Goal: Task Accomplishment & Management: Complete application form

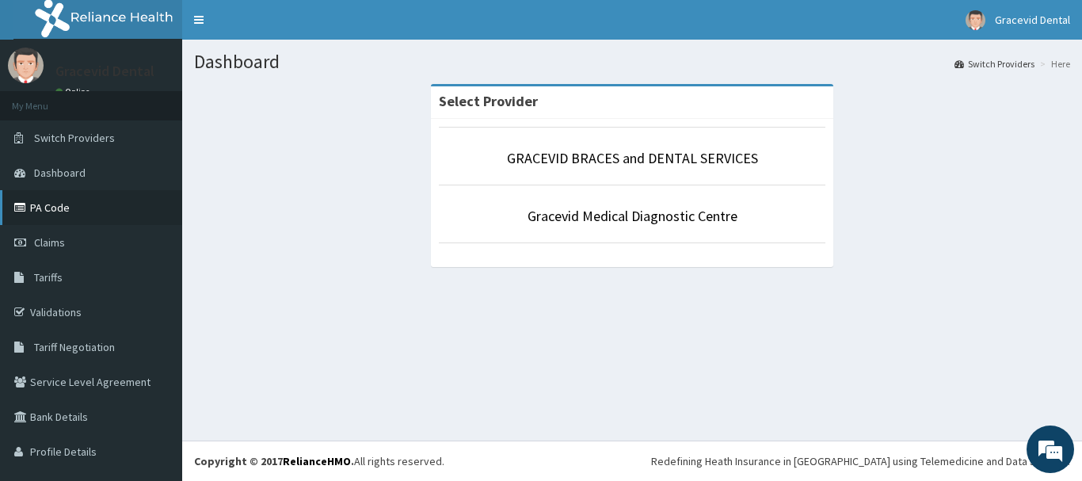
click at [67, 200] on link "PA Code" at bounding box center [91, 207] width 182 height 35
click at [76, 250] on link "Claims" at bounding box center [91, 242] width 182 height 35
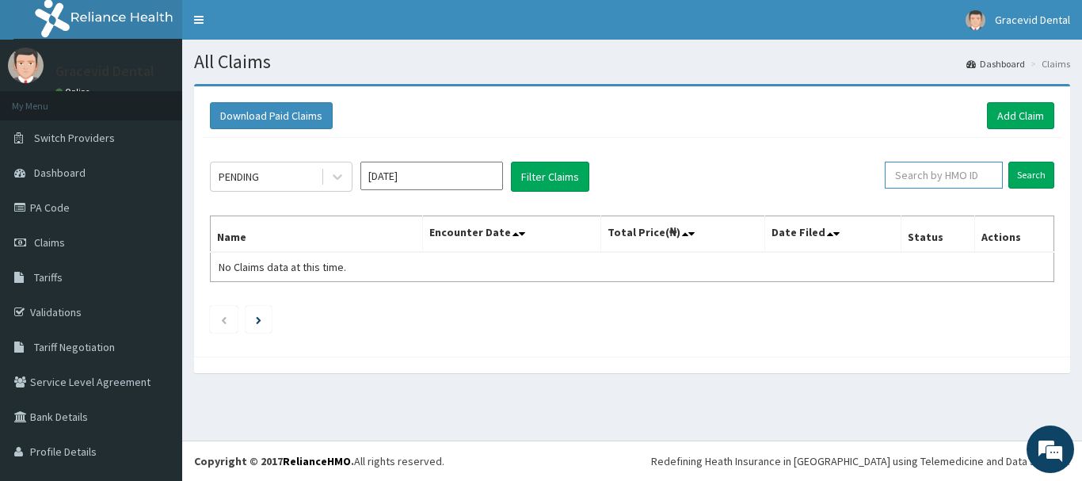
click at [928, 170] on input "text" at bounding box center [944, 175] width 118 height 27
paste input "ENP/10804/D"
click at [1008, 162] on input "Search" at bounding box center [1031, 175] width 46 height 27
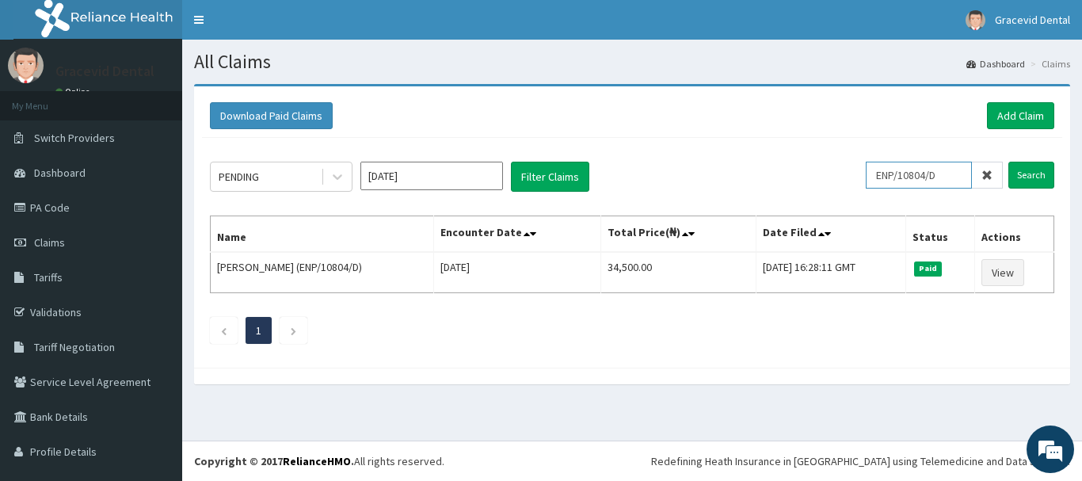
drag, startPoint x: 943, startPoint y: 173, endPoint x: 753, endPoint y: 185, distance: 191.3
click at [753, 185] on div "PENDING Oct 2025 Filter Claims ENP/10804/D Search" at bounding box center [632, 177] width 844 height 30
paste input "PPI/10200/B"
type input "PPI/10200/B"
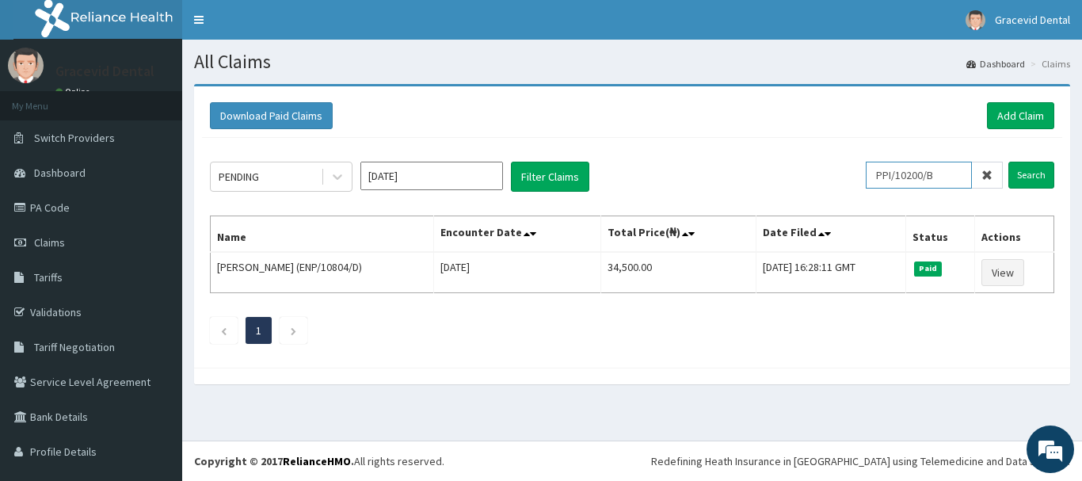
click at [1008, 162] on input "Search" at bounding box center [1031, 175] width 46 height 27
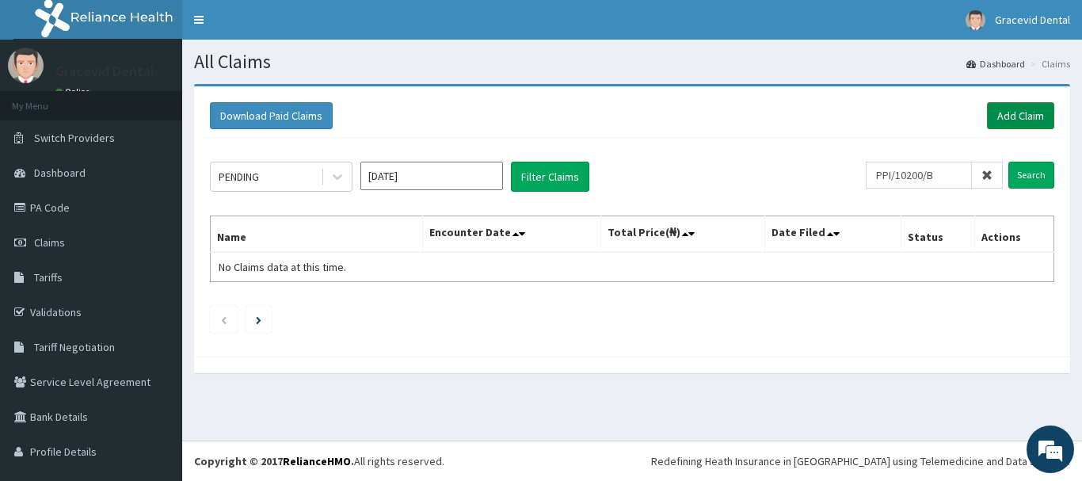
click at [997, 124] on link "Add Claim" at bounding box center [1020, 115] width 67 height 27
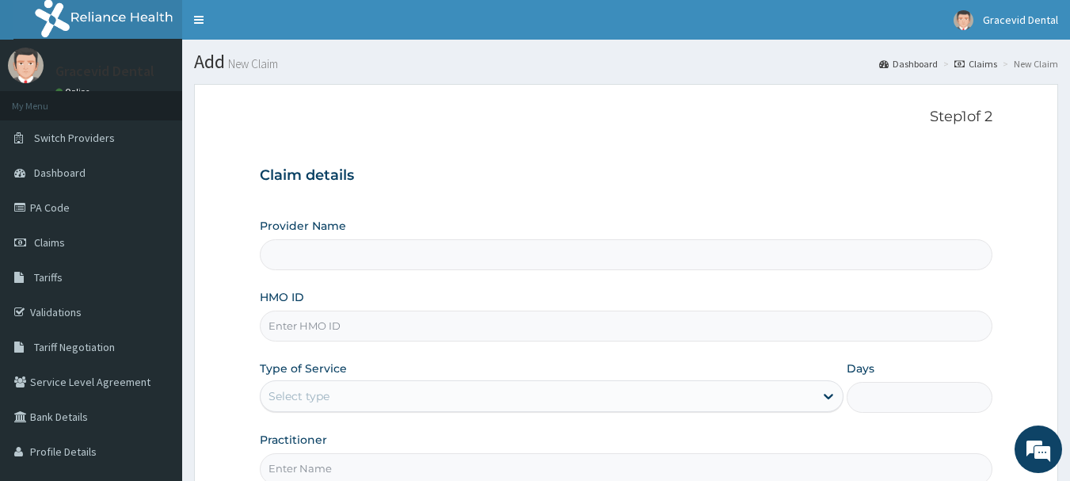
type input "GRACEVID BRACES and DENTAL SERVICES"
click at [608, 322] on input "HMO ID" at bounding box center [627, 326] width 734 height 31
paste input "PPI/10200/B"
type input "PPI/10200/B"
click at [551, 401] on div "Select type" at bounding box center [538, 395] width 554 height 25
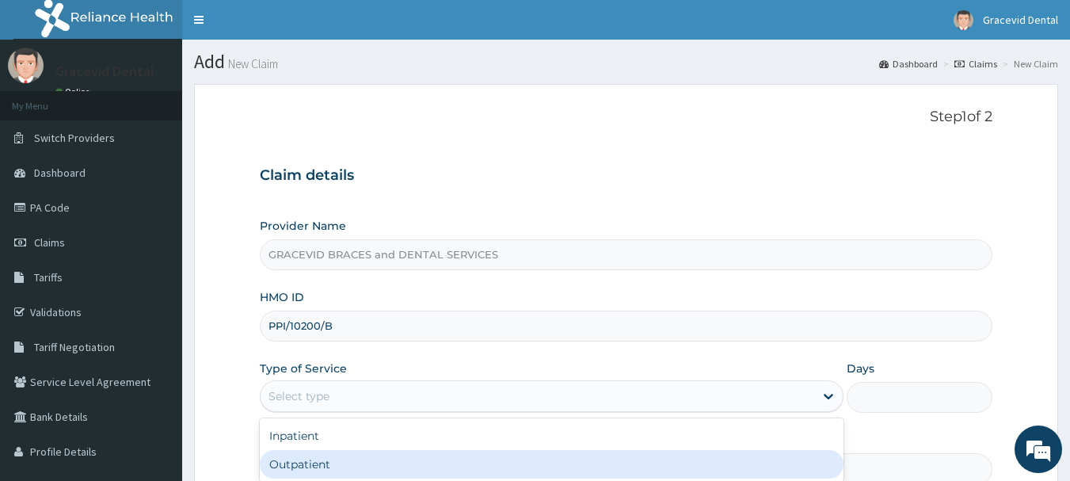
click at [521, 458] on div "Outpatient" at bounding box center [552, 464] width 584 height 29
type input "1"
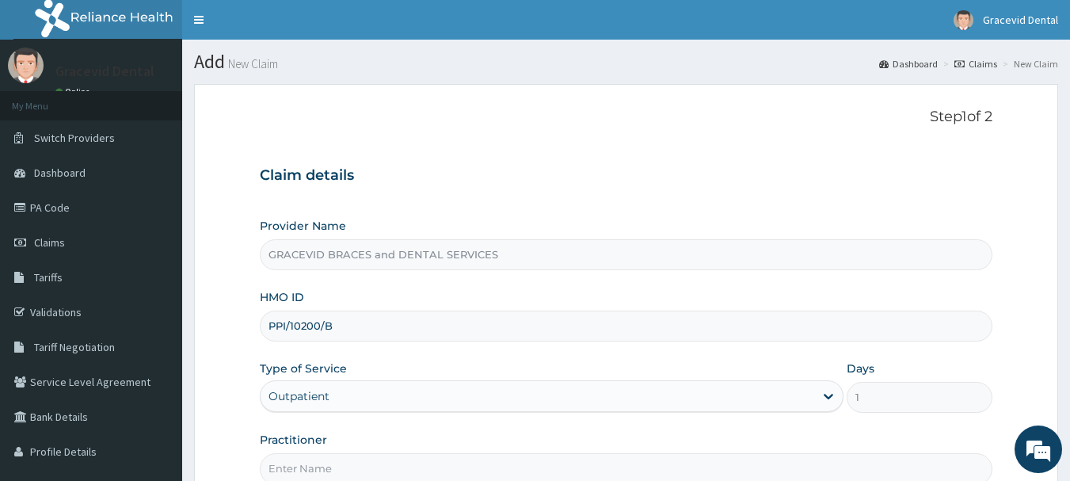
scroll to position [78, 0]
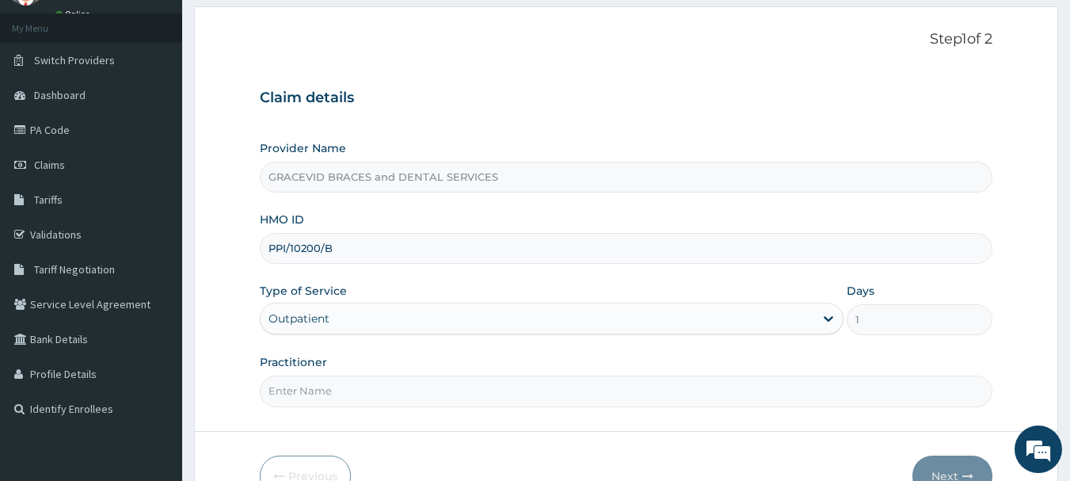
click at [600, 387] on input "Practitioner" at bounding box center [627, 390] width 734 height 31
type input "DR GEORGE"
click at [947, 463] on button "Next" at bounding box center [953, 475] width 80 height 41
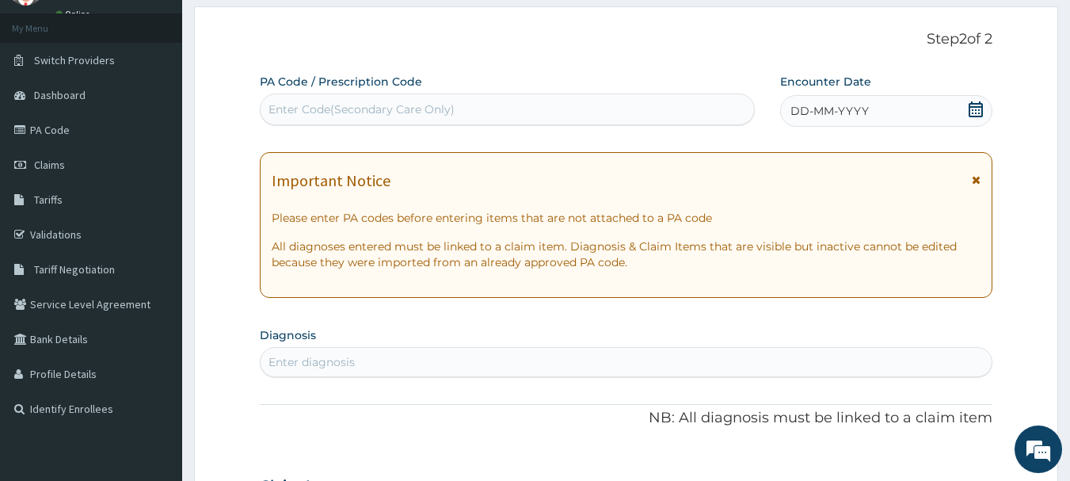
click at [665, 111] on div "Enter Code(Secondary Care Only)" at bounding box center [508, 109] width 494 height 25
paste input "PA/365B18"
type input "PA/365B18"
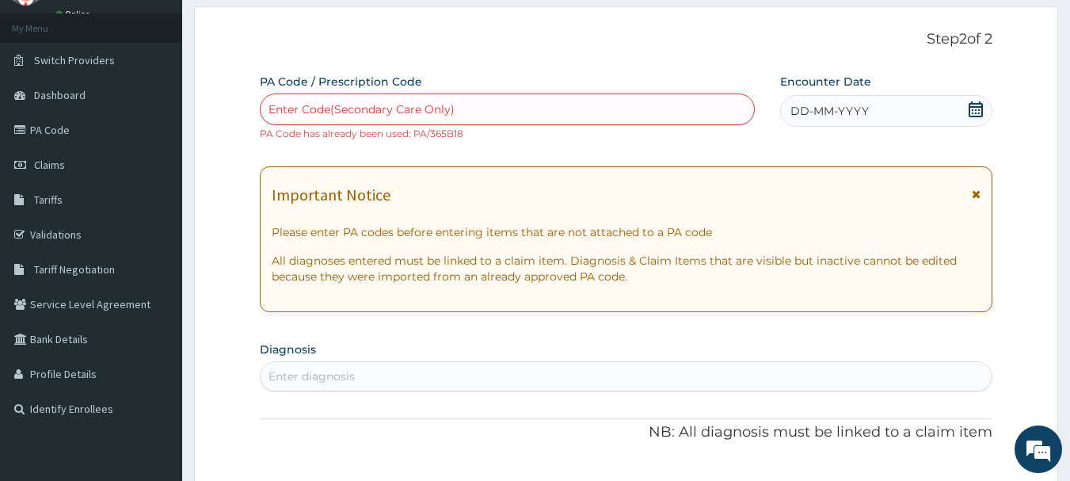
click at [659, 108] on div "Enter Code(Secondary Care Only)" at bounding box center [508, 109] width 494 height 25
paste input "PA/365B18"
type input "PA/365B18"
paste input "PA/365B18"
type input "PA/365B18"
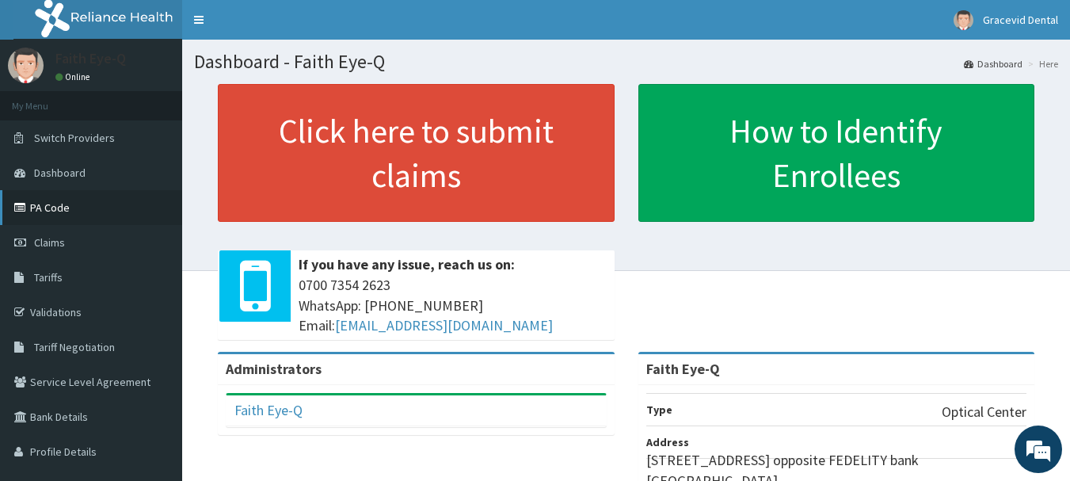
click at [74, 208] on link "PA Code" at bounding box center [91, 207] width 182 height 35
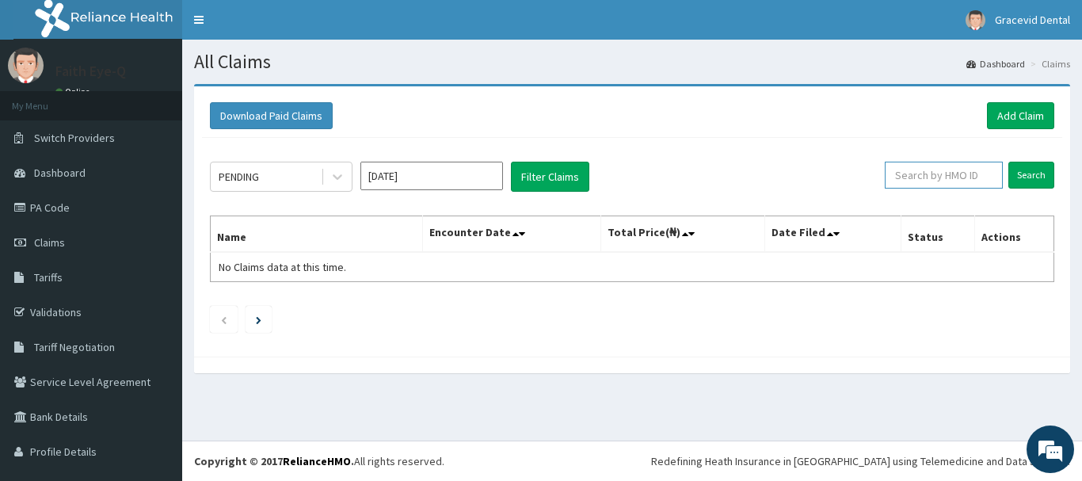
click at [950, 177] on input "text" at bounding box center [944, 175] width 118 height 27
paste input "pim/10001/a"
type input "pim/10001/a"
click at [1008, 162] on input "Search" at bounding box center [1031, 175] width 46 height 27
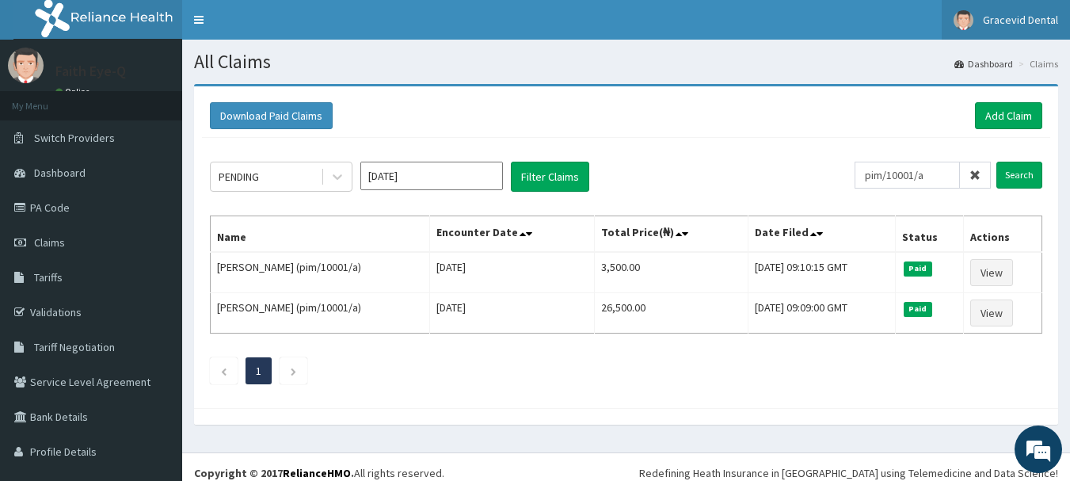
click at [1005, 12] on link "Gracevid Dental" at bounding box center [1006, 20] width 128 height 40
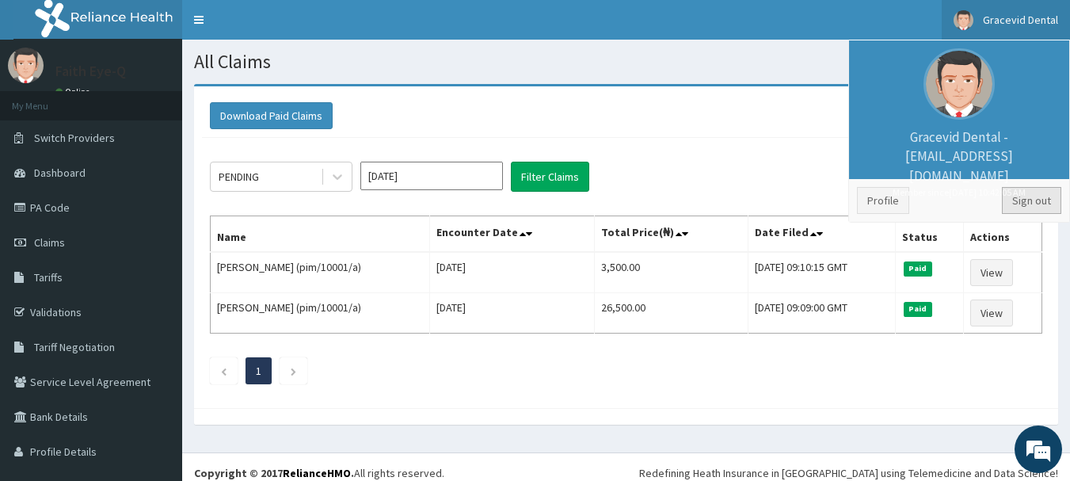
click at [1017, 203] on link "Sign out" at bounding box center [1031, 200] width 59 height 27
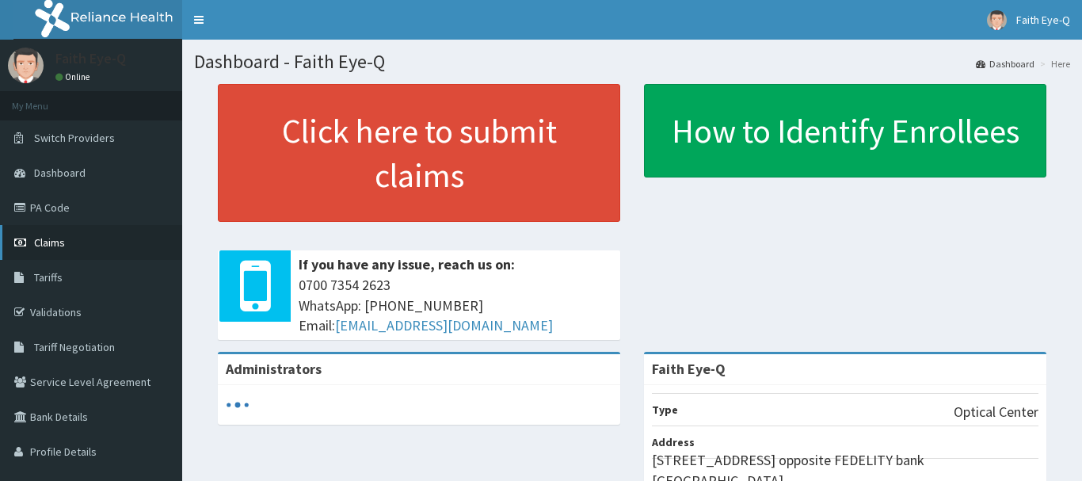
click at [128, 233] on link "Claims" at bounding box center [91, 242] width 182 height 35
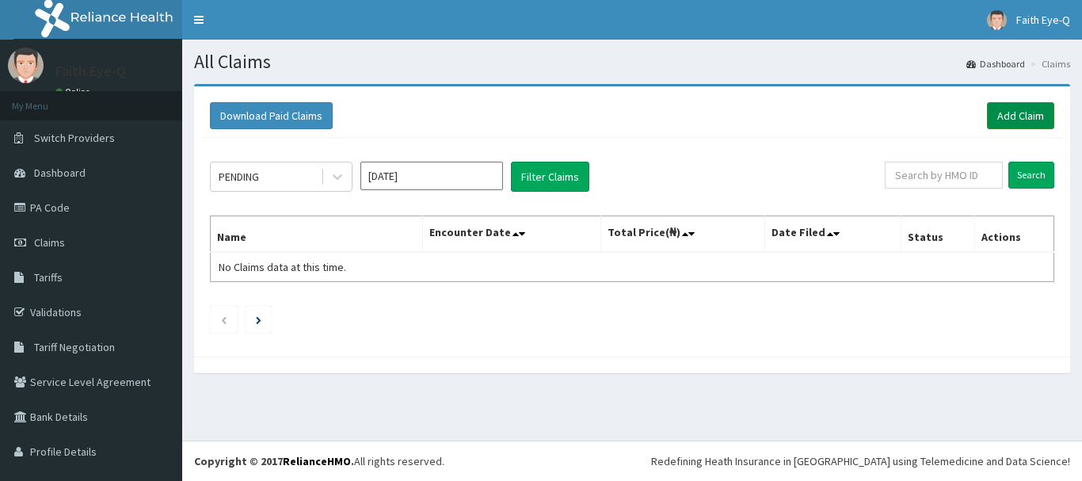
click at [1001, 114] on link "Add Claim" at bounding box center [1020, 115] width 67 height 27
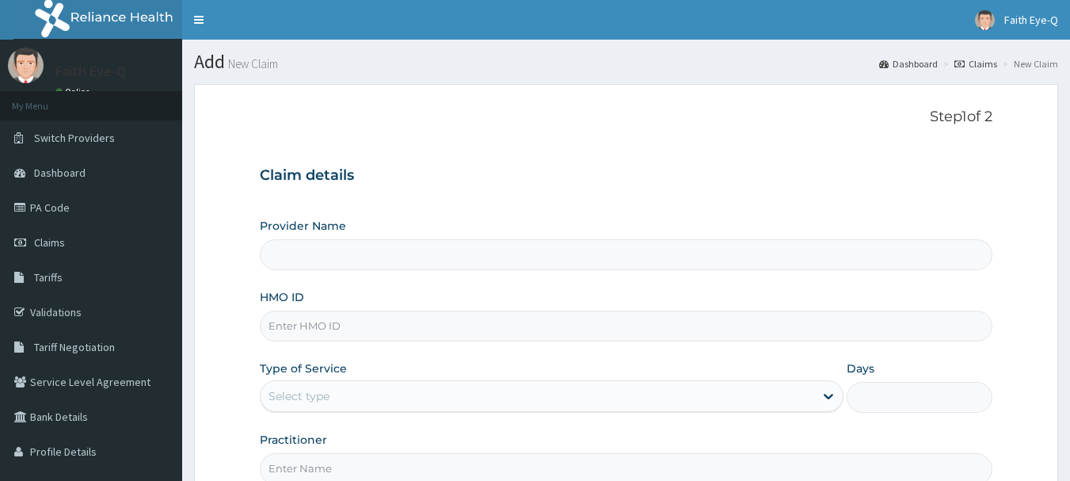
click at [462, 330] on input "HMO ID" at bounding box center [627, 326] width 734 height 31
type input "Faith Eye-Q"
type input "pim/10001/a"
click at [459, 402] on div "Select type" at bounding box center [538, 395] width 554 height 25
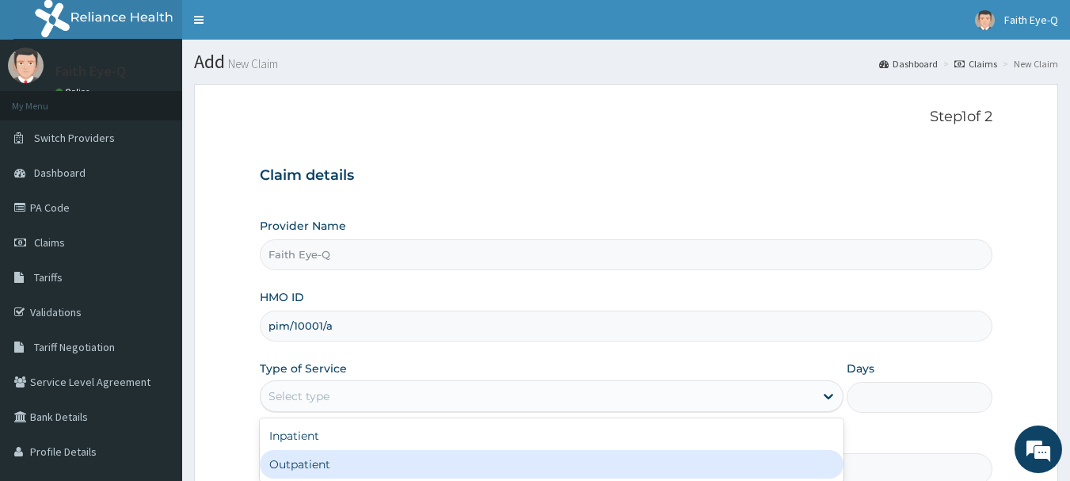
click at [441, 464] on div "Outpatient" at bounding box center [552, 464] width 584 height 29
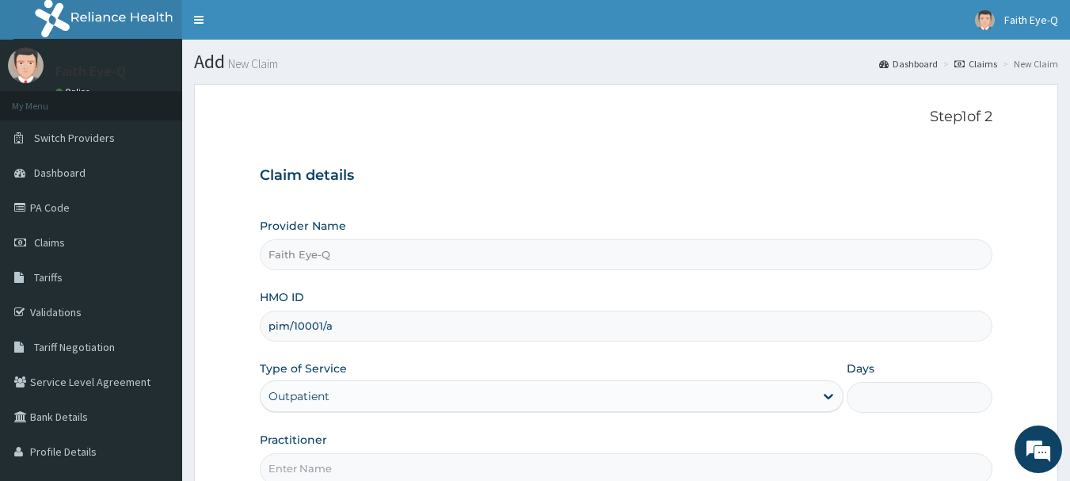
type input "1"
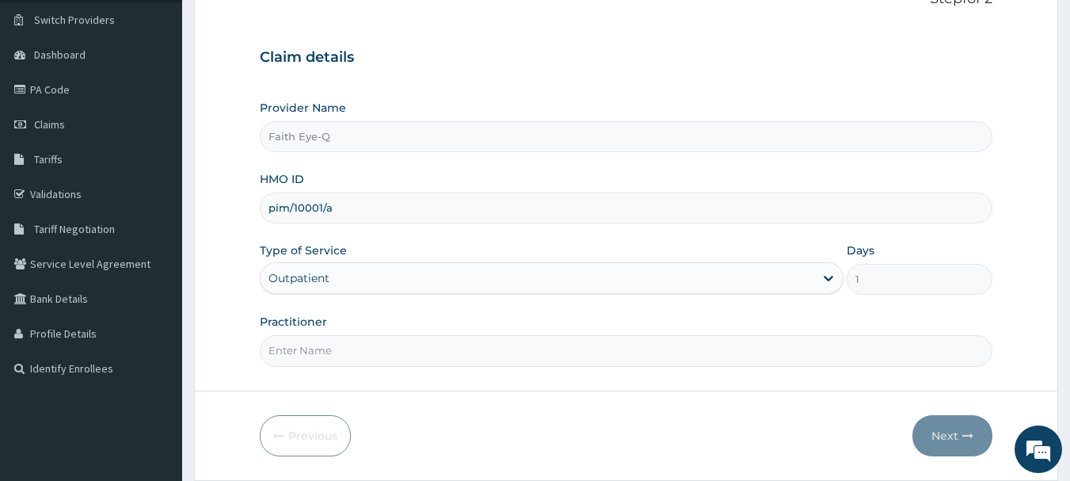
click at [681, 348] on input "Practitioner" at bounding box center [627, 350] width 734 height 31
type input "DR FAITH"
click at [954, 434] on button "Next" at bounding box center [953, 435] width 80 height 41
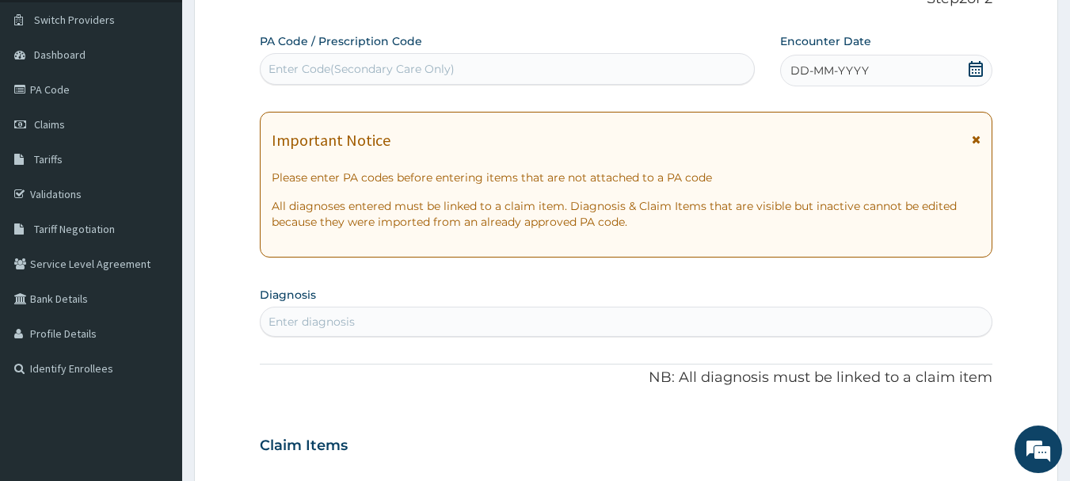
click at [463, 79] on div "Enter Code(Secondary Care Only)" at bounding box center [508, 68] width 494 height 25
paste input "PA/939E49"
type input "PA/939E49"
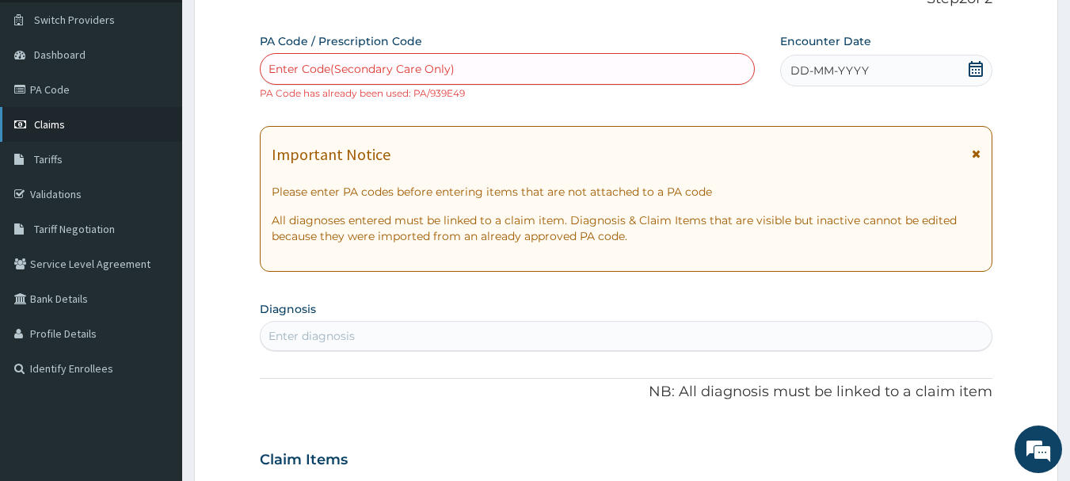
click at [54, 127] on span "Claims" at bounding box center [49, 124] width 31 height 14
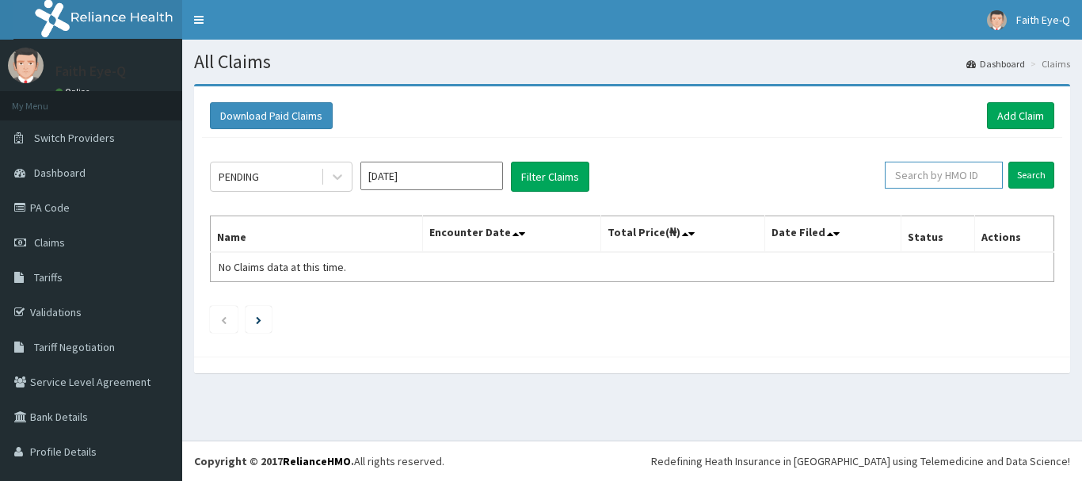
click at [939, 179] on input "text" at bounding box center [944, 175] width 118 height 27
paste input "CHL/10875/A"
type input "CHL/10875/A"
click at [1008, 162] on input "Search" at bounding box center [1031, 175] width 46 height 27
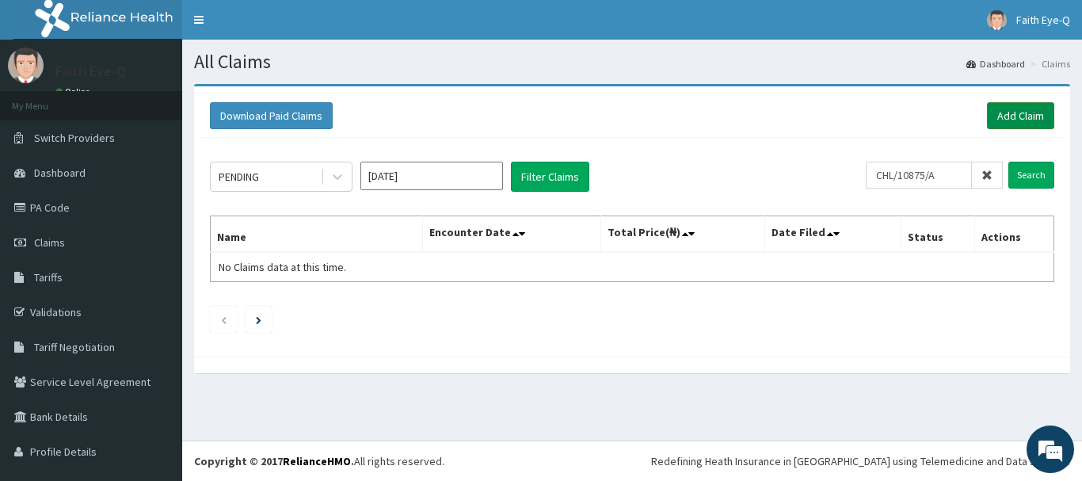
click at [997, 124] on link "Add Claim" at bounding box center [1020, 115] width 67 height 27
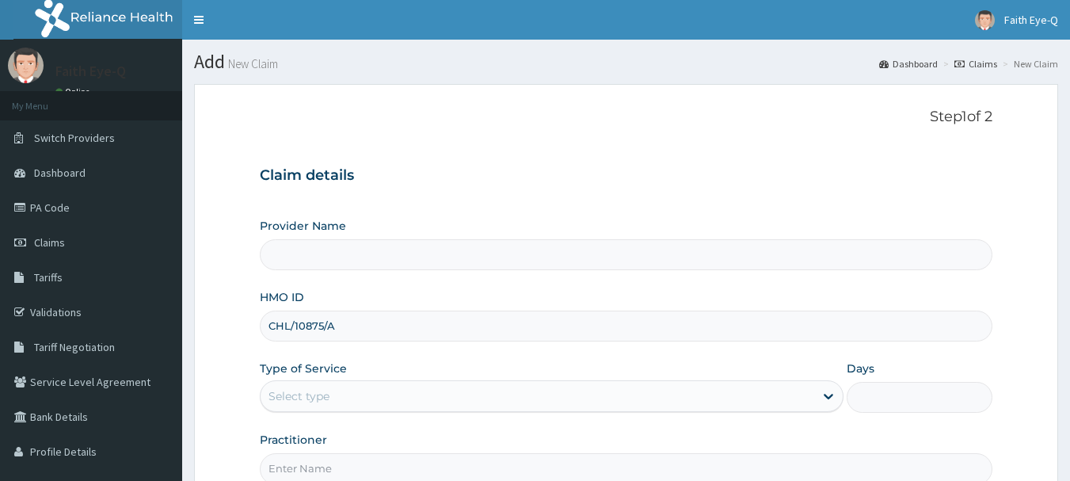
type input "CHL/10875/A"
click at [595, 394] on div "Select type" at bounding box center [538, 395] width 554 height 25
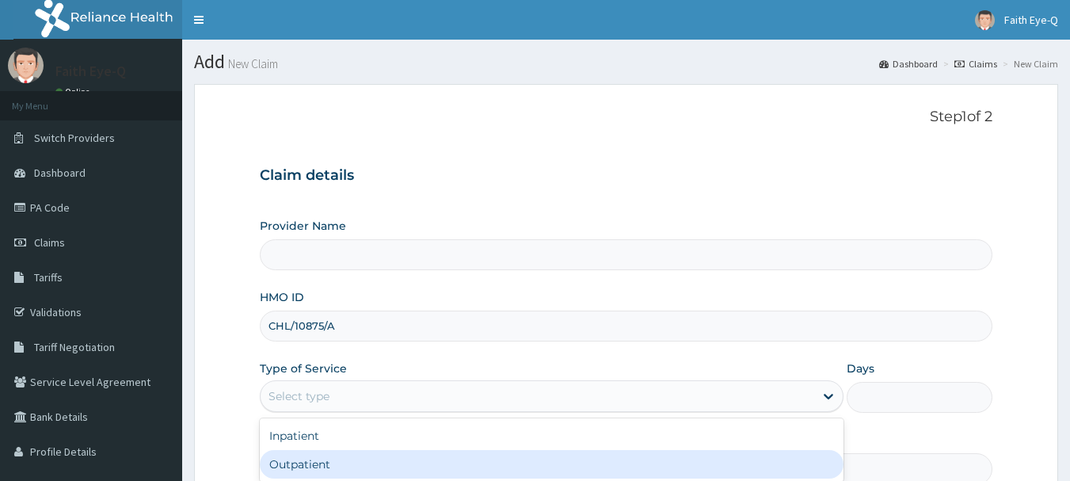
click at [558, 474] on div "Outpatient" at bounding box center [552, 464] width 584 height 29
type input "1"
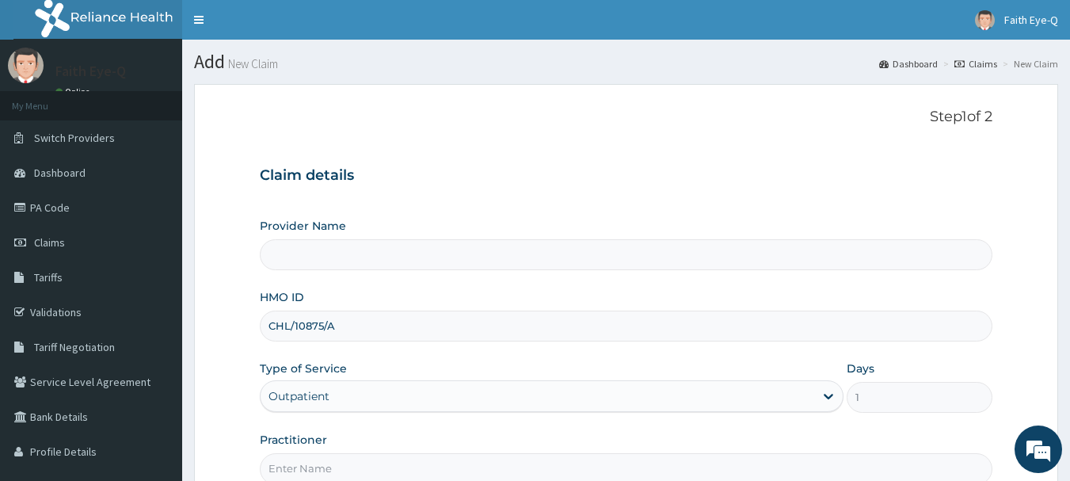
scroll to position [110, 0]
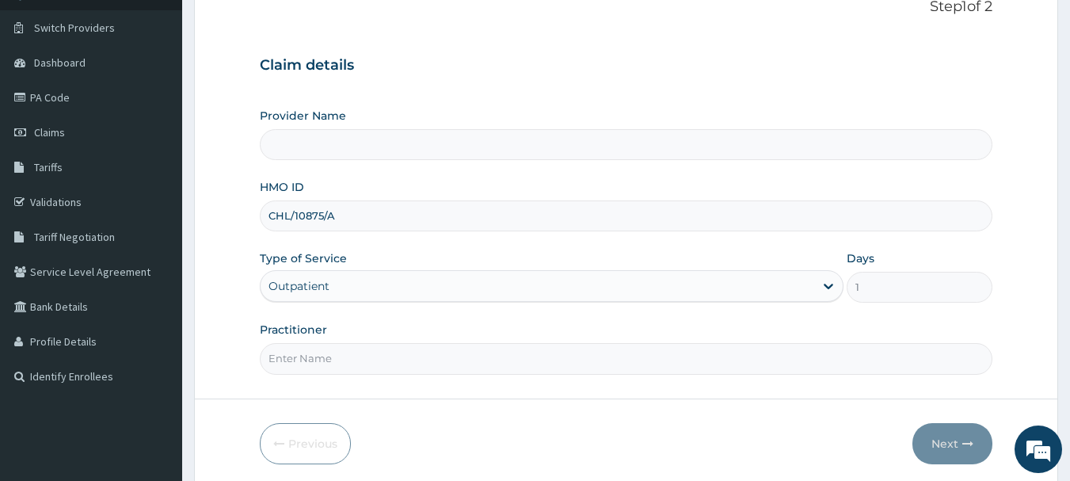
type input "Faith Eye-Q"
click at [640, 369] on input "Practitioner" at bounding box center [627, 358] width 734 height 31
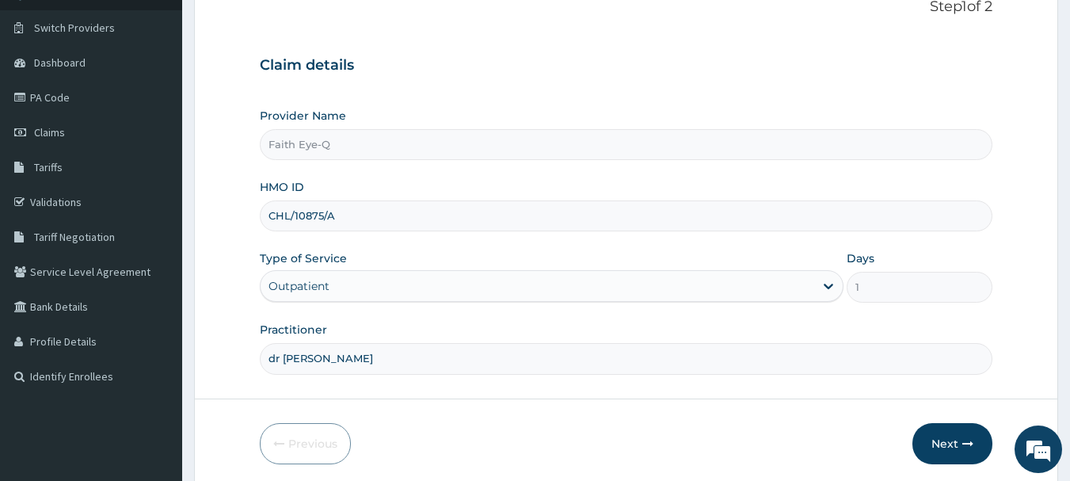
click at [640, 369] on input "dr [PERSON_NAME]" at bounding box center [627, 358] width 734 height 31
type input "DR [PERSON_NAME]"
click at [947, 444] on button "Next" at bounding box center [953, 443] width 80 height 41
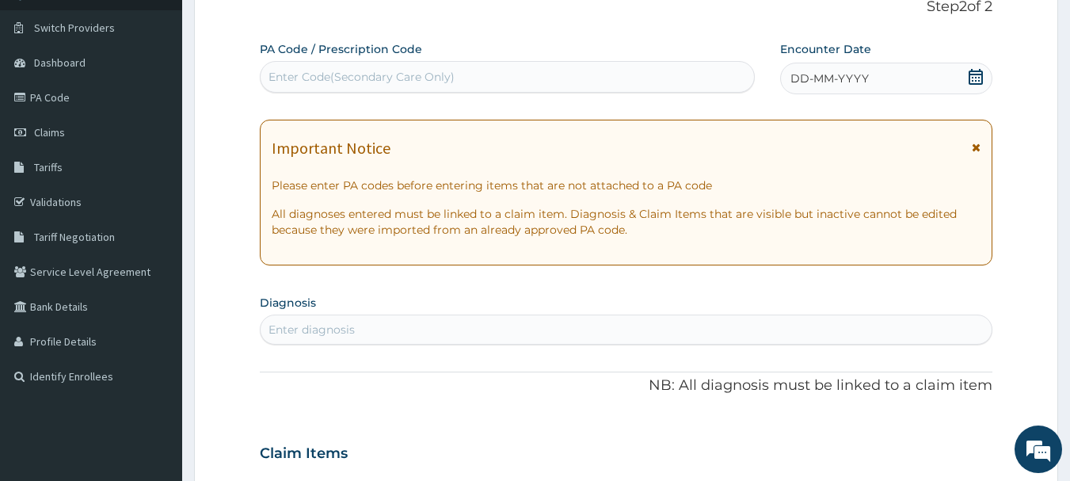
scroll to position [0, 0]
click at [654, 72] on div "Enter Code(Secondary Care Only)" at bounding box center [508, 76] width 494 height 25
paste input "PA/E220D9"
type input "PA/E220D9"
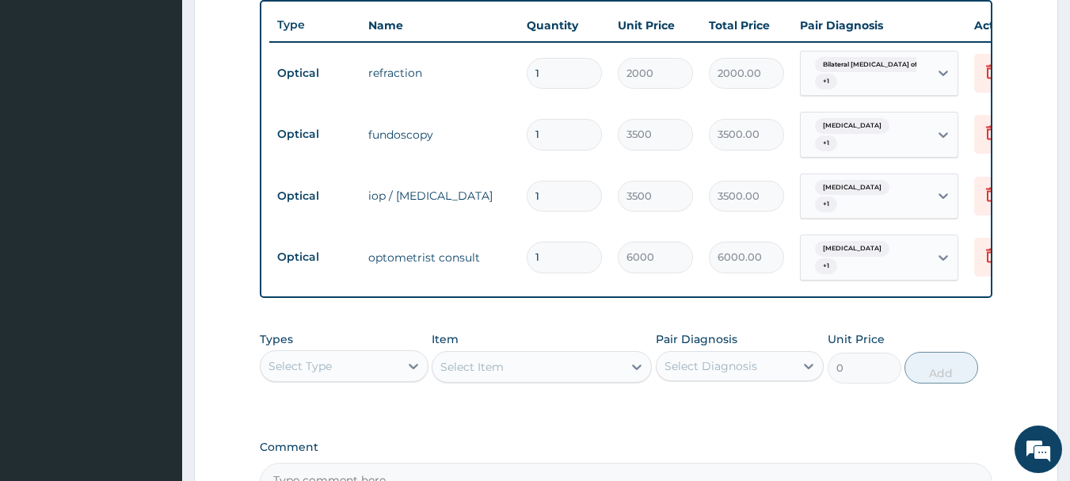
scroll to position [768, 0]
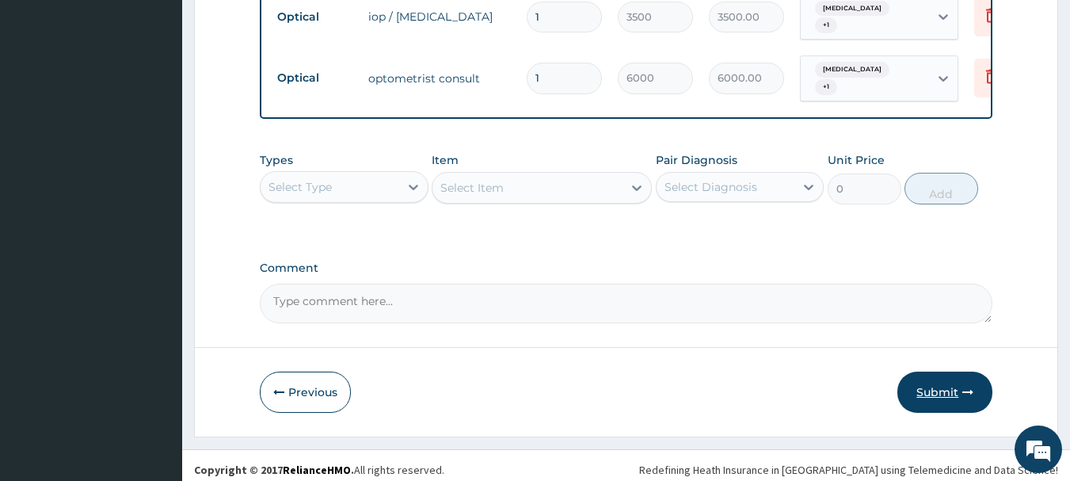
click at [956, 372] on button "Submit" at bounding box center [944, 392] width 95 height 41
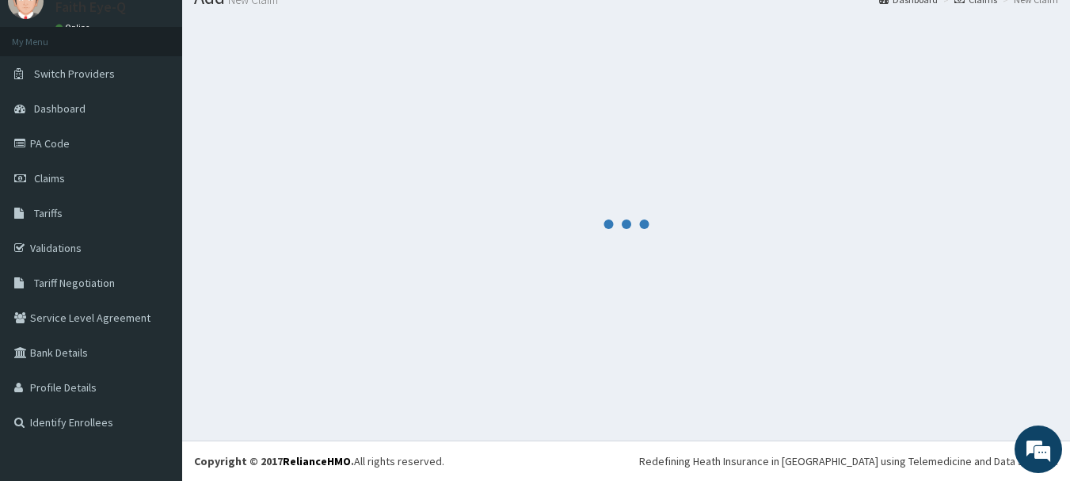
scroll to position [64, 0]
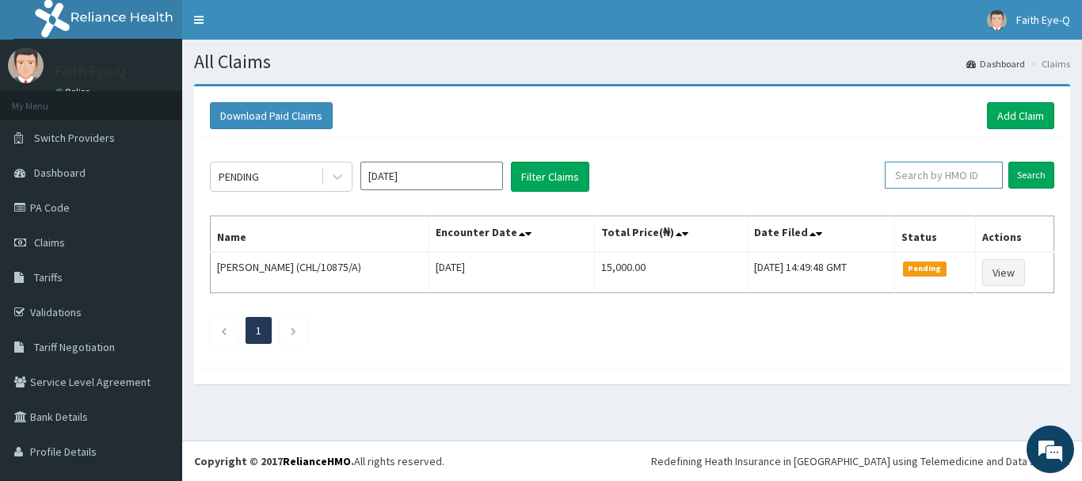
click at [911, 173] on input "text" at bounding box center [944, 175] width 118 height 27
paste input "WTS/10017/A"
type input "WTS/10017/A"
click at [1008, 162] on input "Search" at bounding box center [1031, 175] width 46 height 27
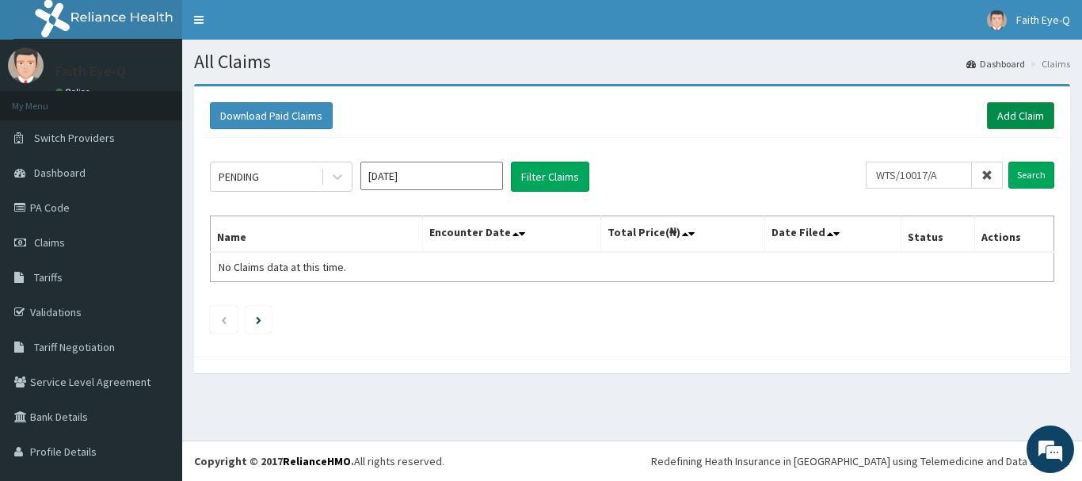
click at [1014, 113] on link "Add Claim" at bounding box center [1020, 115] width 67 height 27
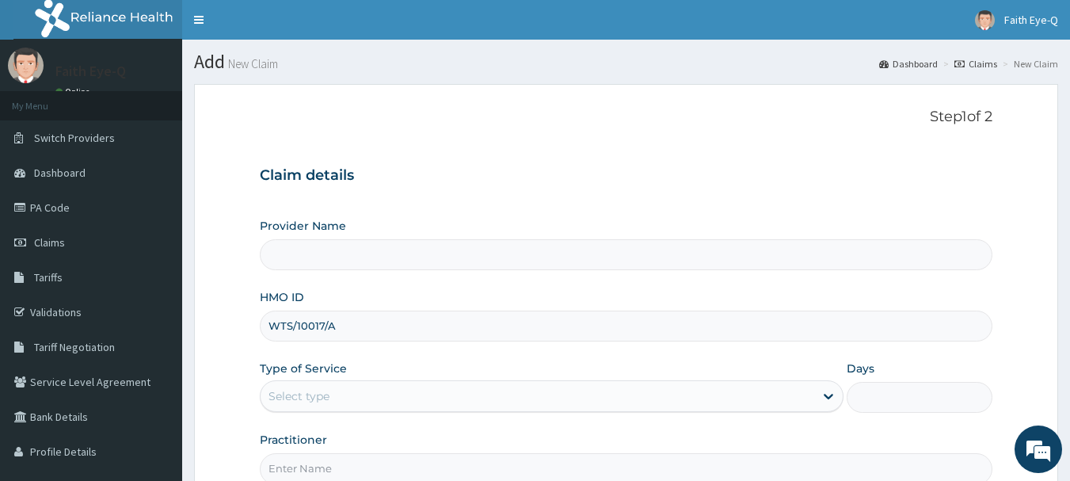
type input "WTS/10017/A"
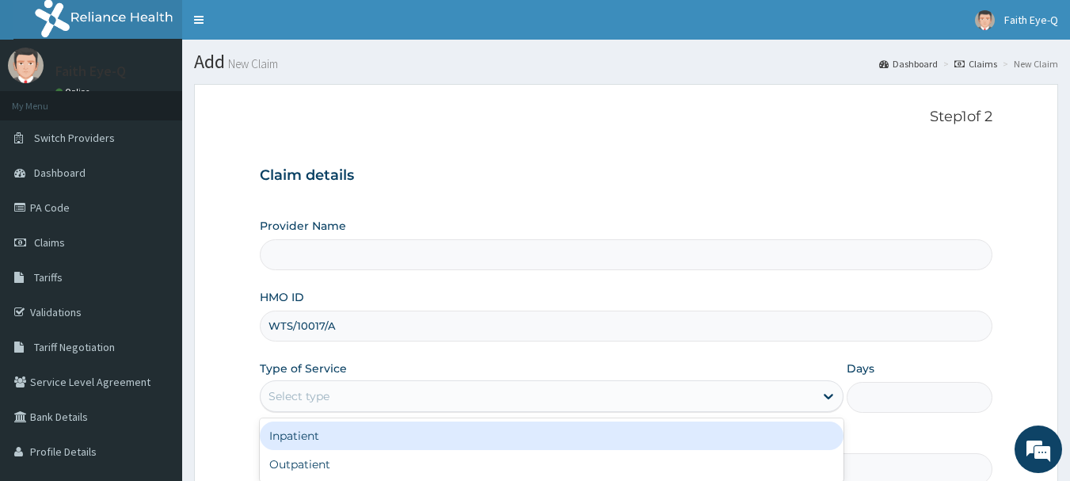
click at [631, 404] on div "Select type" at bounding box center [538, 395] width 554 height 25
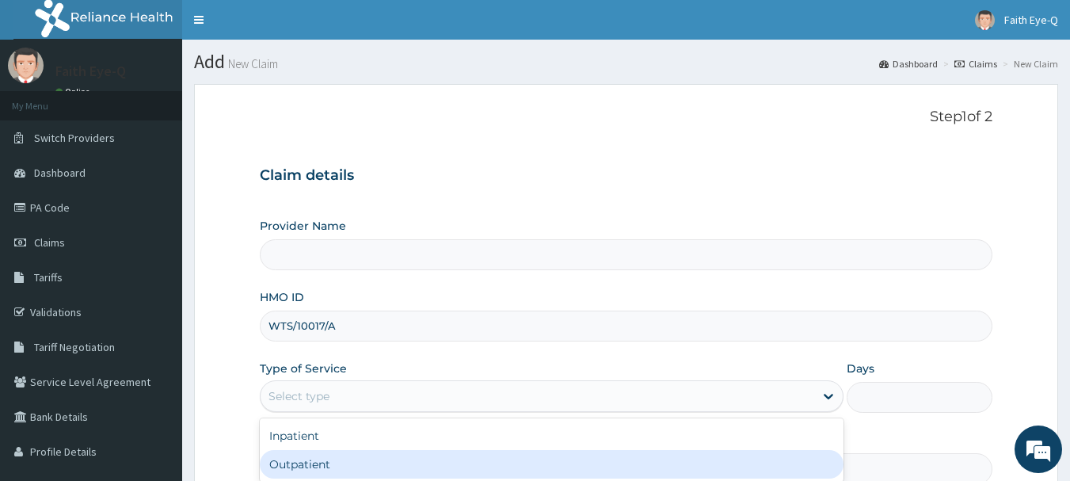
type input "Faith Eye-Q"
click at [625, 452] on div "Outpatient" at bounding box center [552, 464] width 584 height 29
type input "1"
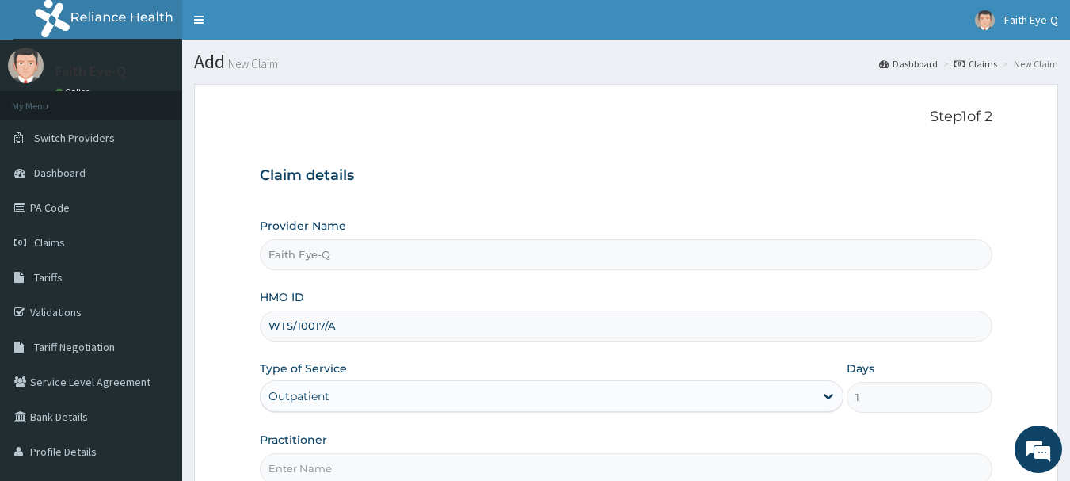
click at [590, 456] on input "Practitioner" at bounding box center [627, 468] width 734 height 31
type input "DR [PERSON_NAME]"
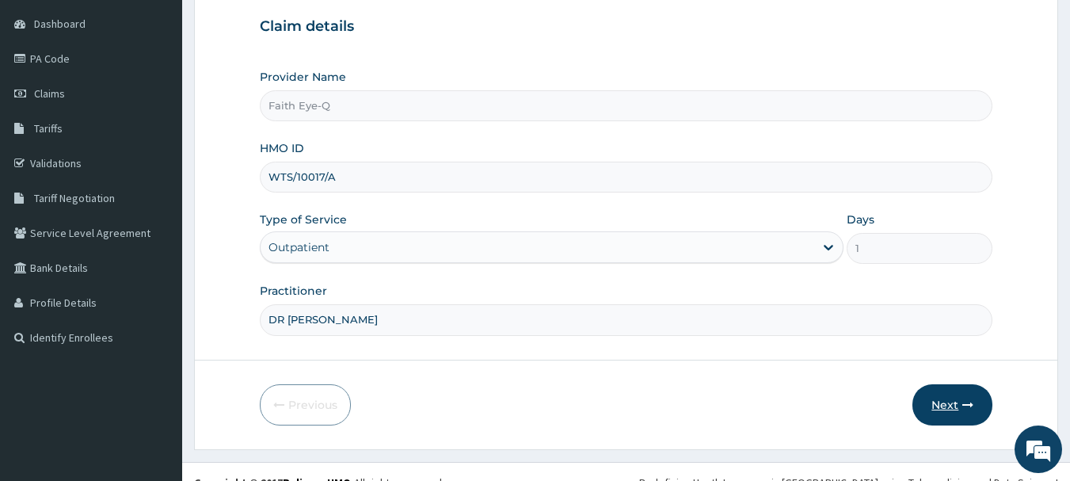
click at [952, 415] on button "Next" at bounding box center [953, 404] width 80 height 41
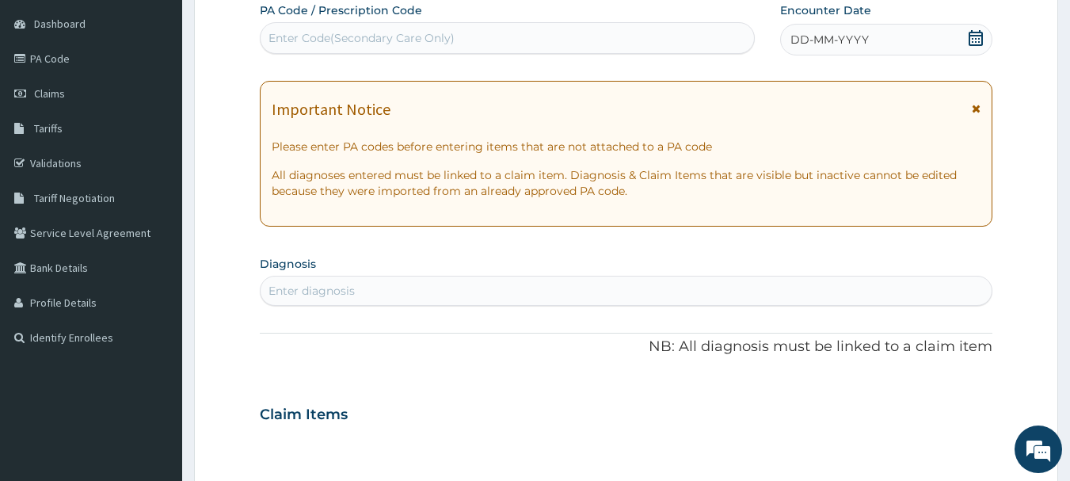
click at [596, 41] on div "Enter Code(Secondary Care Only)" at bounding box center [508, 37] width 494 height 25
paste input "PA/CD4A73"
type input "PA/CD4A73"
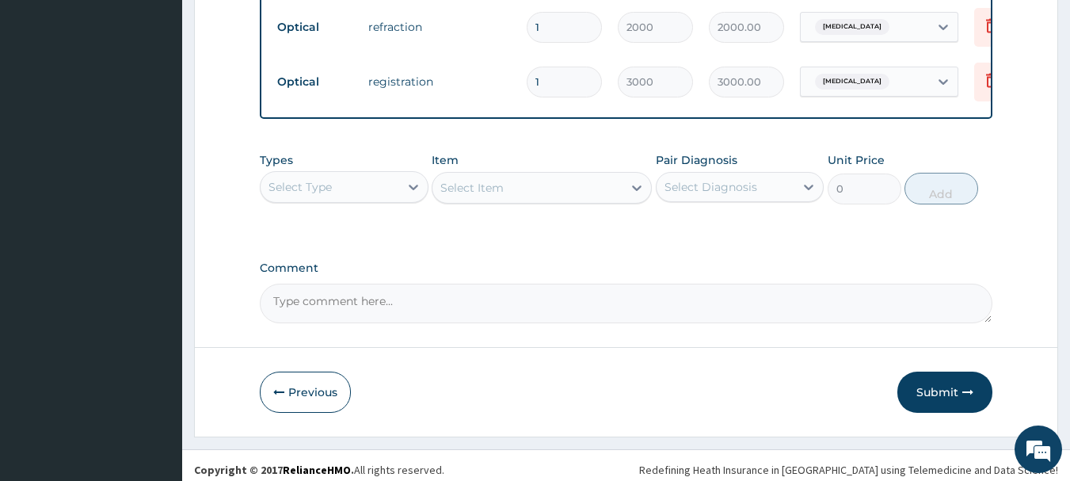
scroll to position [981, 0]
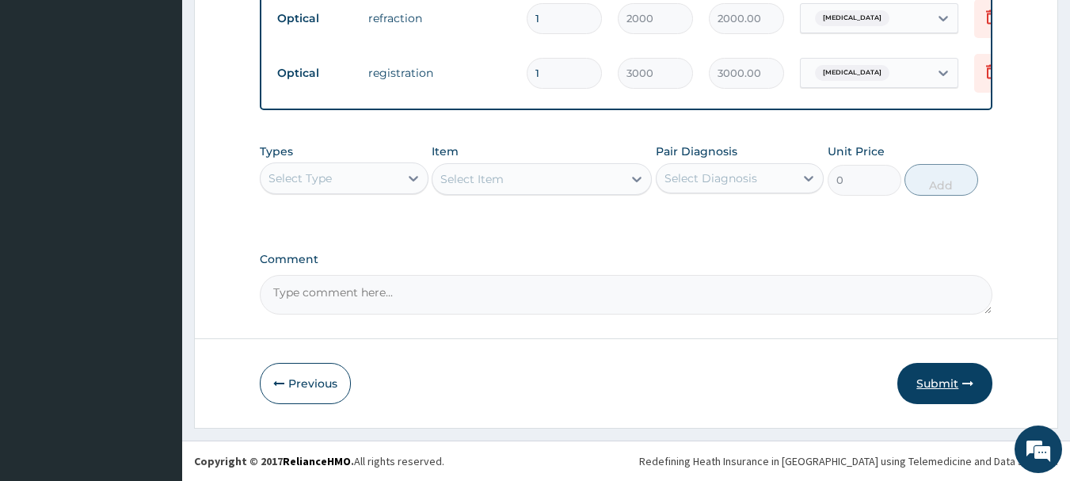
click at [958, 392] on button "Submit" at bounding box center [944, 383] width 95 height 41
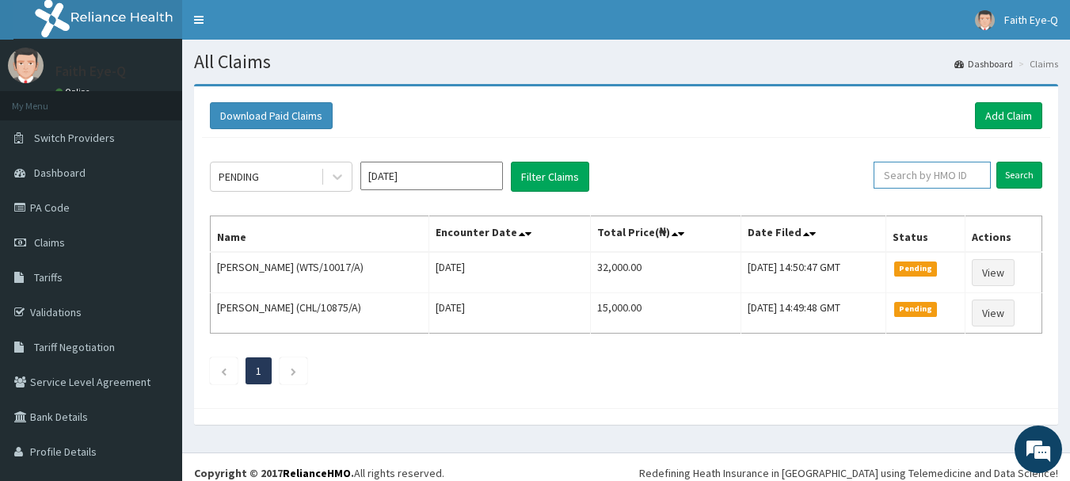
click at [903, 172] on input "text" at bounding box center [932, 175] width 117 height 27
paste input "SWF/10076/B"
click at [997, 162] on input "Search" at bounding box center [1020, 175] width 46 height 27
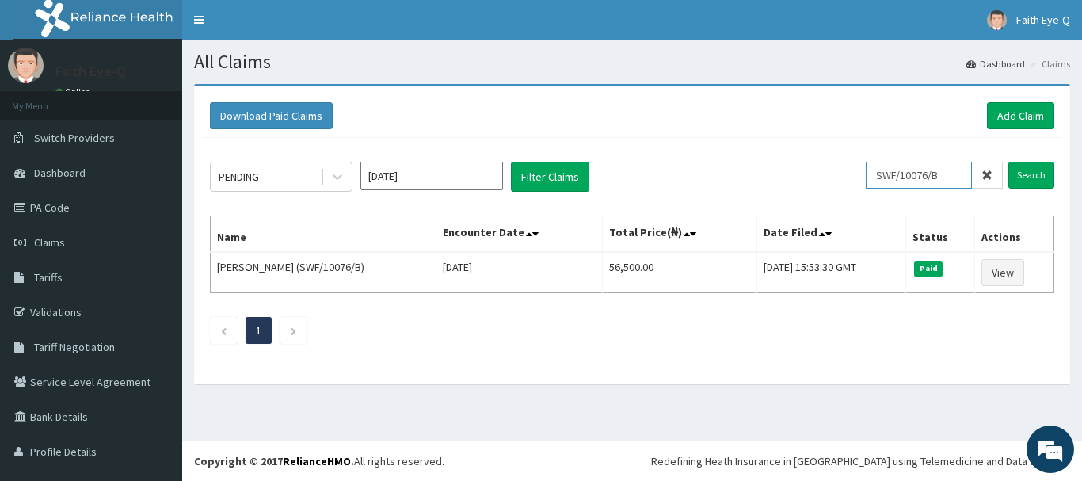
drag, startPoint x: 939, startPoint y: 174, endPoint x: 860, endPoint y: 171, distance: 79.3
click at [860, 171] on div "PENDING Oct 2025 Filter Claims SWF/10076/B Search" at bounding box center [632, 177] width 844 height 30
paste input "VDC/10043/A"
type input "VDC/10043/A"
click at [1008, 162] on input "Search" at bounding box center [1031, 175] width 46 height 27
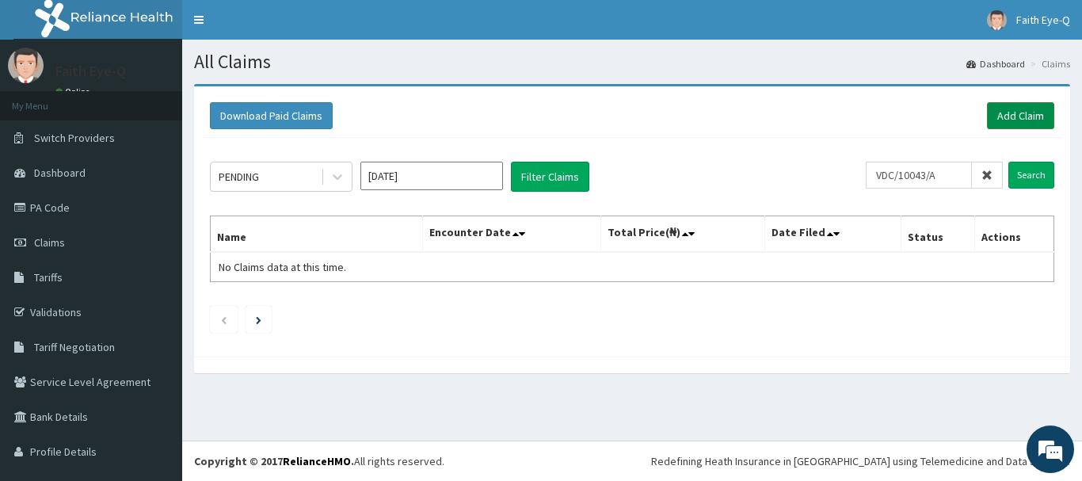
click at [1022, 118] on link "Add Claim" at bounding box center [1020, 115] width 67 height 27
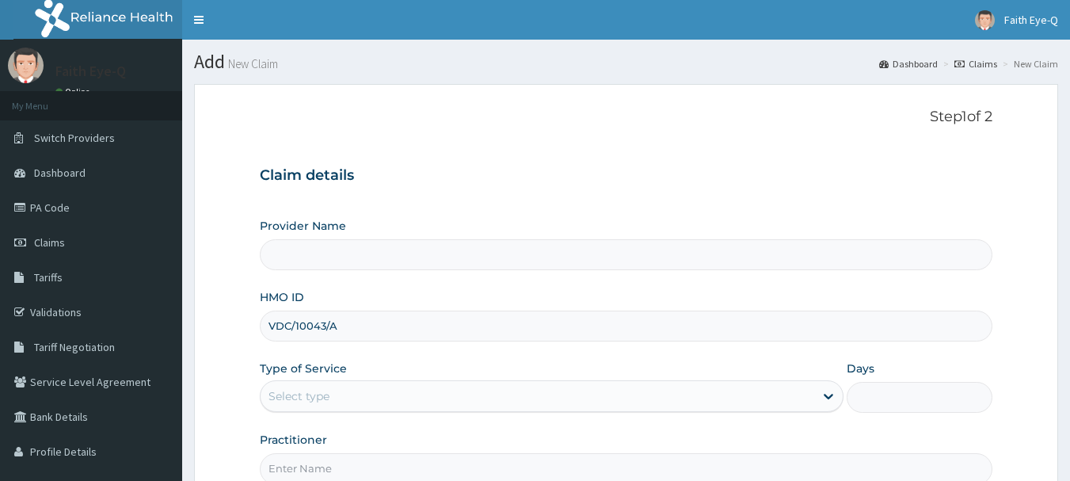
type input "VDC/10043/A"
click at [468, 396] on div "Select type" at bounding box center [538, 395] width 554 height 25
click at [448, 398] on div "Select type" at bounding box center [538, 395] width 554 height 25
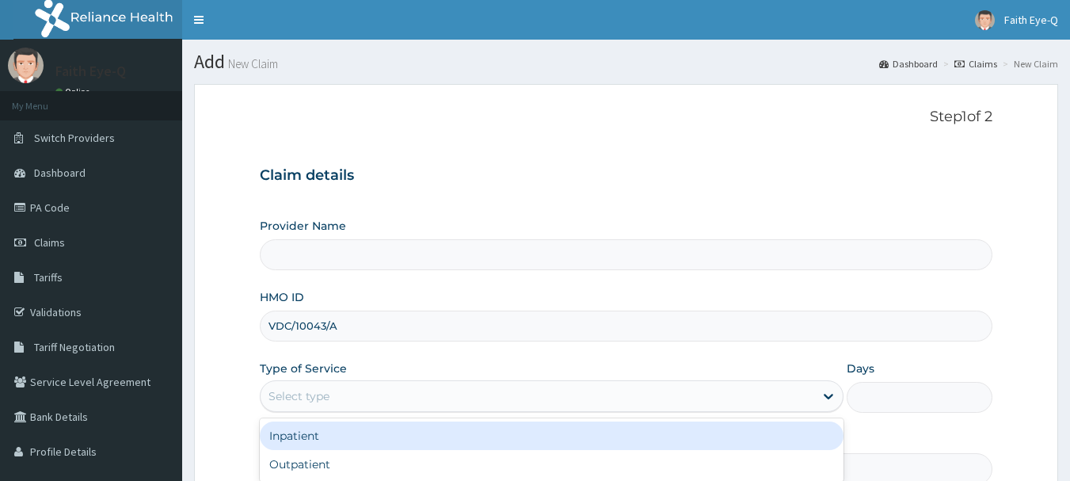
click at [448, 398] on div "Select type" at bounding box center [538, 395] width 554 height 25
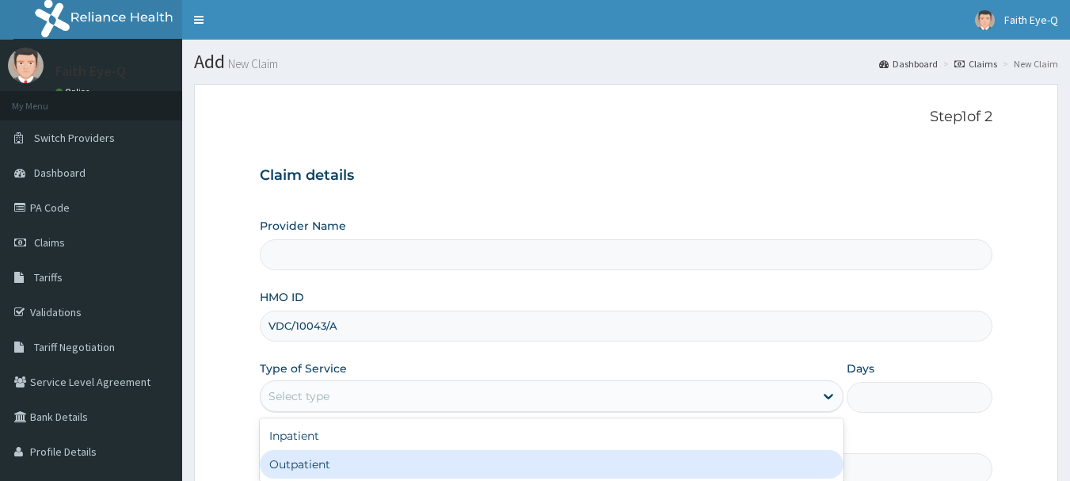
click at [442, 459] on div "Outpatient" at bounding box center [552, 464] width 584 height 29
type input "1"
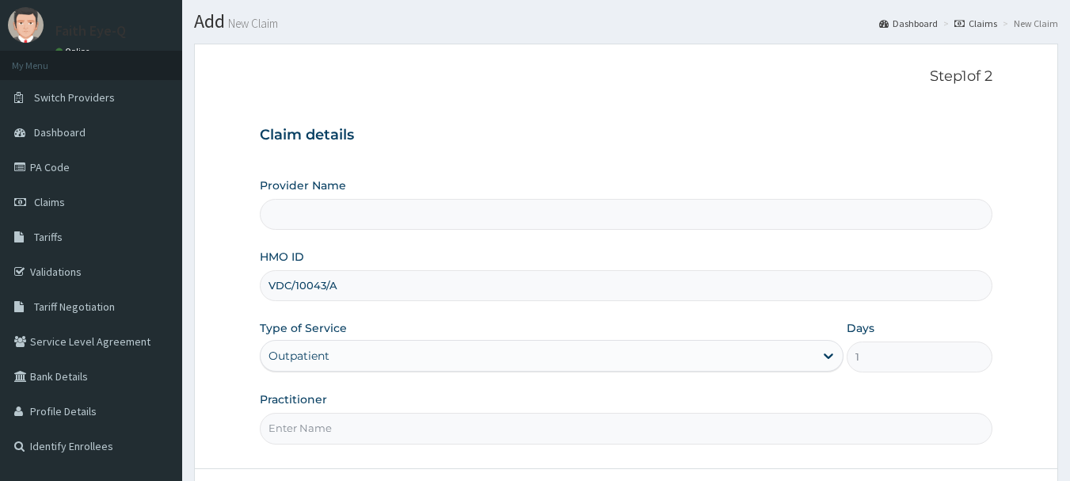
scroll to position [86, 0]
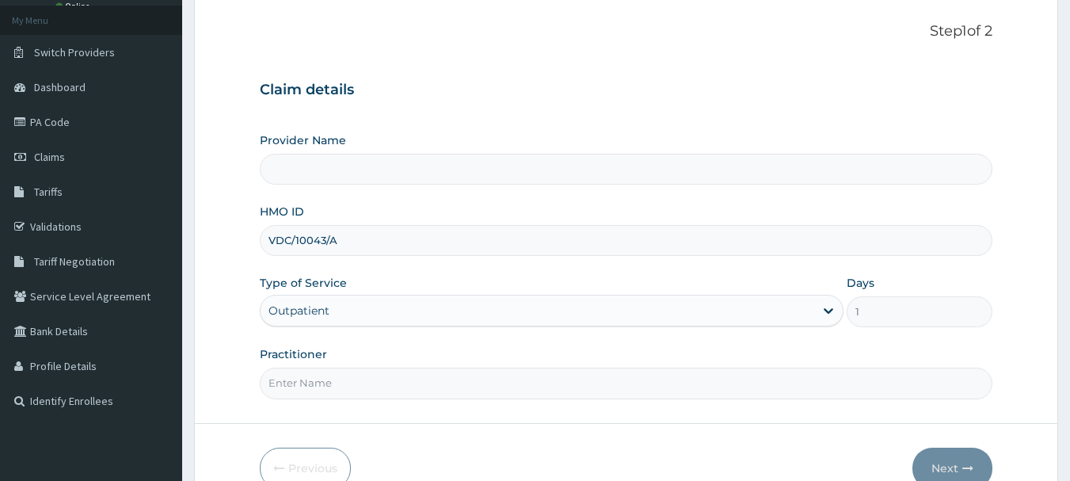
click at [714, 385] on input "Practitioner" at bounding box center [627, 383] width 734 height 31
type input "dr"
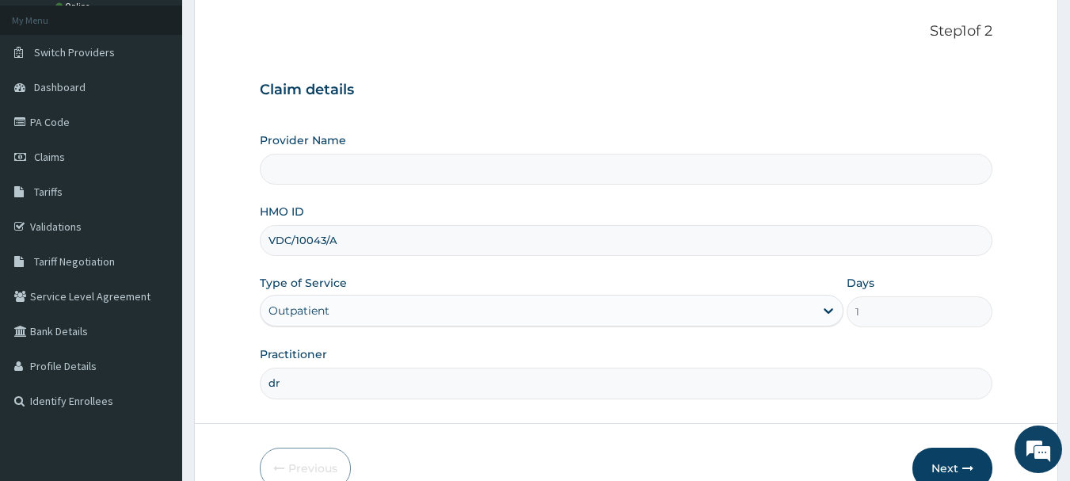
type input "Faith Eye-Q"
type input "DR YUSUF"
click at [962, 460] on button "Next" at bounding box center [953, 468] width 80 height 41
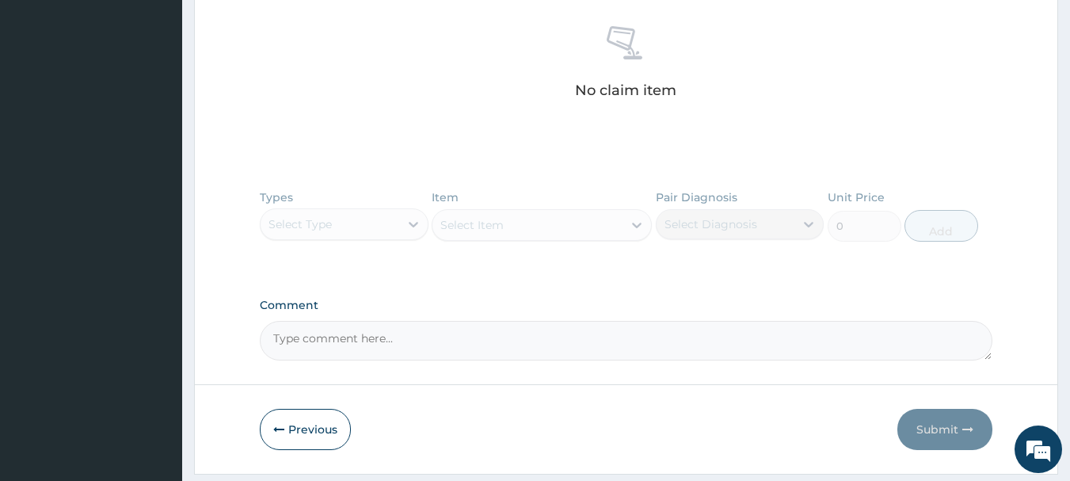
scroll to position [657, 0]
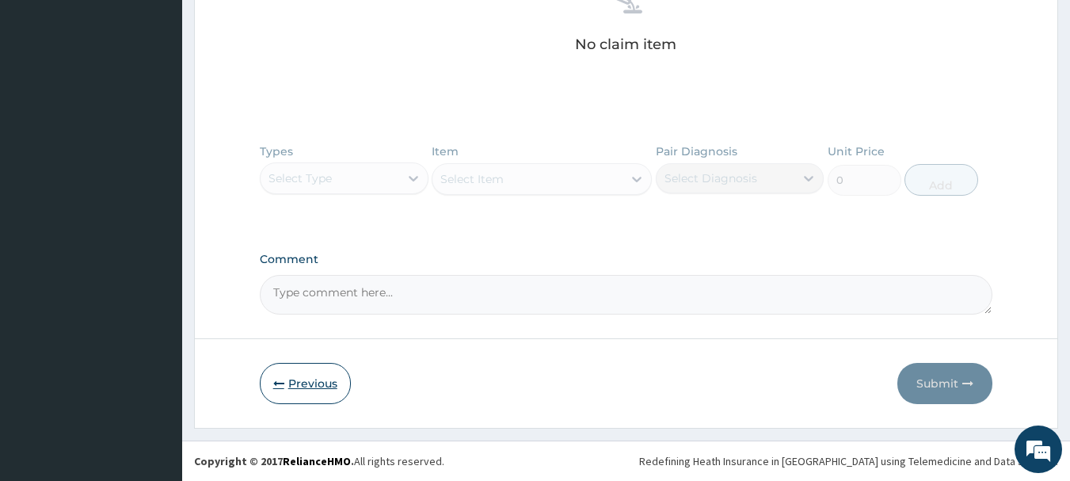
click at [324, 396] on button "Previous" at bounding box center [305, 383] width 91 height 41
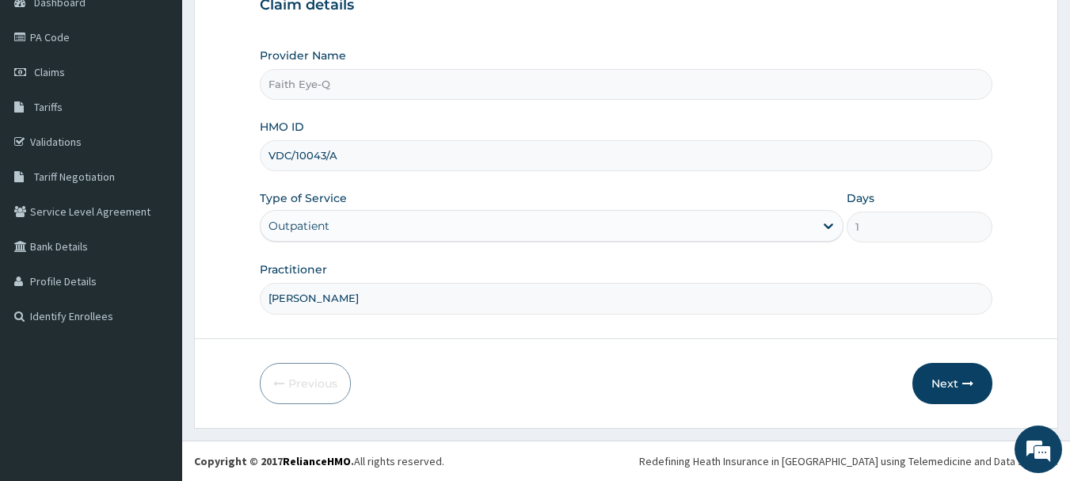
scroll to position [170, 0]
click at [441, 310] on input "DR YUSUF" at bounding box center [627, 298] width 734 height 31
type input "DR [PERSON_NAME]"
click at [956, 379] on button "Next" at bounding box center [953, 383] width 80 height 41
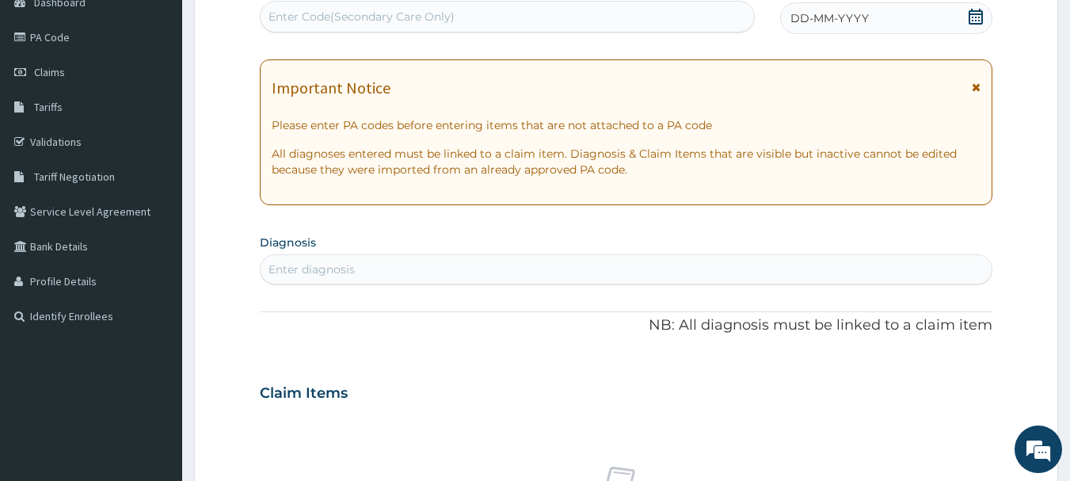
click at [609, 26] on div "Enter Code(Secondary Care Only)" at bounding box center [508, 16] width 494 height 25
paste input "PA/9C8346"
type input "PA/9C8346"
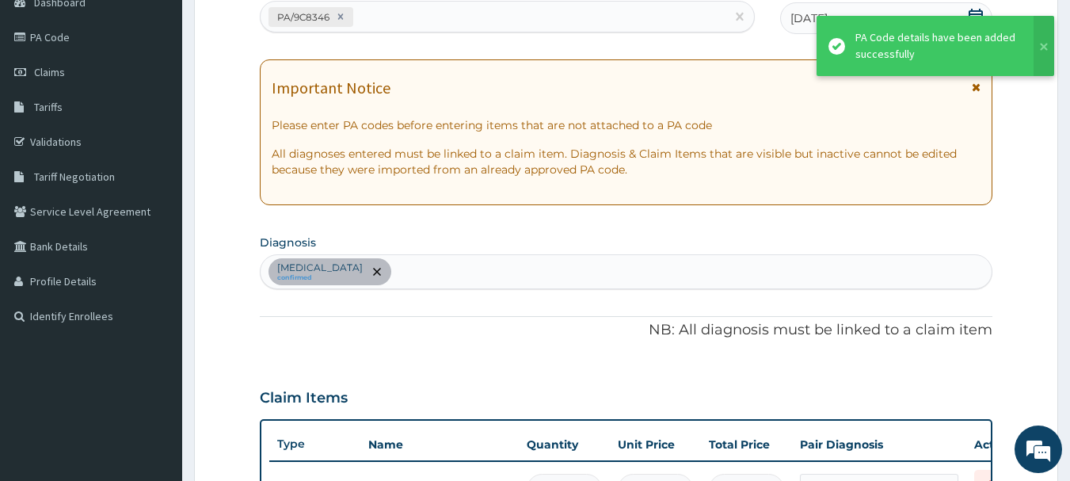
scroll to position [638, 0]
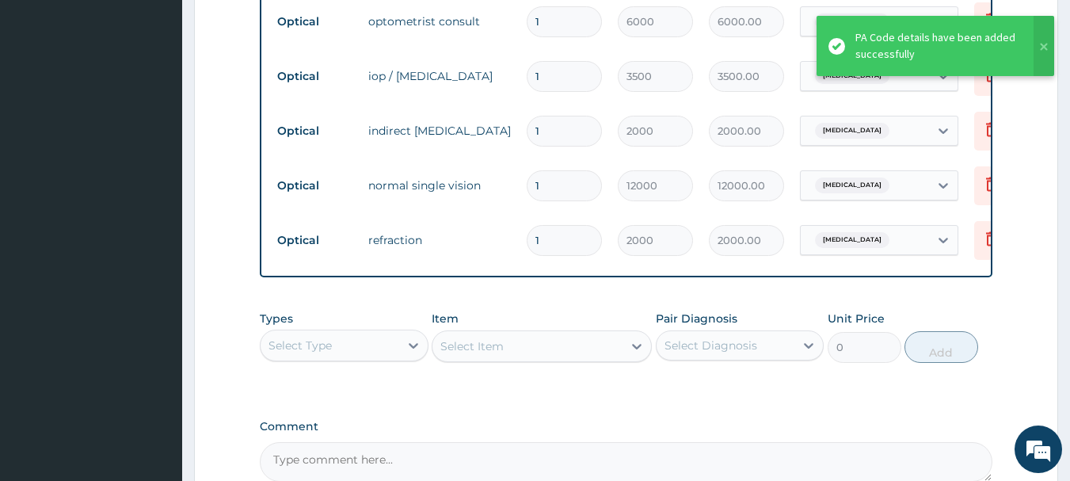
click at [610, 26] on td "6000" at bounding box center [655, 21] width 91 height 47
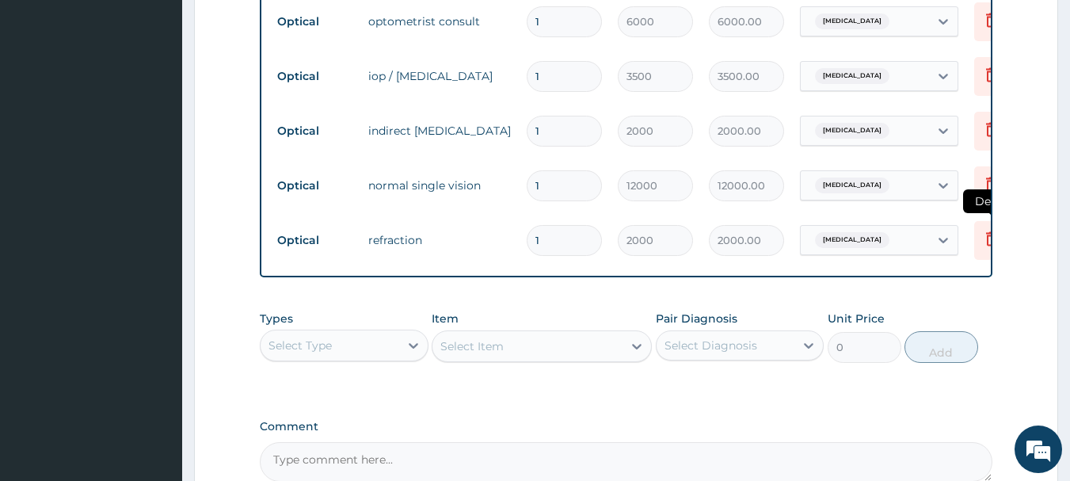
click at [984, 242] on icon at bounding box center [991, 238] width 19 height 19
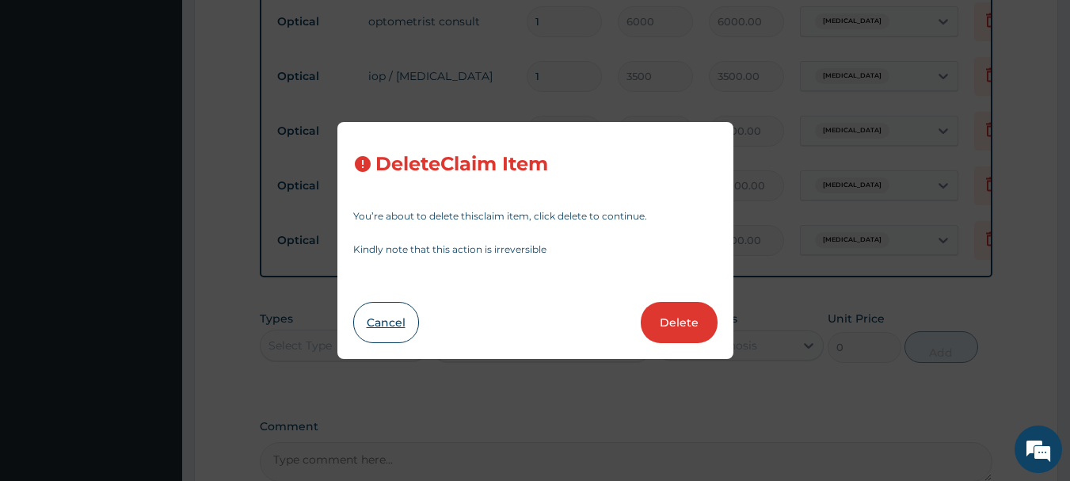
click at [396, 320] on button "Cancel" at bounding box center [386, 322] width 66 height 41
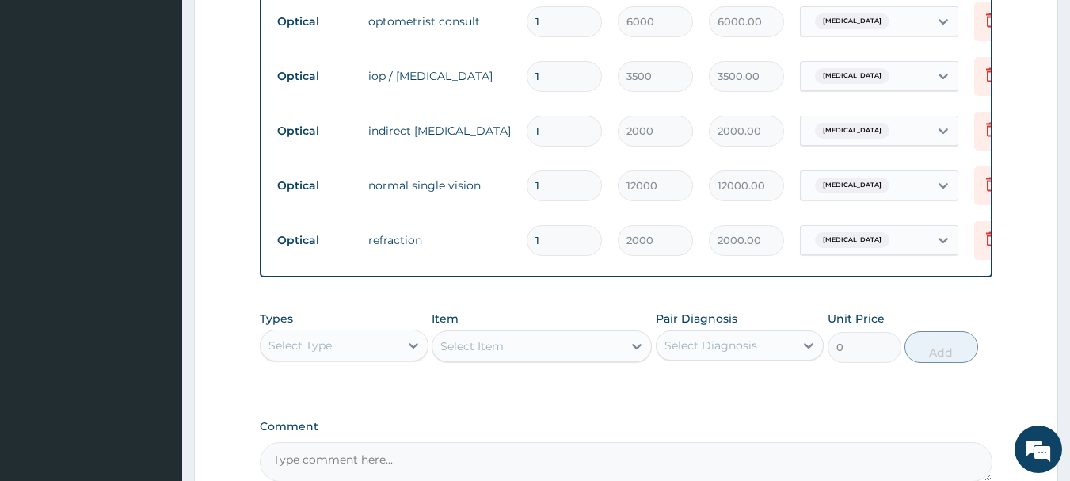
scroll to position [817, 0]
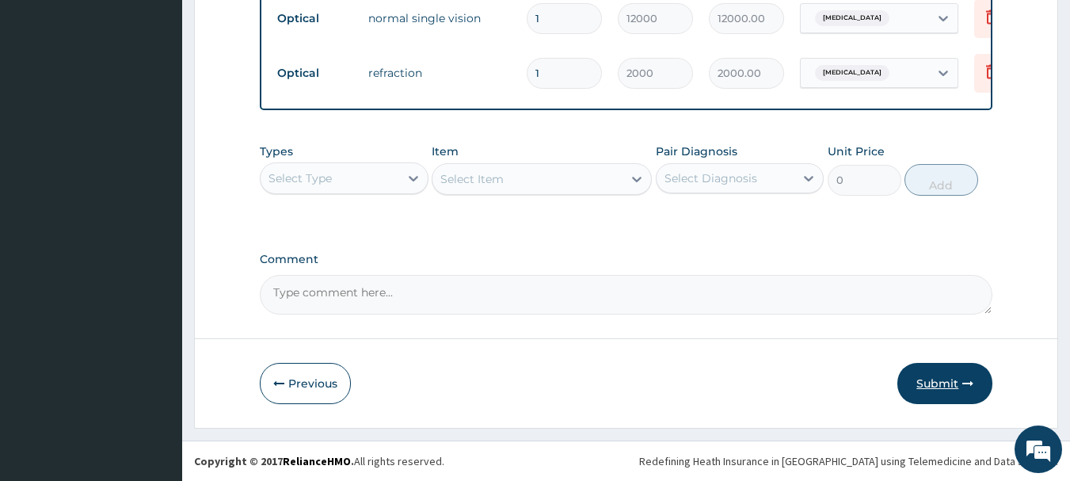
click at [953, 384] on button "Submit" at bounding box center [944, 383] width 95 height 41
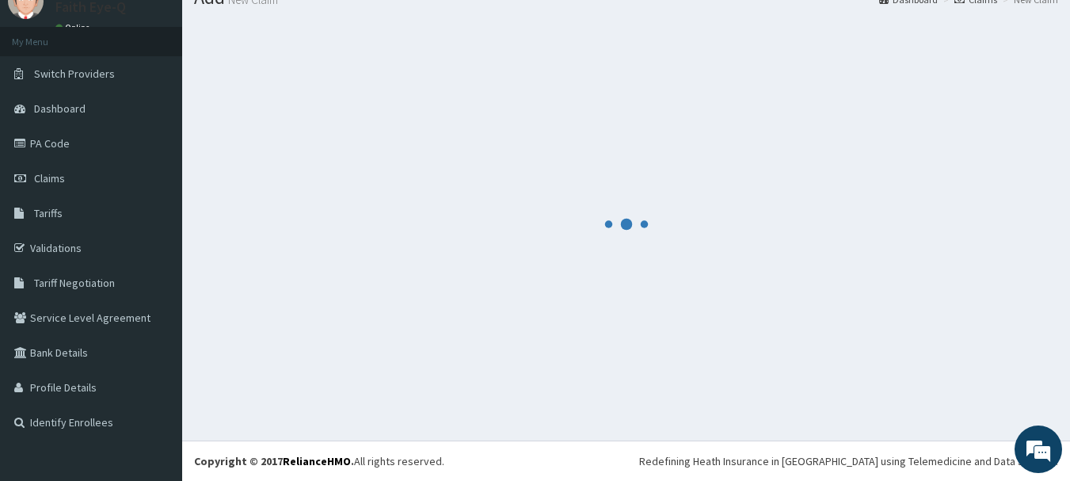
scroll to position [64, 0]
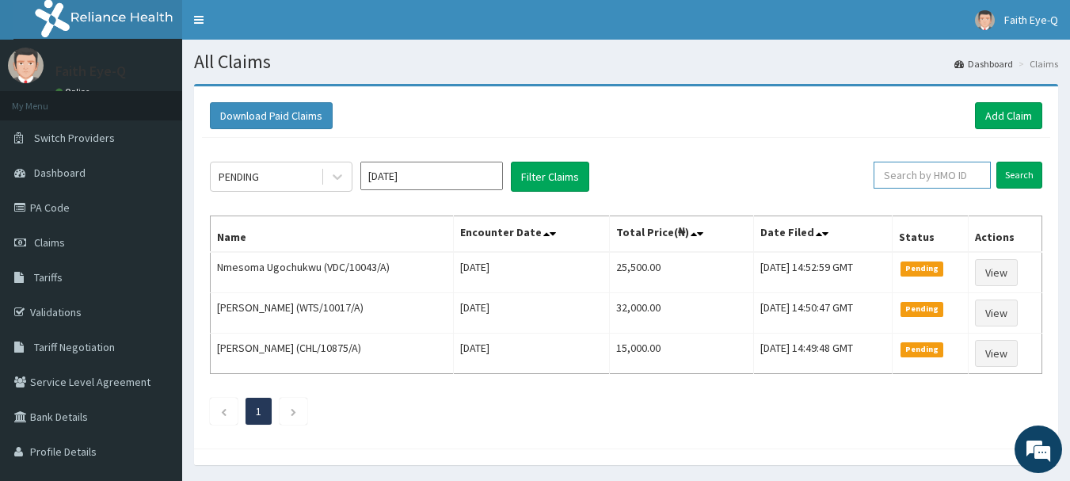
click at [933, 175] on input "text" at bounding box center [932, 175] width 117 height 27
paste input "PIT/10027/A"
type input "PIT/10027/A"
click at [997, 162] on input "Search" at bounding box center [1020, 175] width 46 height 27
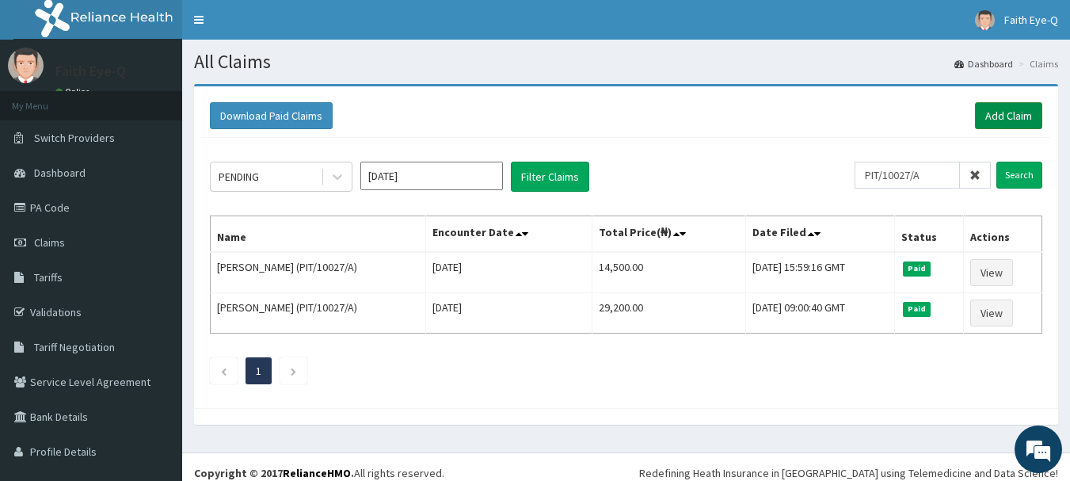
click at [993, 125] on link "Add Claim" at bounding box center [1008, 115] width 67 height 27
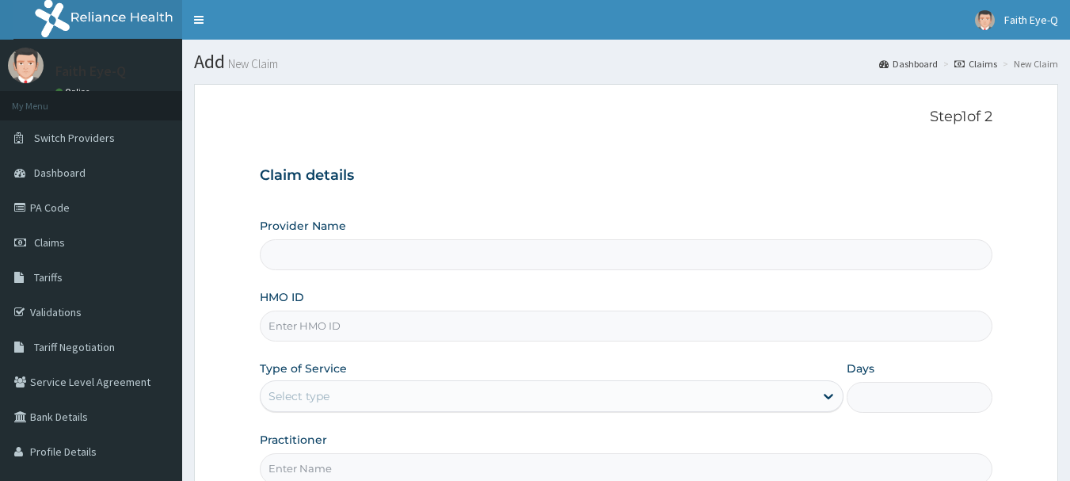
drag, startPoint x: 0, startPoint y: 0, endPoint x: 525, endPoint y: 326, distance: 617.9
click at [525, 326] on input "HMO ID" at bounding box center [627, 326] width 734 height 31
paste input "PIT/10027/A"
type input "PIT/10027/A"
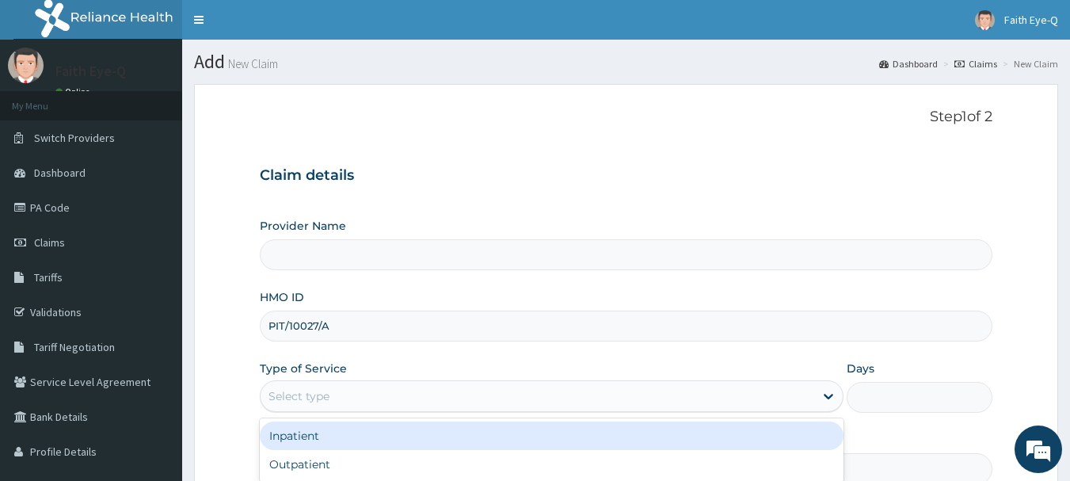
click at [539, 402] on div "Select type" at bounding box center [538, 395] width 554 height 25
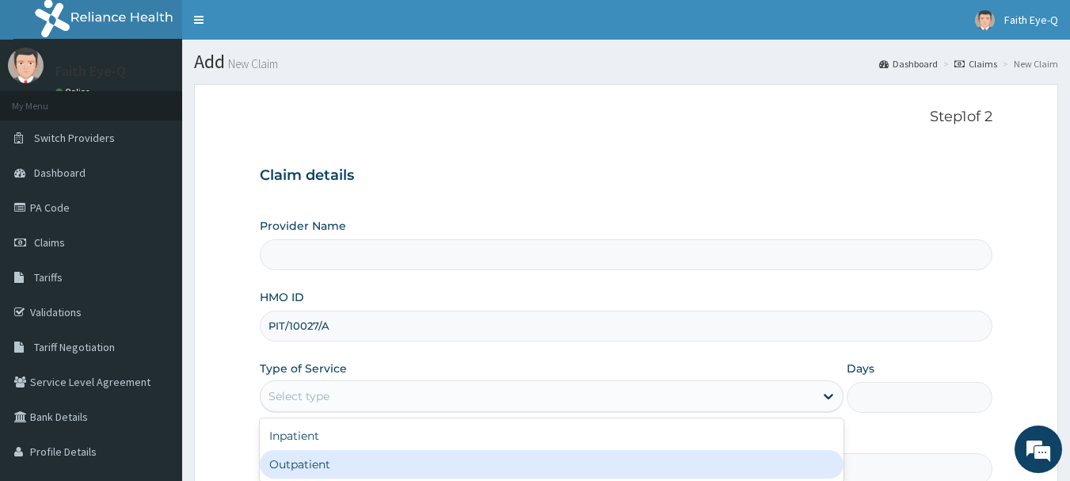
click at [516, 462] on div "Outpatient" at bounding box center [552, 464] width 584 height 29
type input "1"
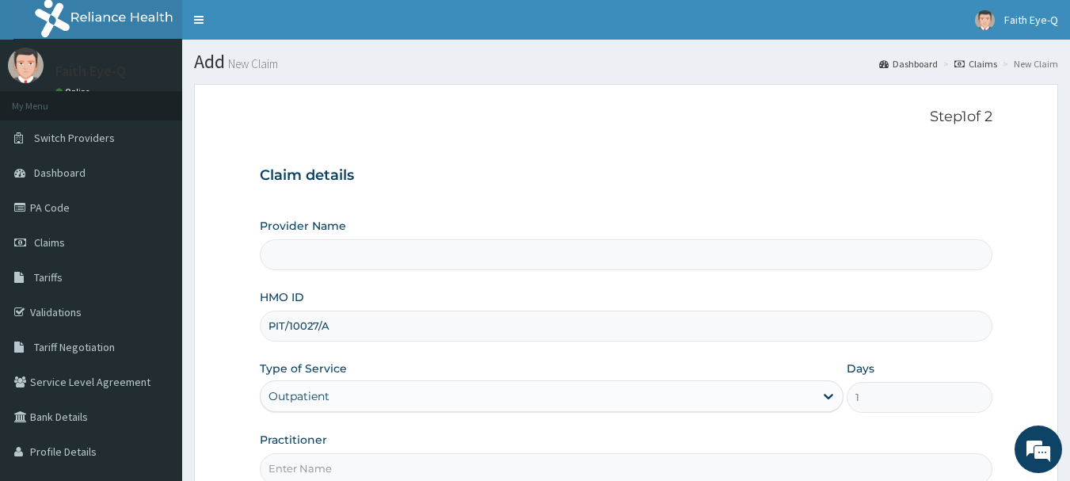
type input "Faith Eye-Q"
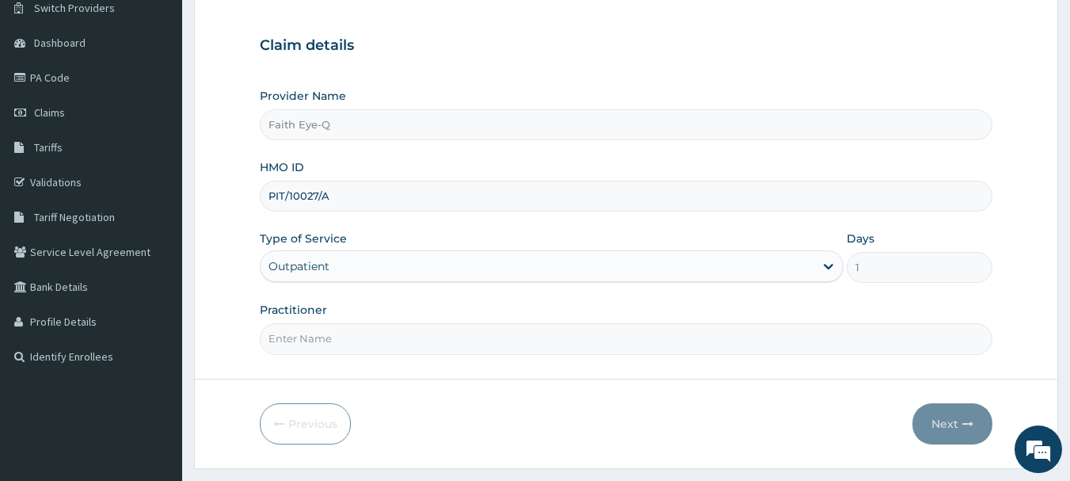
click at [705, 352] on input "Practitioner" at bounding box center [627, 338] width 734 height 31
type input "DR FAITH"
click at [969, 413] on button "Next" at bounding box center [953, 423] width 80 height 41
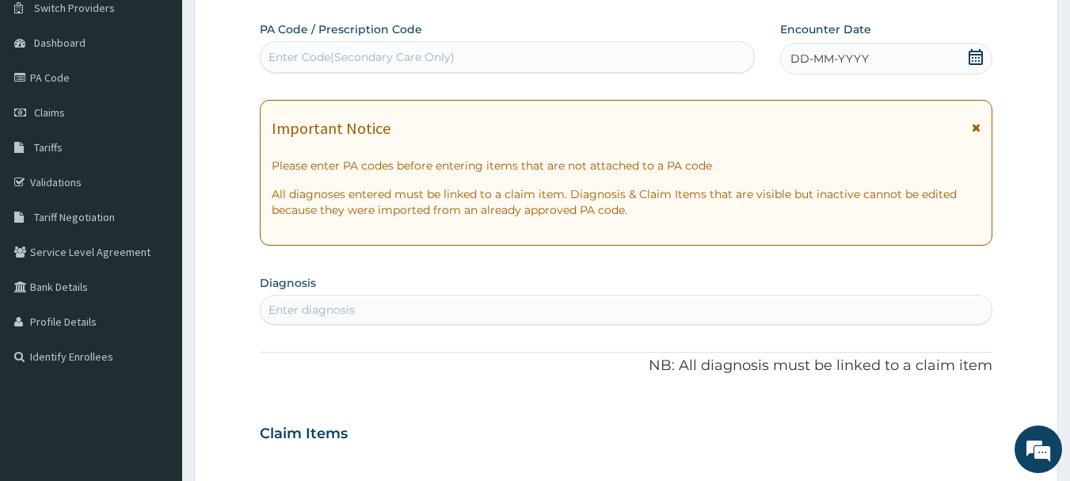
scroll to position [0, 0]
click at [625, 61] on div "Enter Code(Secondary Care Only)" at bounding box center [508, 56] width 494 height 25
paste input "PA/8B2926"
type input "PA/8B2926"
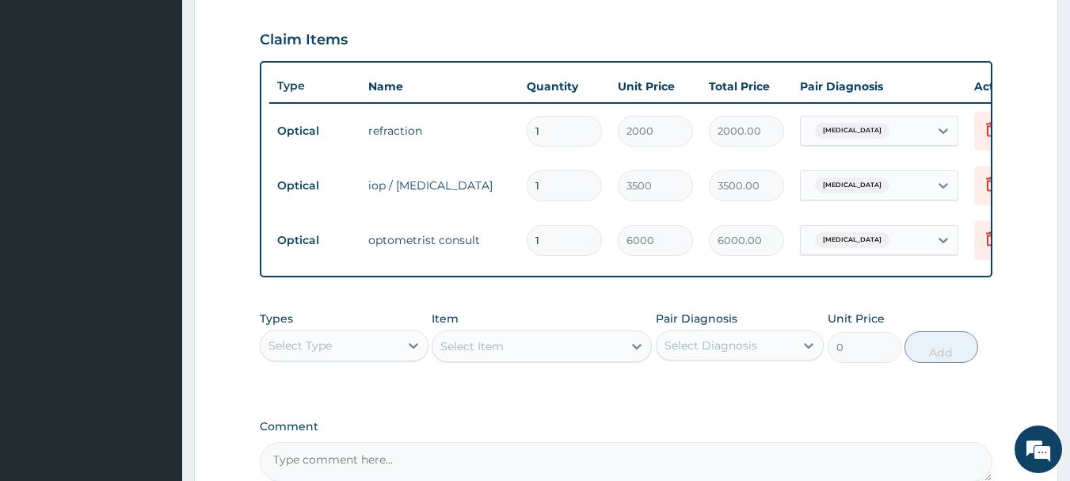
scroll to position [707, 0]
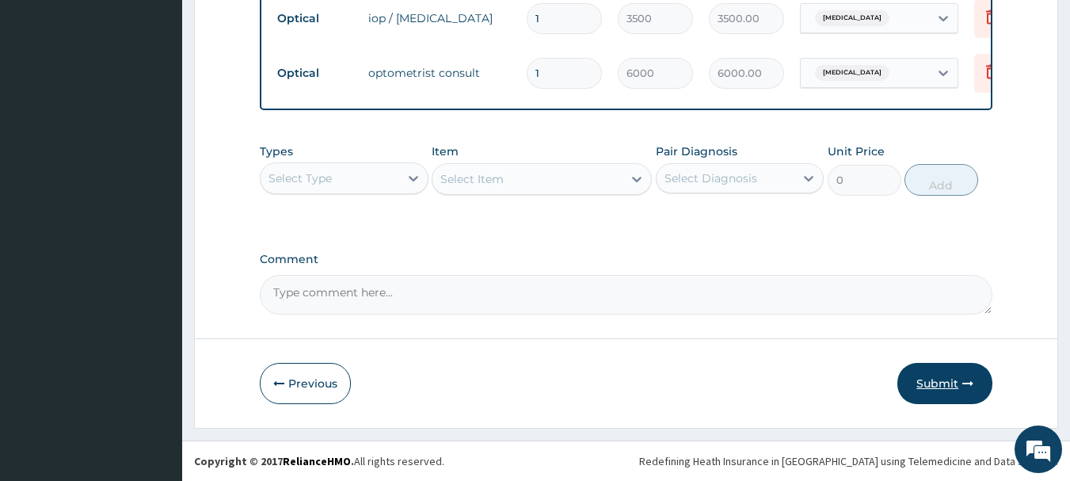
click at [960, 391] on button "Submit" at bounding box center [944, 383] width 95 height 41
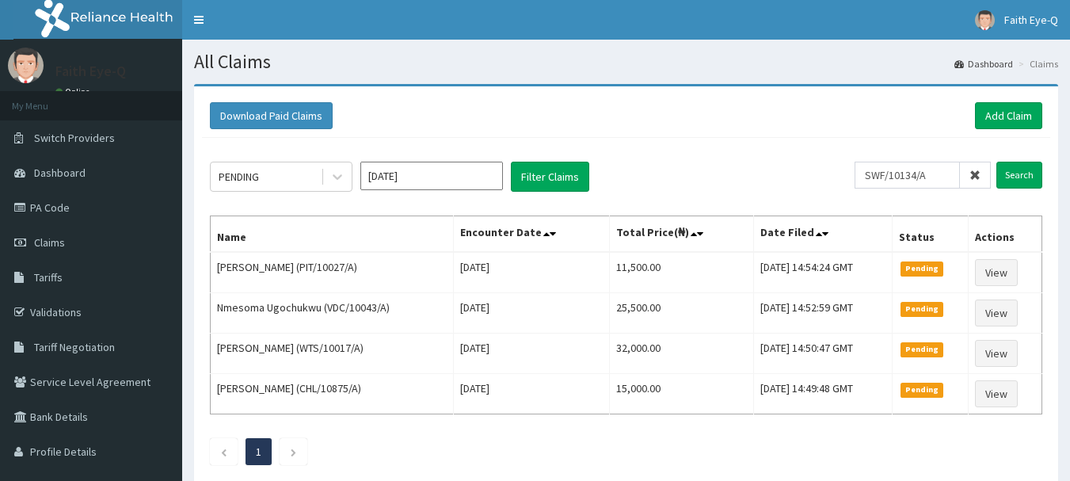
type input "SWF/10134/A"
click at [997, 162] on input "Search" at bounding box center [1020, 175] width 46 height 27
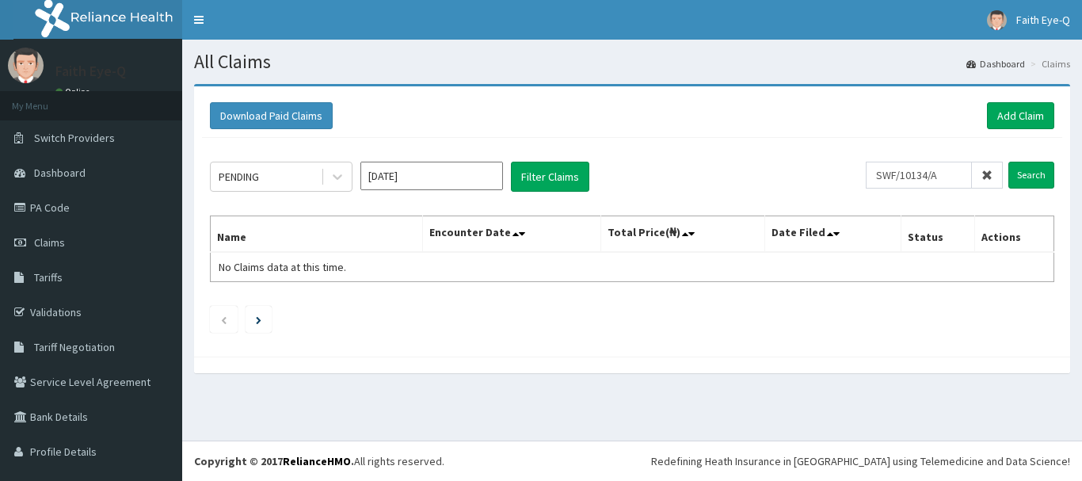
click at [1014, 99] on div "Download Paid Claims Add Claim" at bounding box center [632, 116] width 860 height 44
click at [1015, 112] on link "Add Claim" at bounding box center [1020, 115] width 67 height 27
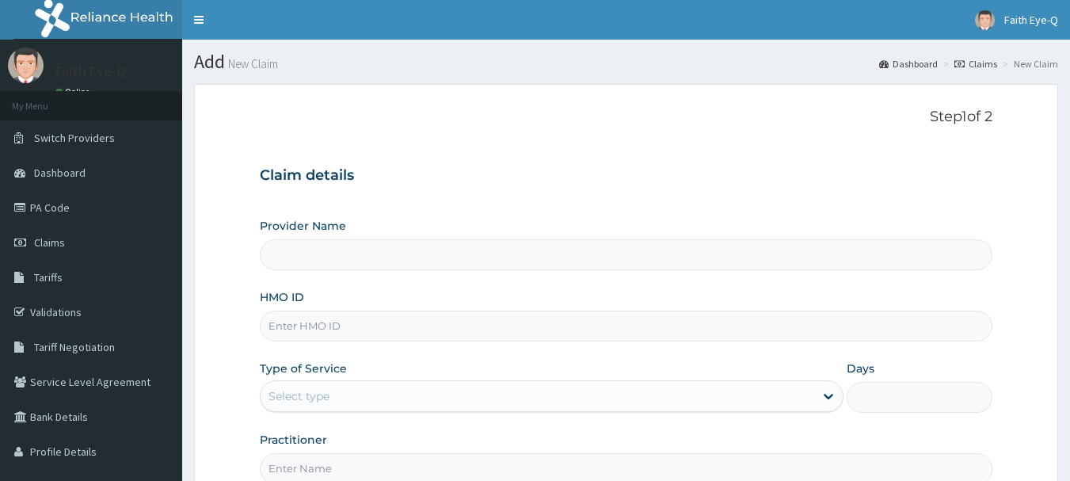
click at [611, 307] on div "HMO ID" at bounding box center [627, 315] width 734 height 52
click at [596, 322] on input "HMO ID" at bounding box center [627, 326] width 734 height 31
paste input "SWF/10134/A"
type input "SWF/10134/A"
type input "Faith Eye-Q"
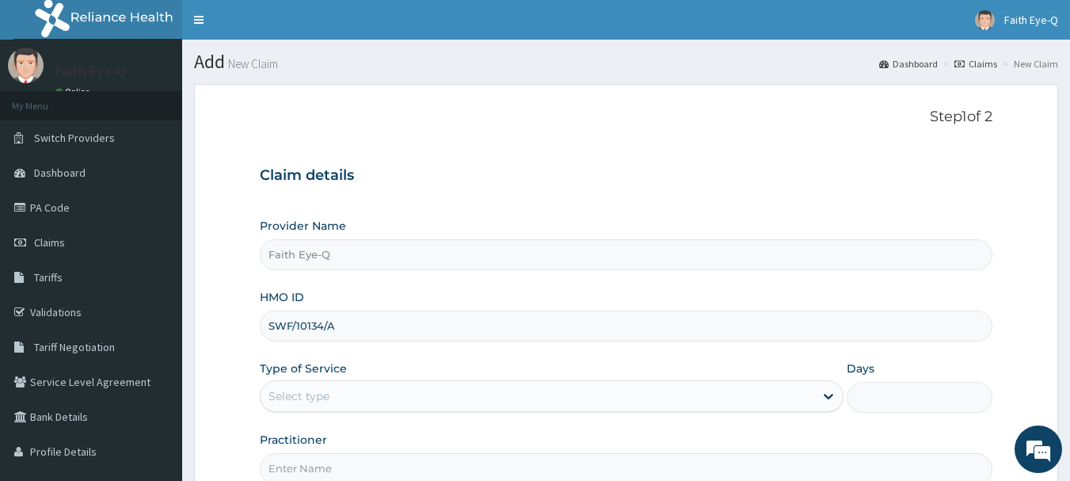
type input "SWF/10134/A"
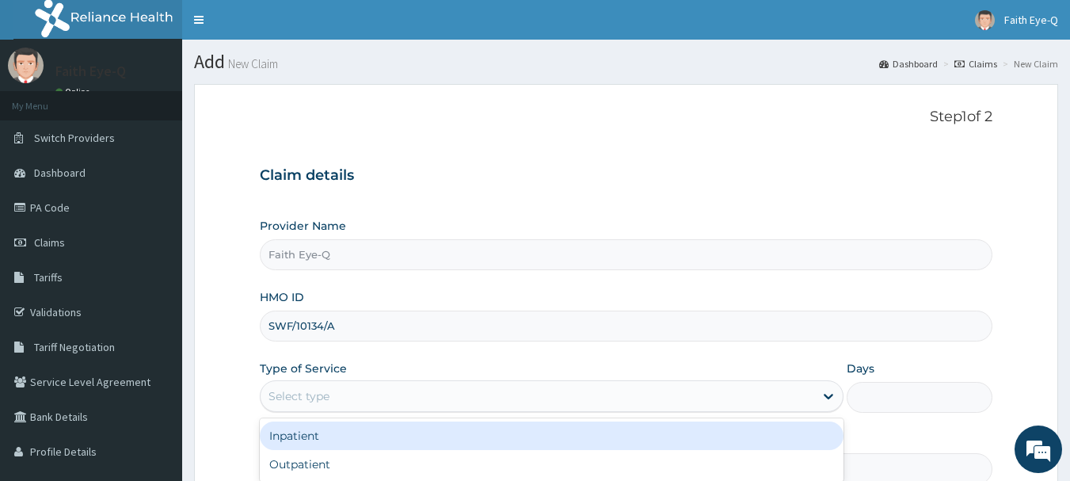
click at [582, 390] on div "Select type" at bounding box center [538, 395] width 554 height 25
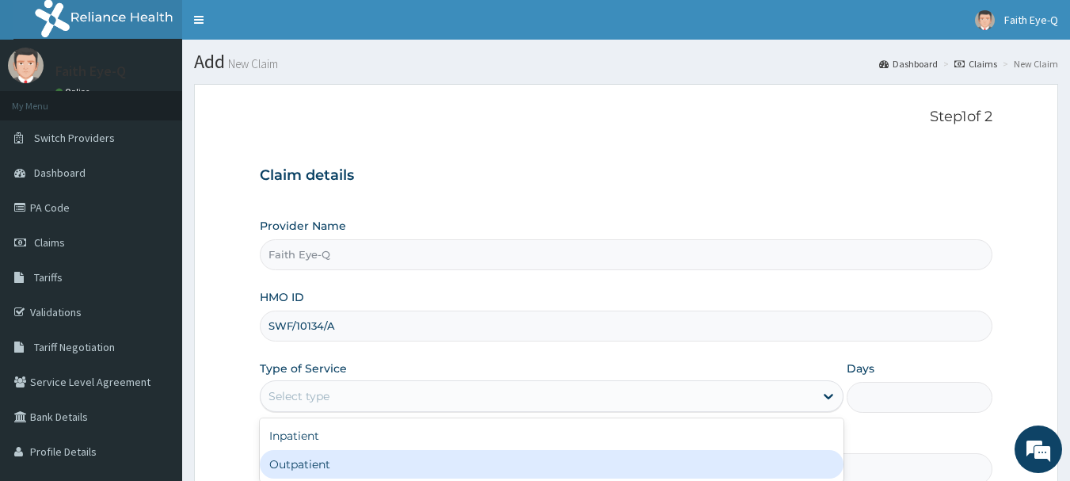
click at [570, 458] on div "Outpatient" at bounding box center [552, 464] width 584 height 29
type input "1"
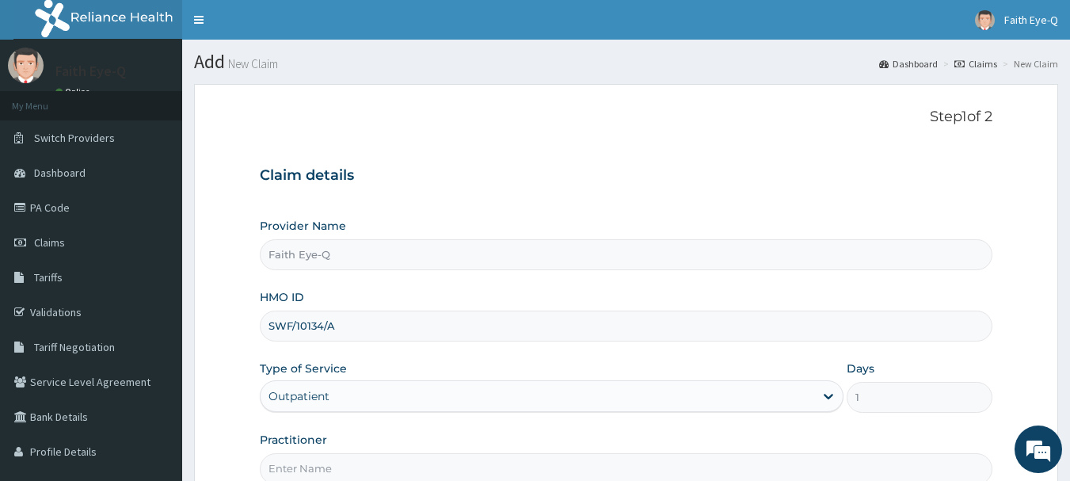
scroll to position [111, 0]
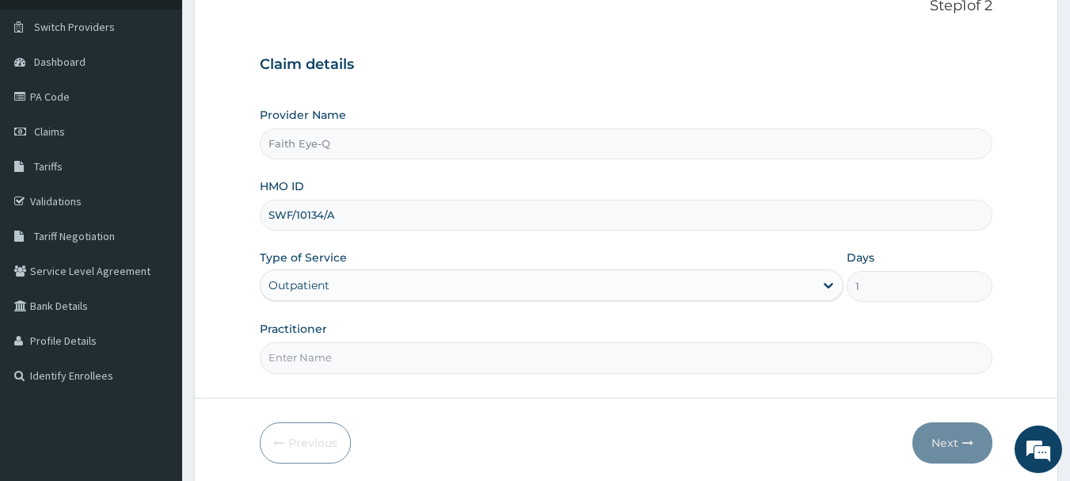
click at [712, 362] on input "Practitioner" at bounding box center [627, 357] width 734 height 31
type input "DR FAITH"
click at [939, 434] on button "Next" at bounding box center [953, 442] width 80 height 41
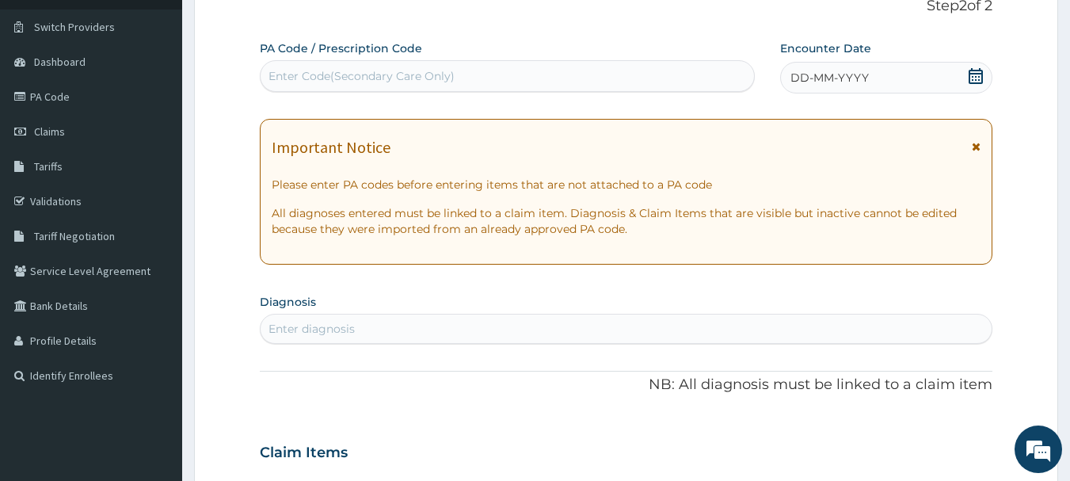
click at [676, 84] on div "Enter Code(Secondary Care Only)" at bounding box center [508, 75] width 494 height 25
paste input "PA/1EA1EC"
type input "PA/1EA1EC"
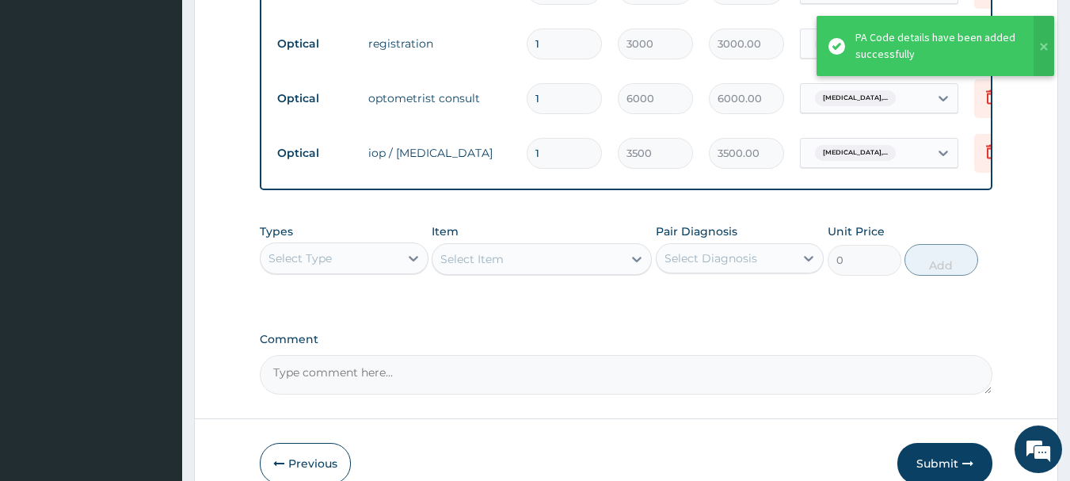
scroll to position [762, 0]
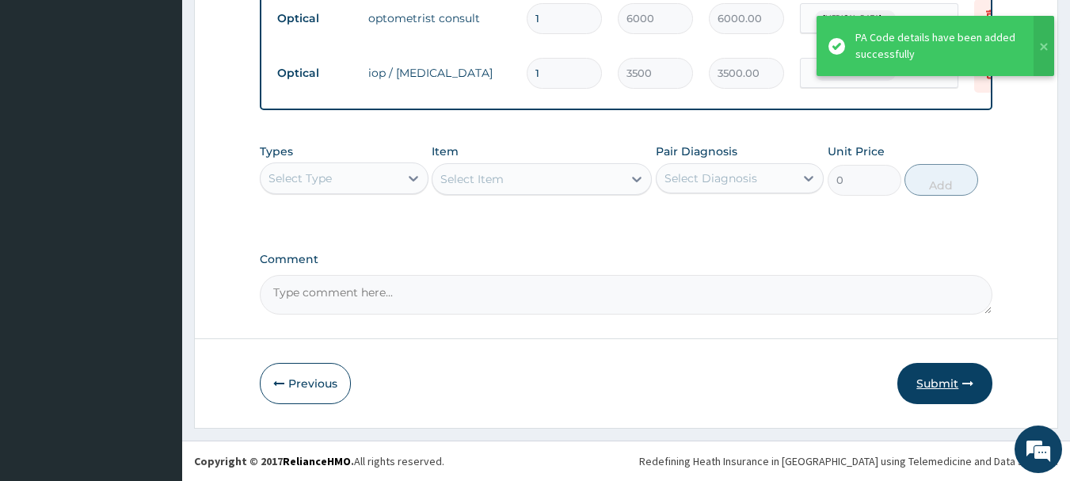
click at [945, 385] on button "Submit" at bounding box center [944, 383] width 95 height 41
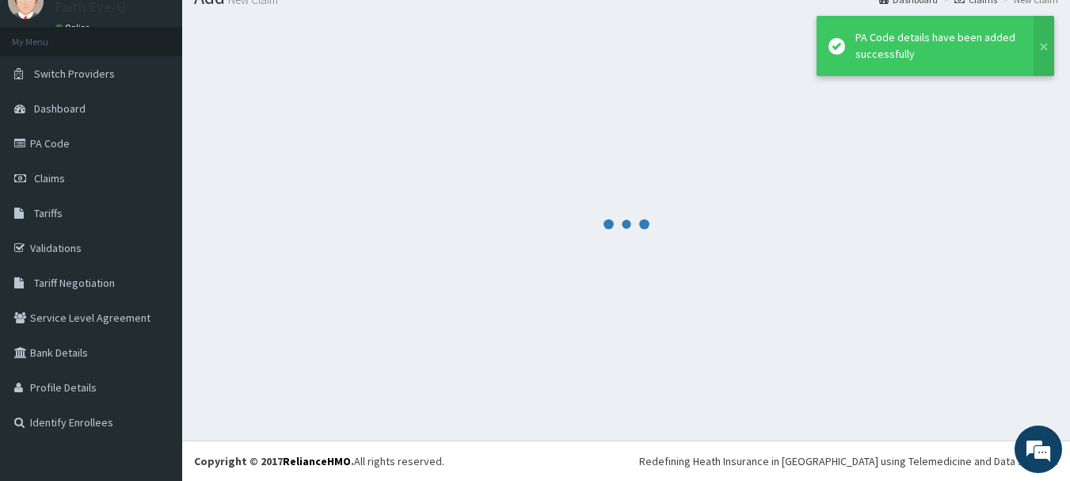
scroll to position [64, 0]
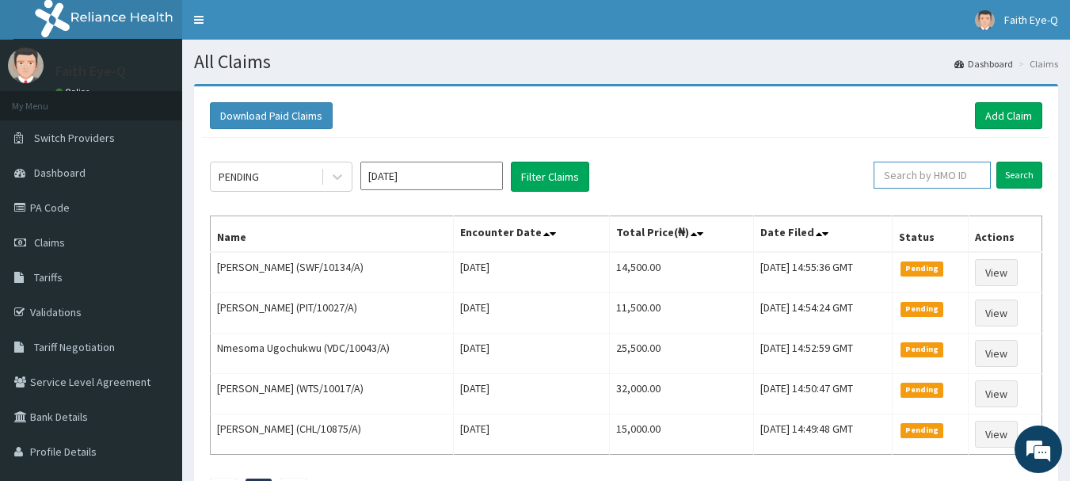
click at [928, 167] on input "text" at bounding box center [932, 175] width 117 height 27
paste input "SWF/10441/A"
type input "SWF/10441/A"
click at [997, 162] on input "Search" at bounding box center [1020, 175] width 46 height 27
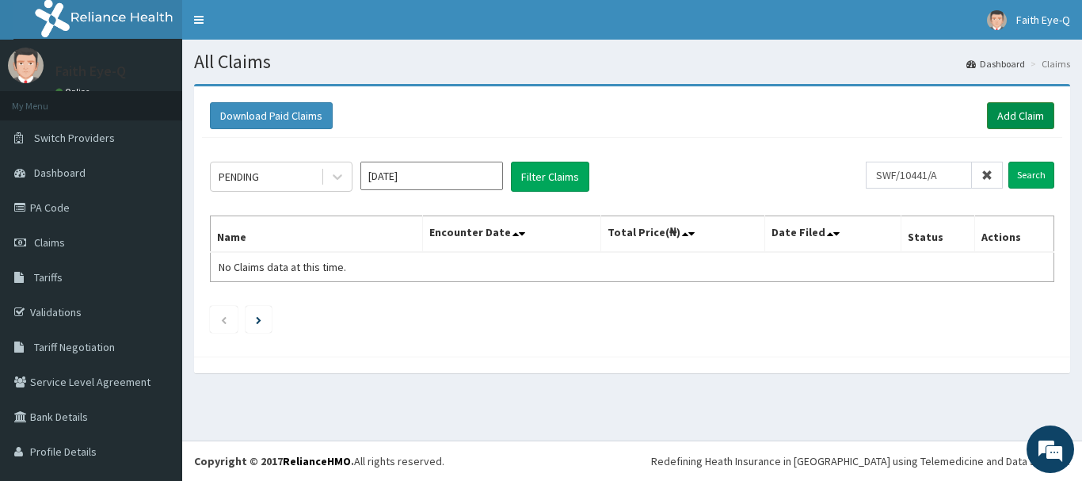
click at [994, 118] on link "Add Claim" at bounding box center [1020, 115] width 67 height 27
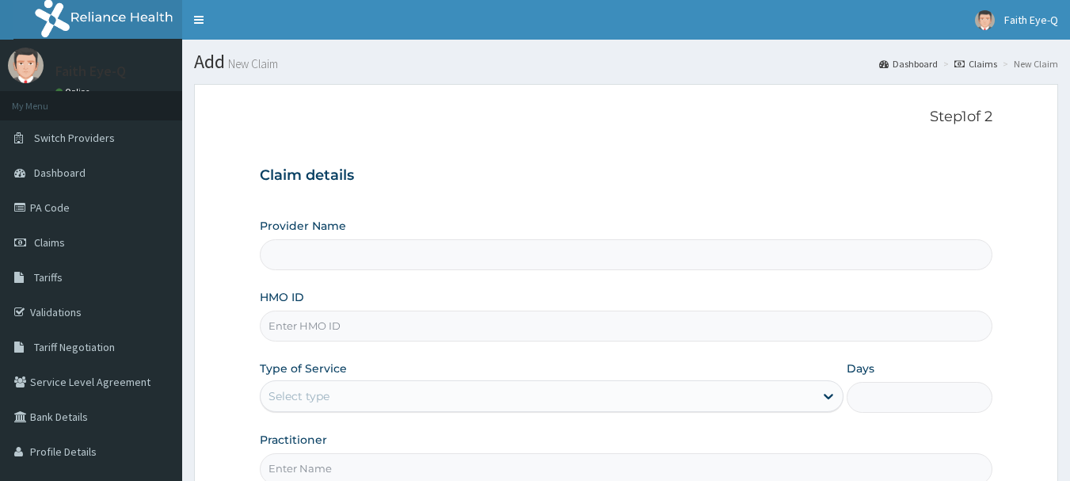
click at [478, 345] on div "Provider Name HMO ID Type of Service Select type Days Practitioner" at bounding box center [627, 351] width 734 height 266
type input "Faith Eye-Q"
click at [476, 341] on input "HMO ID" at bounding box center [627, 326] width 734 height 31
paste input "SWF/10441/A"
type input "SWF/10441/A"
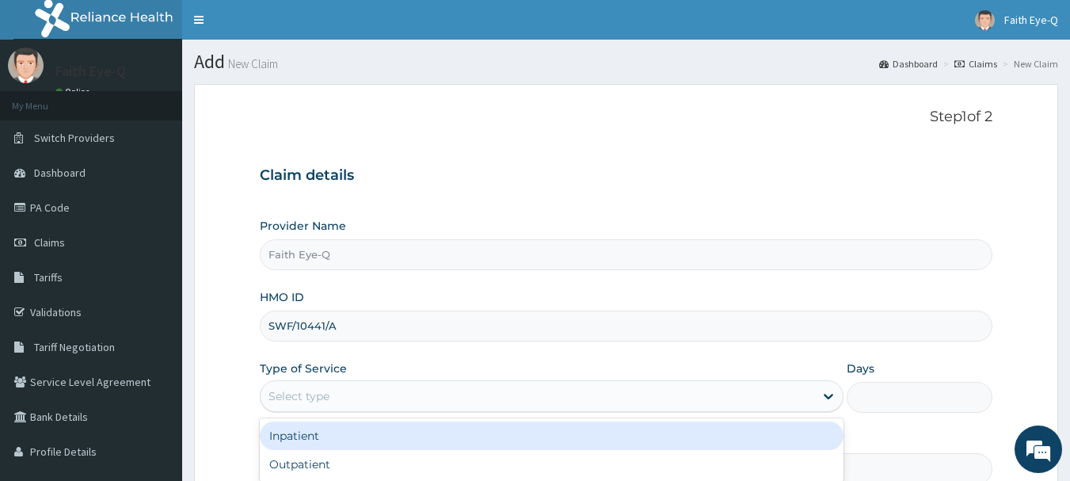
click at [530, 381] on div "Select type" at bounding box center [552, 396] width 584 height 32
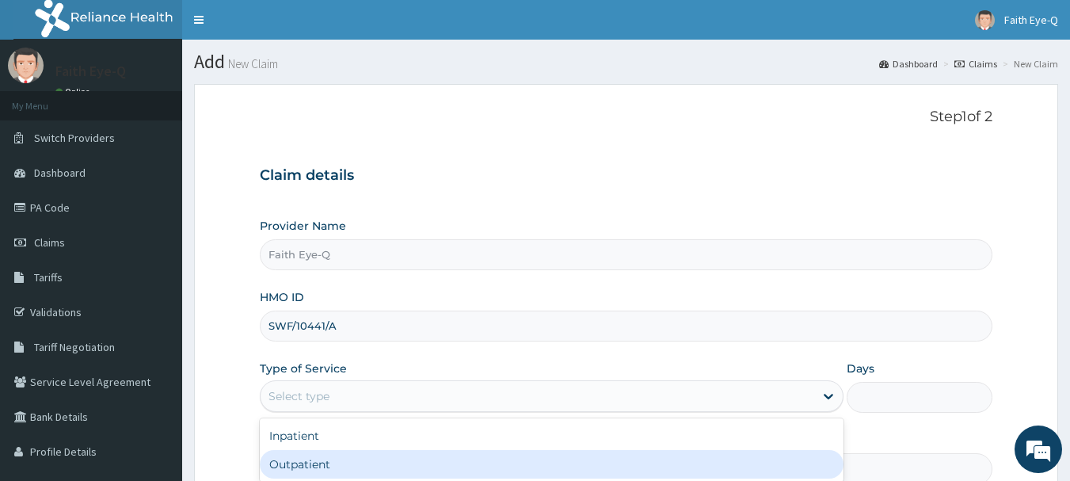
click at [537, 458] on div "Outpatient" at bounding box center [552, 464] width 584 height 29
type input "1"
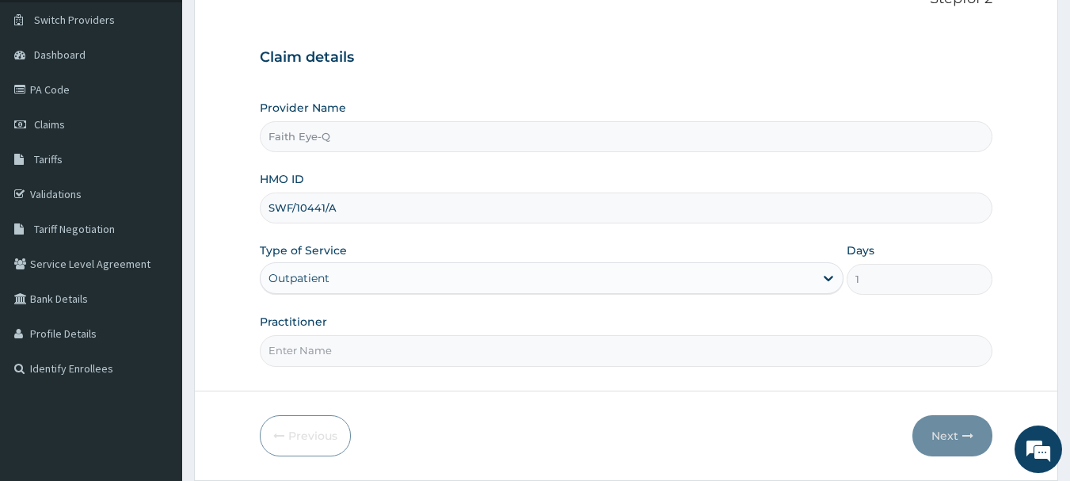
scroll to position [126, 0]
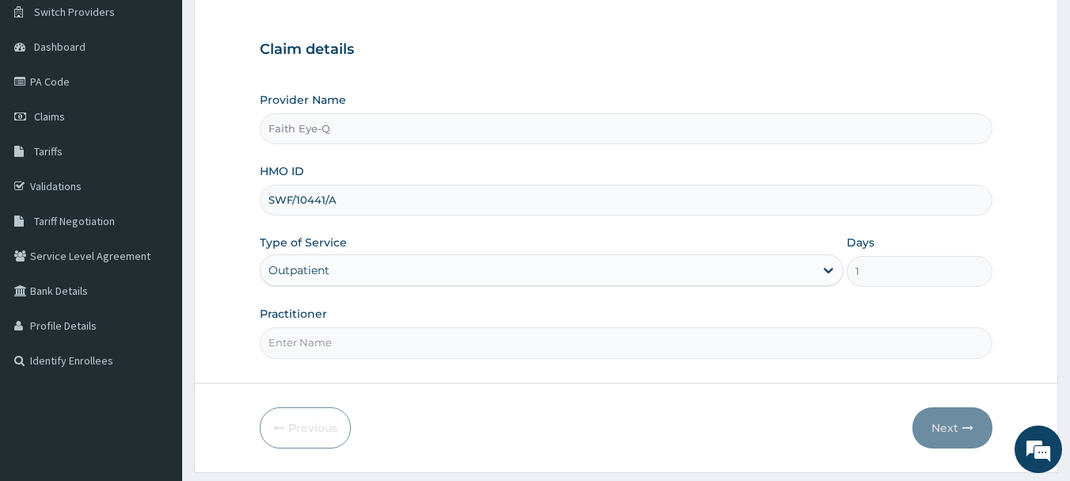
click at [703, 344] on input "Practitioner" at bounding box center [627, 342] width 734 height 31
type input "DR FAITH"
click at [942, 443] on button "Next" at bounding box center [953, 427] width 80 height 41
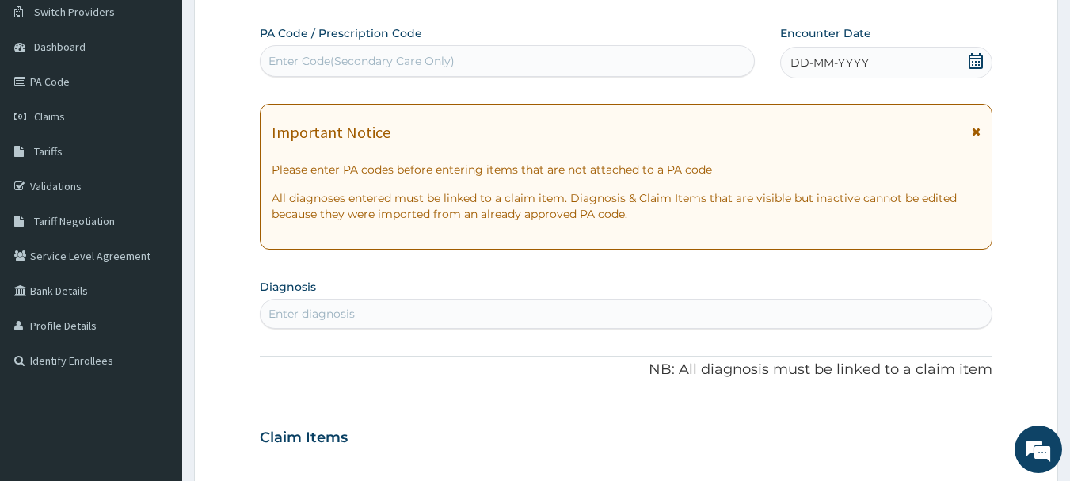
click at [574, 55] on div "Enter Code(Secondary Care Only)" at bounding box center [508, 60] width 494 height 25
paste input "PA/4503A5"
type input "PA/4503A5"
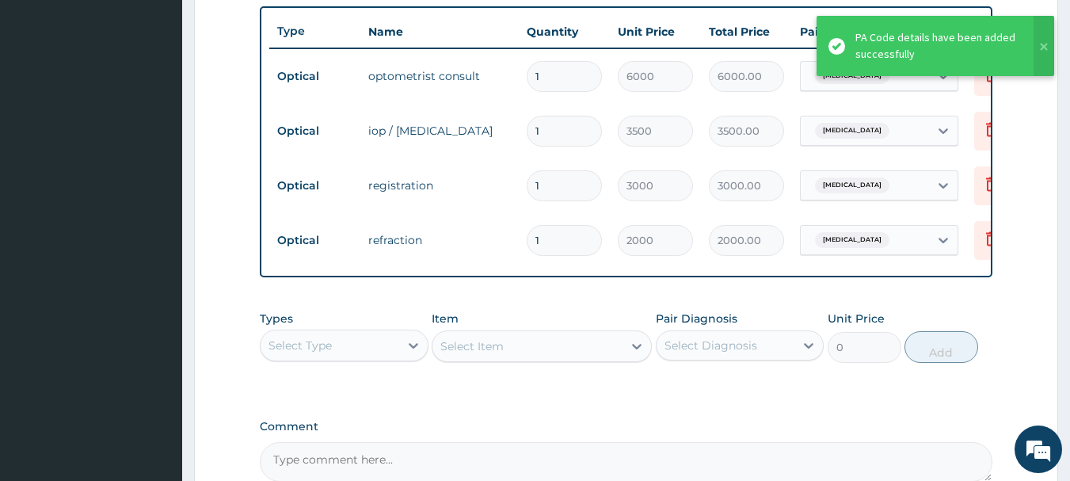
scroll to position [762, 0]
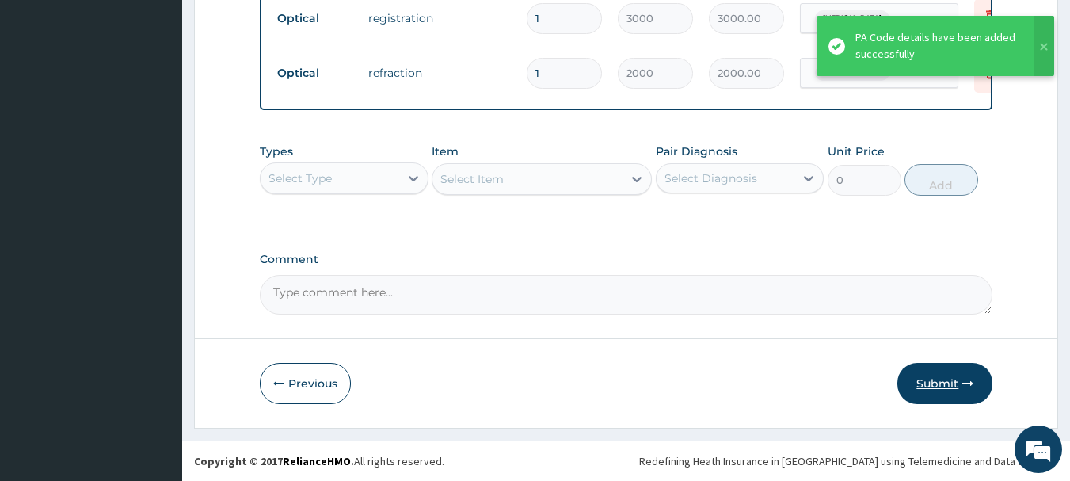
click at [955, 384] on button "Submit" at bounding box center [944, 383] width 95 height 41
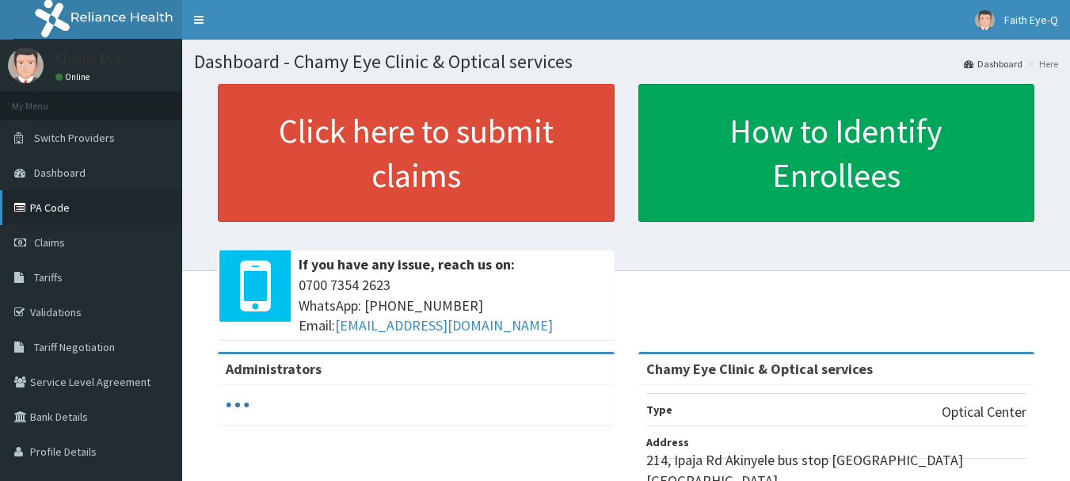
click at [86, 215] on link "PA Code" at bounding box center [91, 207] width 182 height 35
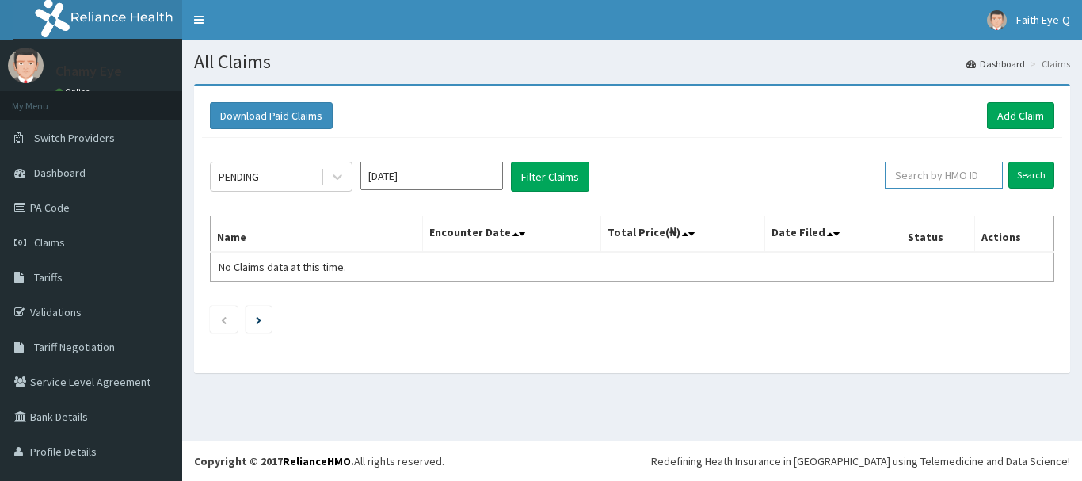
click at [907, 174] on input "text" at bounding box center [944, 175] width 118 height 27
paste input "LEP/10155/A"
click at [1008, 162] on input "Search" at bounding box center [1031, 175] width 46 height 27
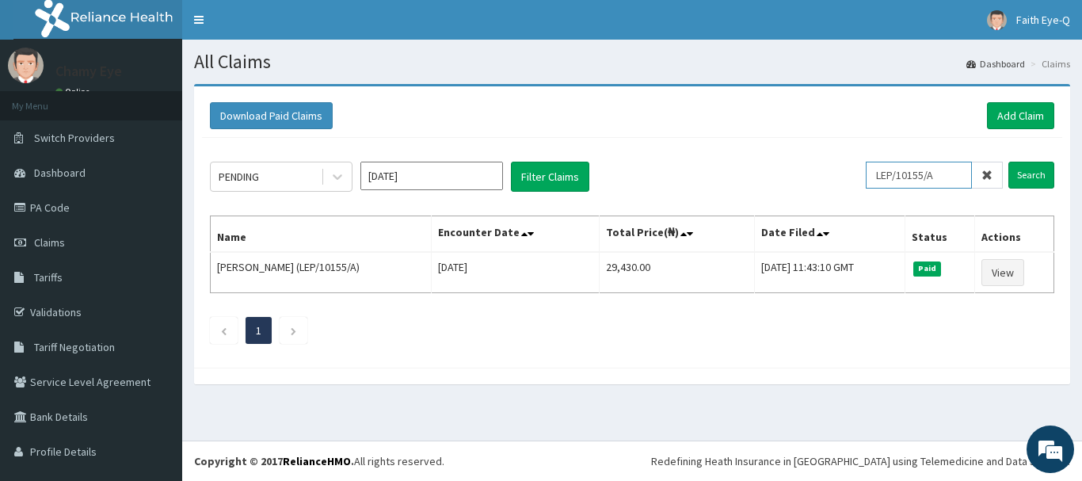
drag, startPoint x: 939, startPoint y: 177, endPoint x: 868, endPoint y: 175, distance: 70.5
click at [868, 175] on input "LEP/10155/A" at bounding box center [919, 175] width 106 height 27
paste input "PRN/10244"
type input "PRN/10244/A"
click at [1008, 162] on input "Search" at bounding box center [1031, 175] width 46 height 27
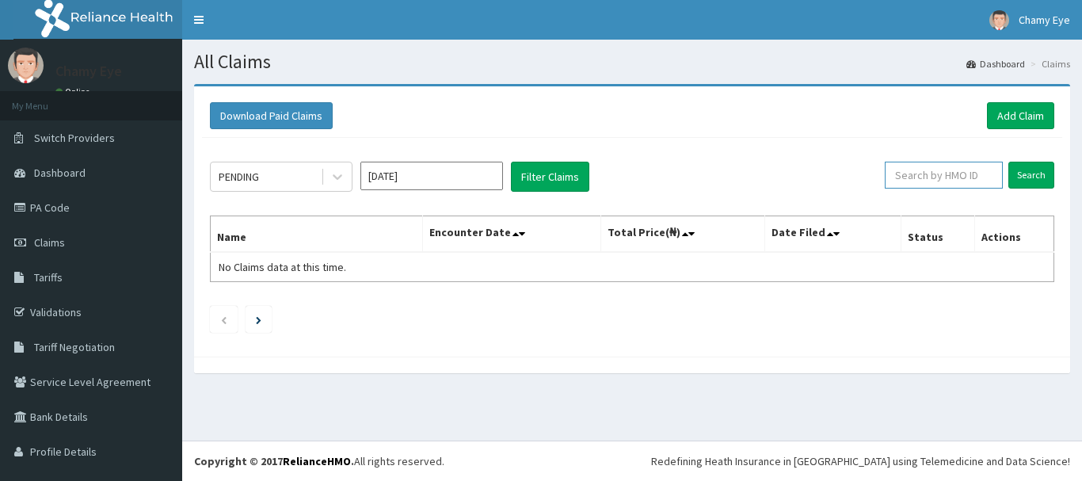
click at [909, 170] on input "text" at bounding box center [944, 175] width 118 height 27
paste input "CHL/10581/A"
type input "CHL/10581/A"
click at [1008, 162] on input "Search" at bounding box center [1031, 175] width 46 height 27
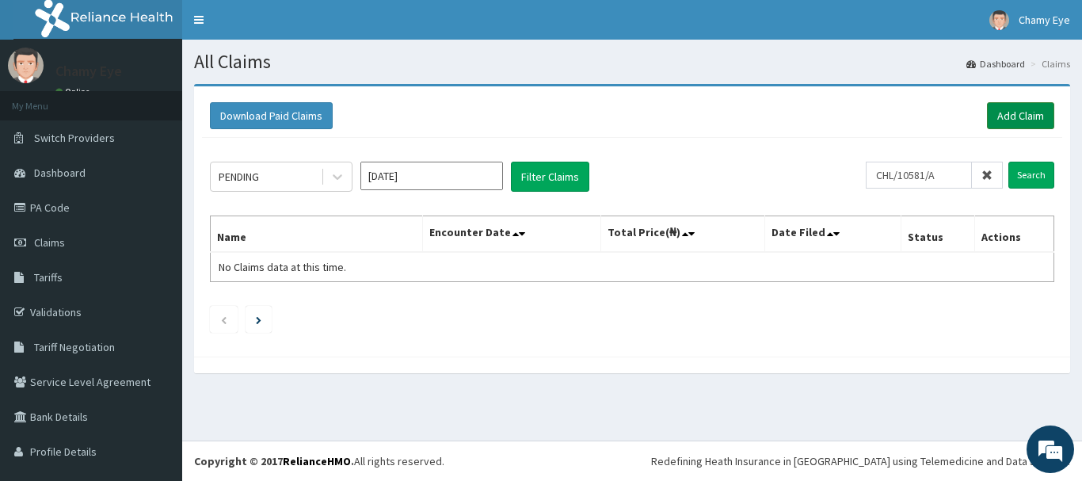
click at [1004, 121] on link "Add Claim" at bounding box center [1020, 115] width 67 height 27
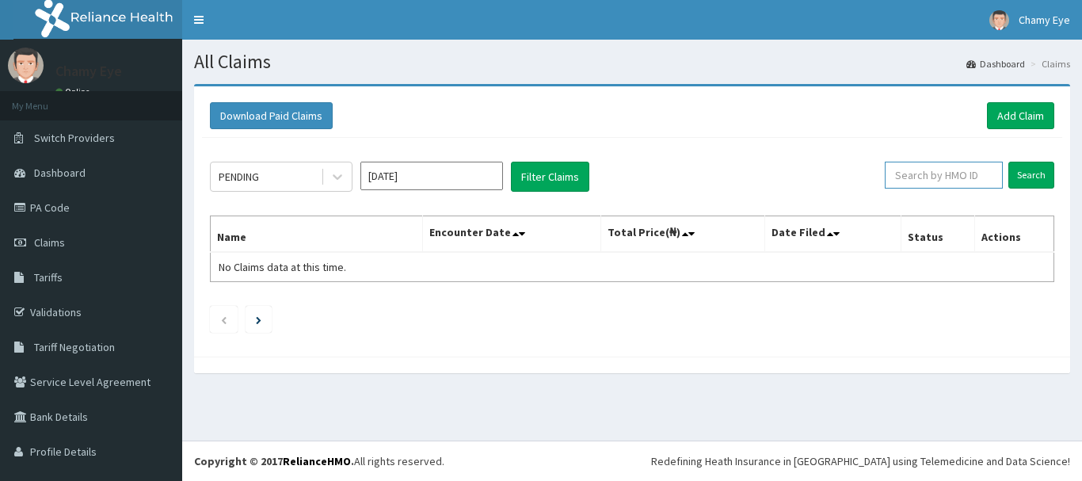
click at [951, 178] on input "text" at bounding box center [944, 175] width 118 height 27
paste input "LEP/10155/A"
click at [1008, 162] on input "Search" at bounding box center [1031, 175] width 46 height 27
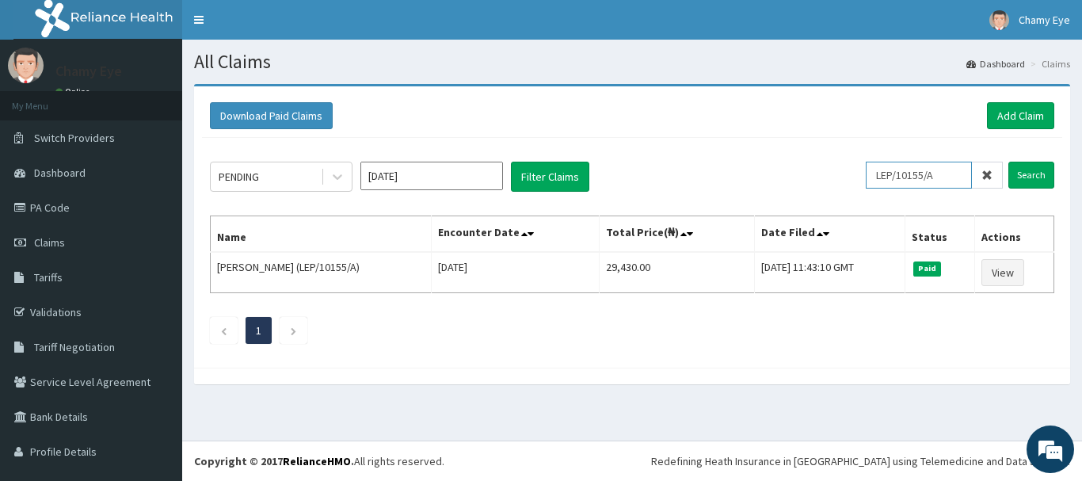
drag, startPoint x: 941, startPoint y: 166, endPoint x: 868, endPoint y: 175, distance: 73.4
click at [868, 175] on input "LEP/10155/A" at bounding box center [919, 175] width 106 height 27
paste input "PRN/10244"
click at [1008, 162] on input "Search" at bounding box center [1031, 175] width 46 height 27
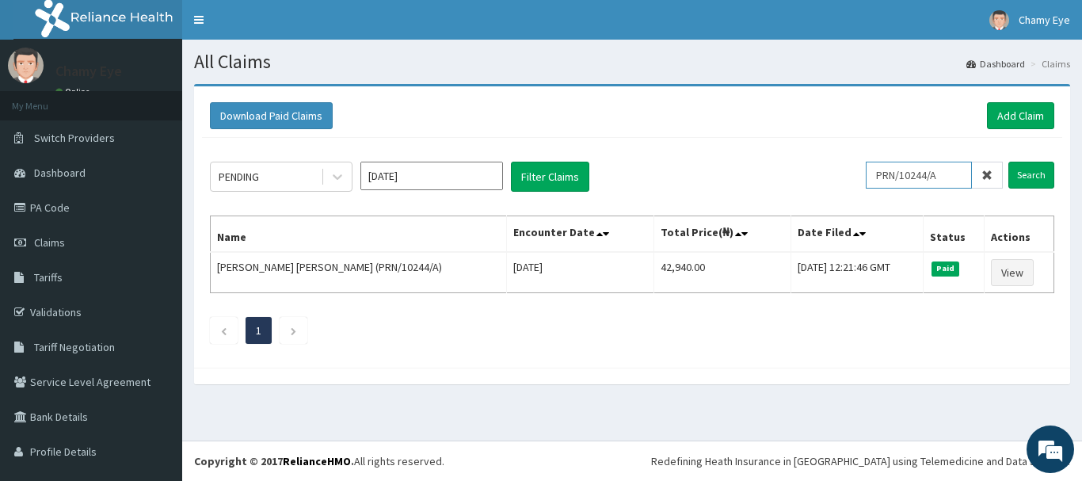
drag, startPoint x: 943, startPoint y: 179, endPoint x: 868, endPoint y: 177, distance: 74.5
click at [868, 177] on input "PRN/10244/A" at bounding box center [919, 175] width 106 height 27
paste input "CHL/10581"
type input "CHL/10581/A"
click at [1008, 162] on input "Search" at bounding box center [1031, 175] width 46 height 27
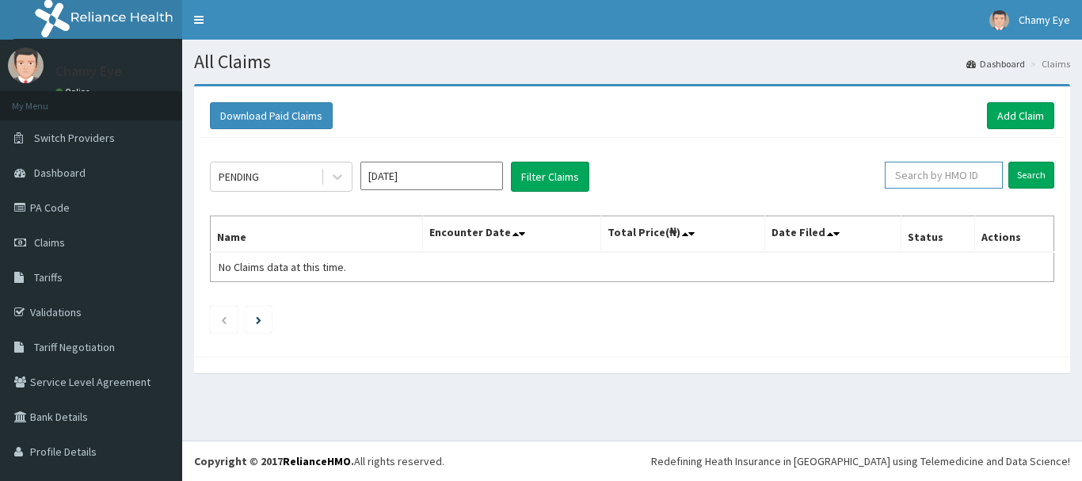
click at [951, 177] on input "text" at bounding box center [944, 175] width 118 height 27
paste input "CHL/10581/A"
type input "CHL/10581/A"
click at [1008, 162] on input "Search" at bounding box center [1031, 175] width 46 height 27
click at [1003, 126] on link "Add Claim" at bounding box center [1020, 115] width 67 height 27
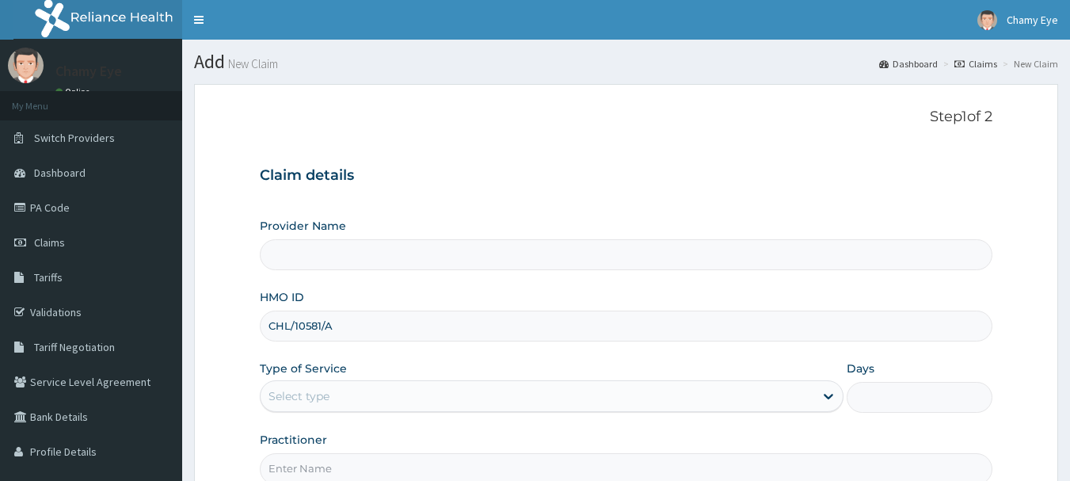
type input "CHL/10581/A"
click at [729, 402] on div "Select type" at bounding box center [538, 395] width 554 height 25
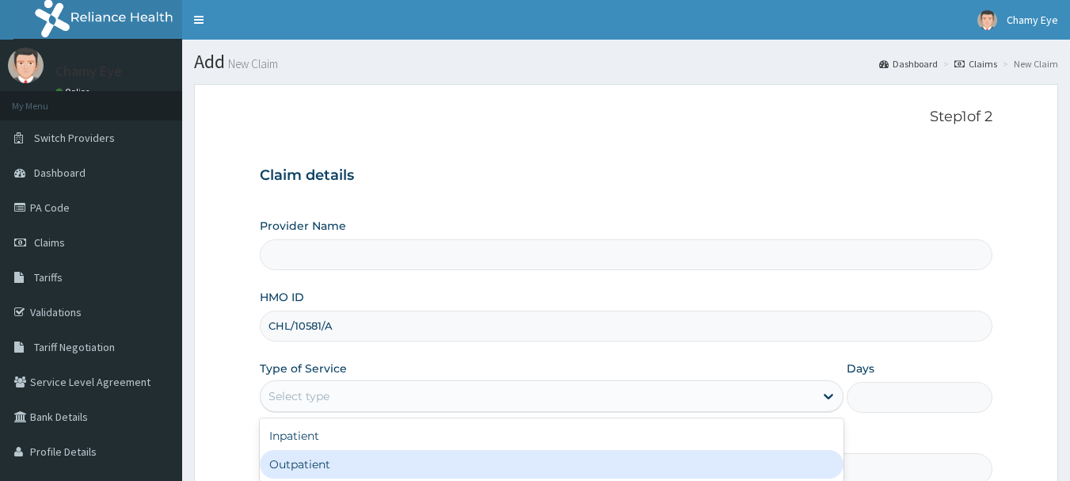
click at [703, 459] on div "Outpatient" at bounding box center [552, 464] width 584 height 29
type input "1"
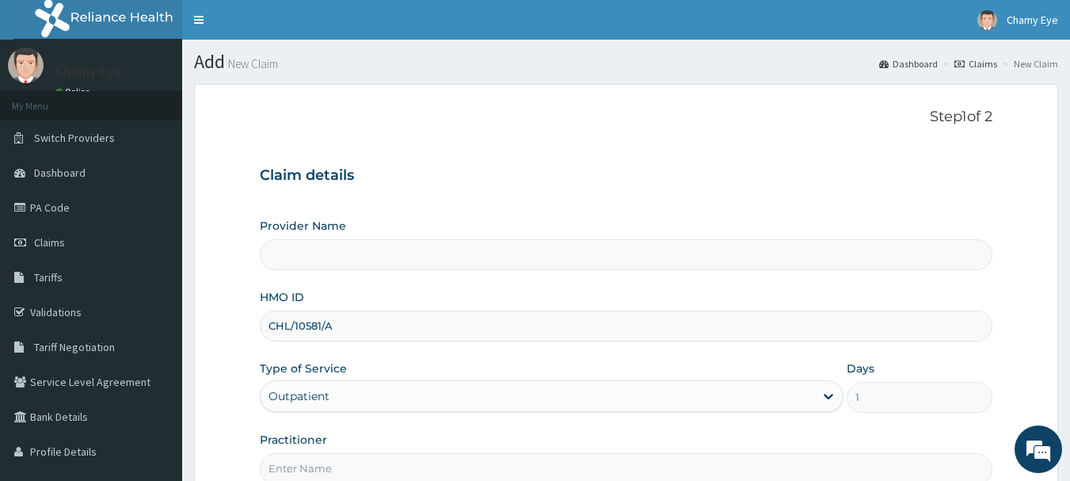
type input "Chamy Eye Clinic & Optical services"
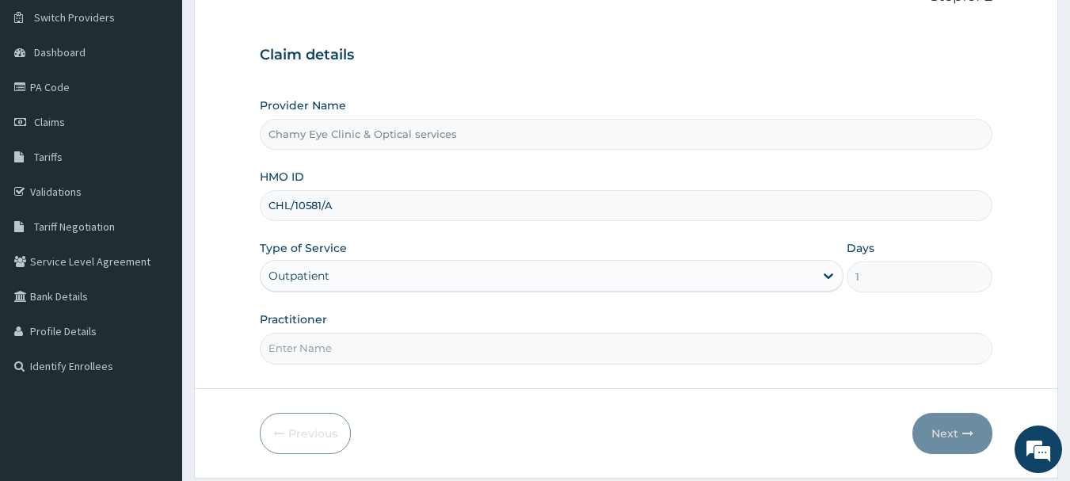
scroll to position [121, 0]
click at [829, 337] on input "Practitioner" at bounding box center [627, 347] width 734 height 31
type input "DR CHIMA"
click at [945, 425] on button "Next" at bounding box center [953, 432] width 80 height 41
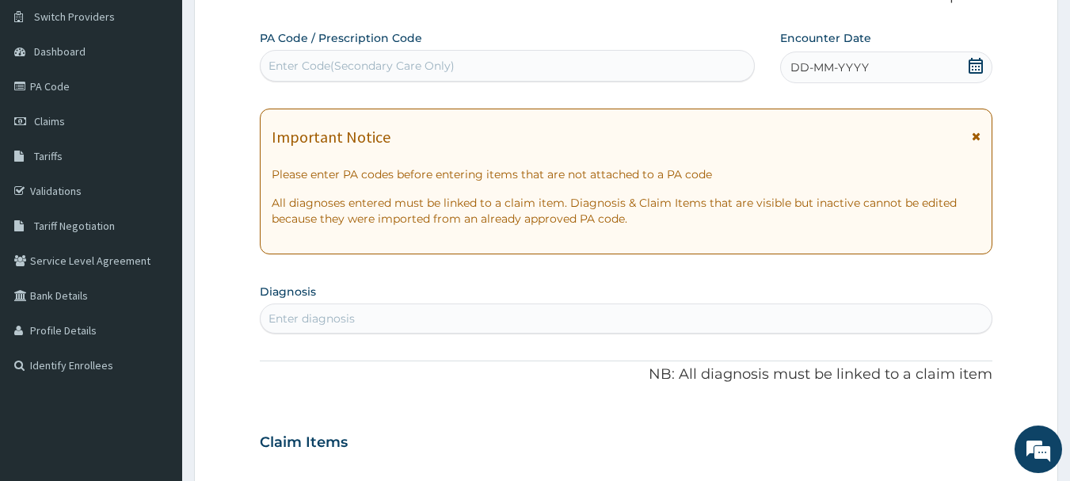
click at [722, 72] on div "Enter Code(Secondary Care Only)" at bounding box center [508, 65] width 494 height 25
paste input "PA/209DB9"
type input "PA/209DB9"
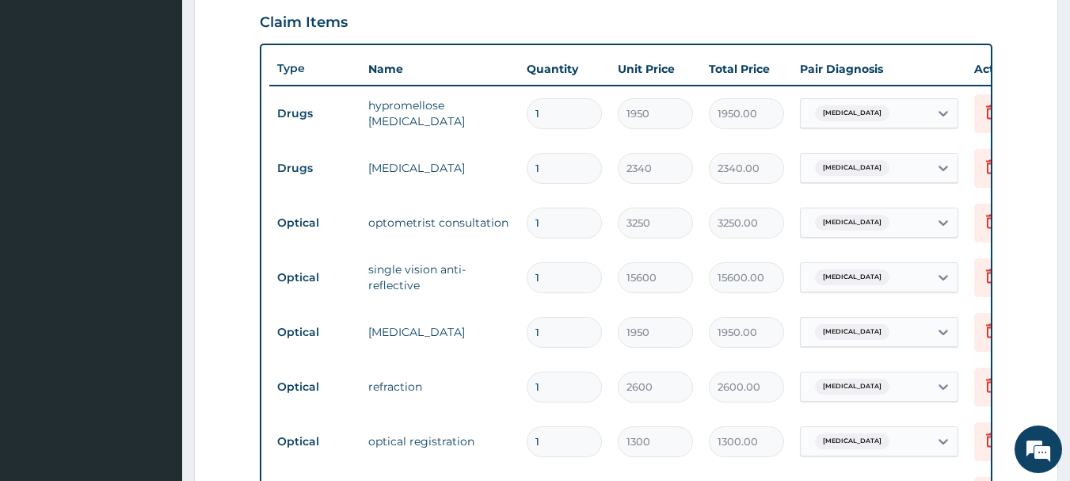
scroll to position [981, 0]
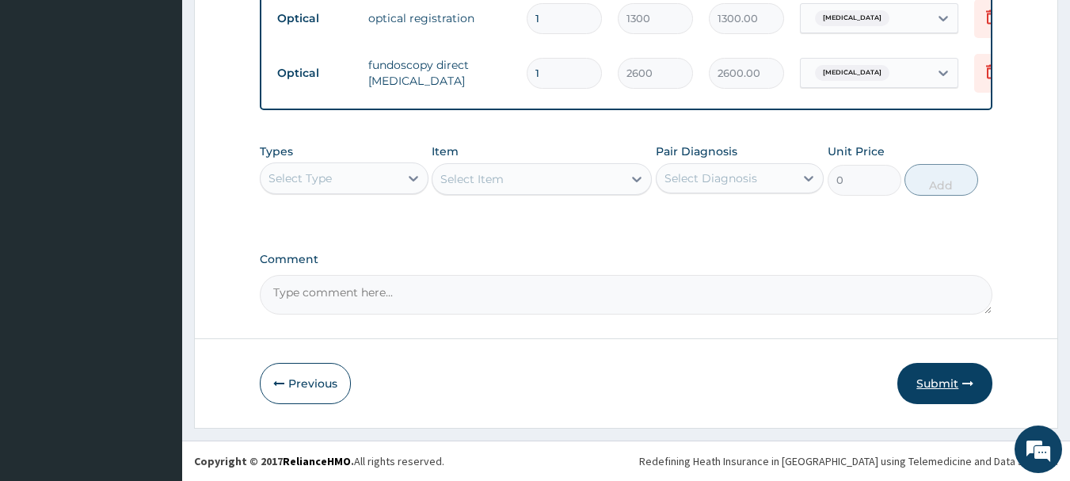
click at [947, 391] on button "Submit" at bounding box center [944, 383] width 95 height 41
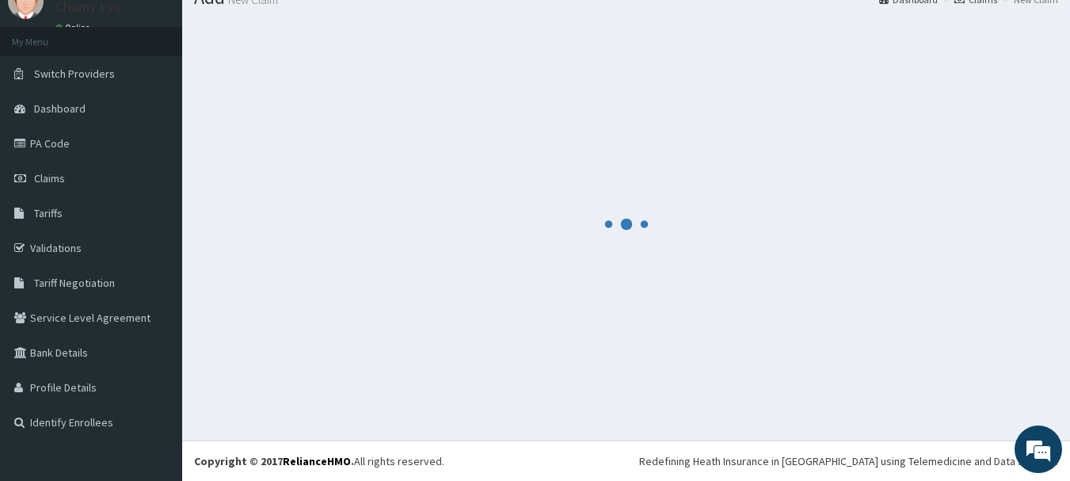
scroll to position [64, 0]
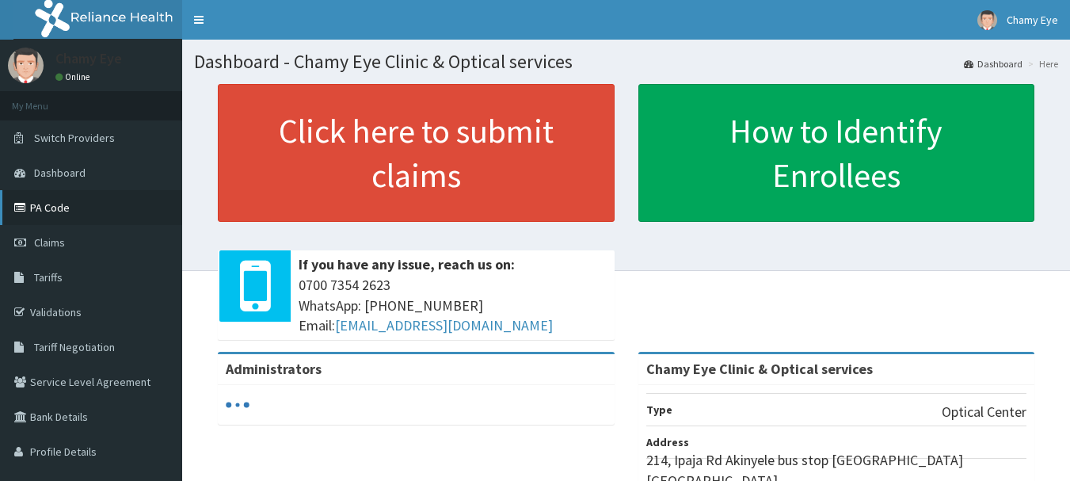
click at [80, 212] on link "PA Code" at bounding box center [91, 207] width 182 height 35
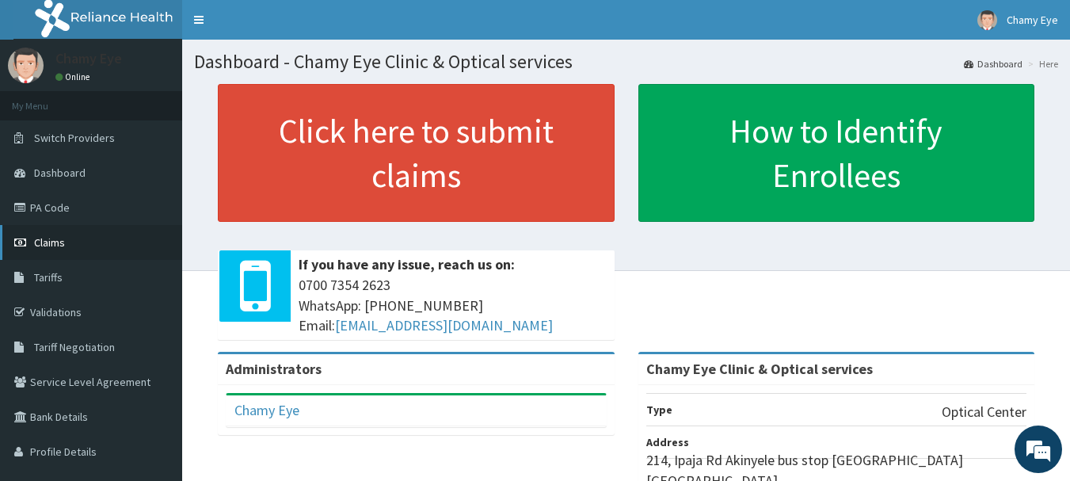
click at [78, 249] on link "Claims" at bounding box center [91, 242] width 182 height 35
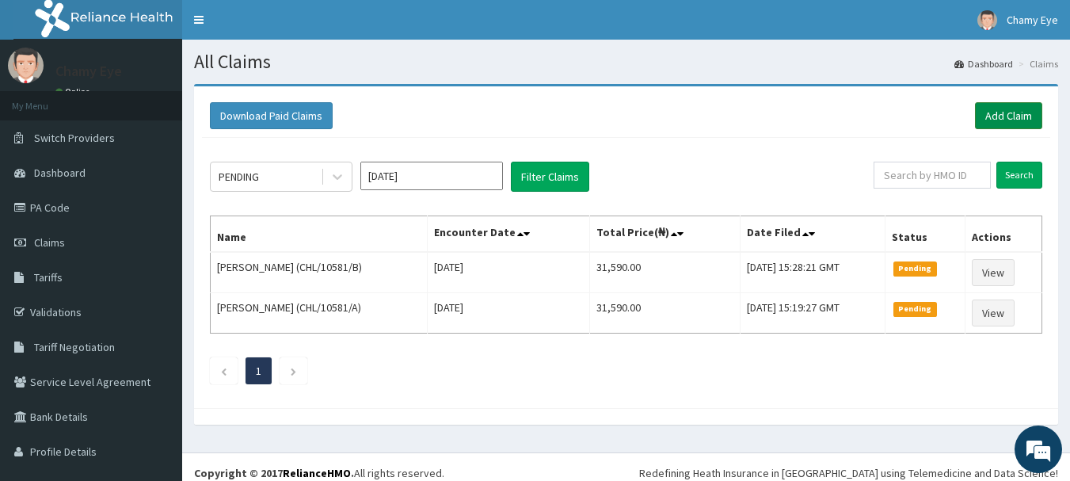
click at [981, 112] on link "Add Claim" at bounding box center [1008, 115] width 67 height 27
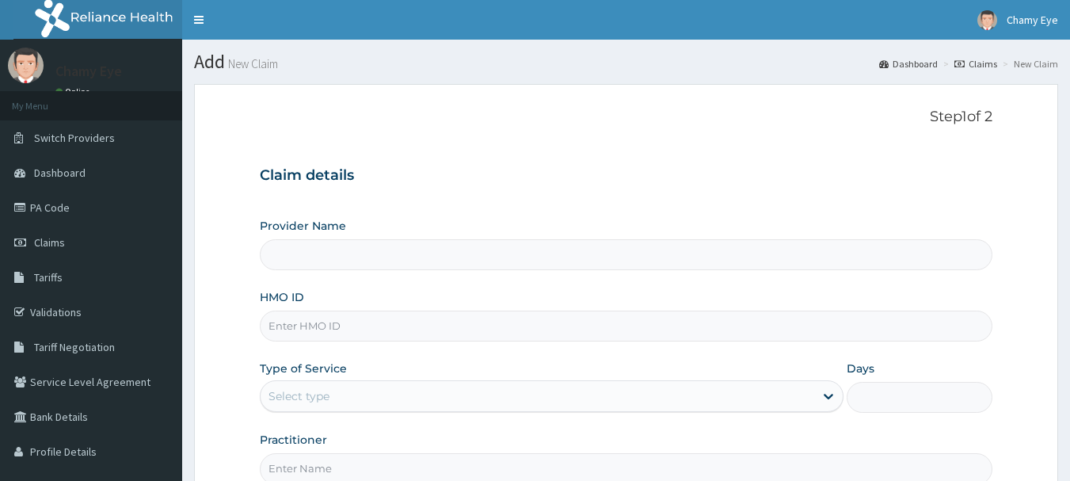
click at [655, 341] on input "HMO ID" at bounding box center [627, 326] width 734 height 31
type input "CHL/10581/C"
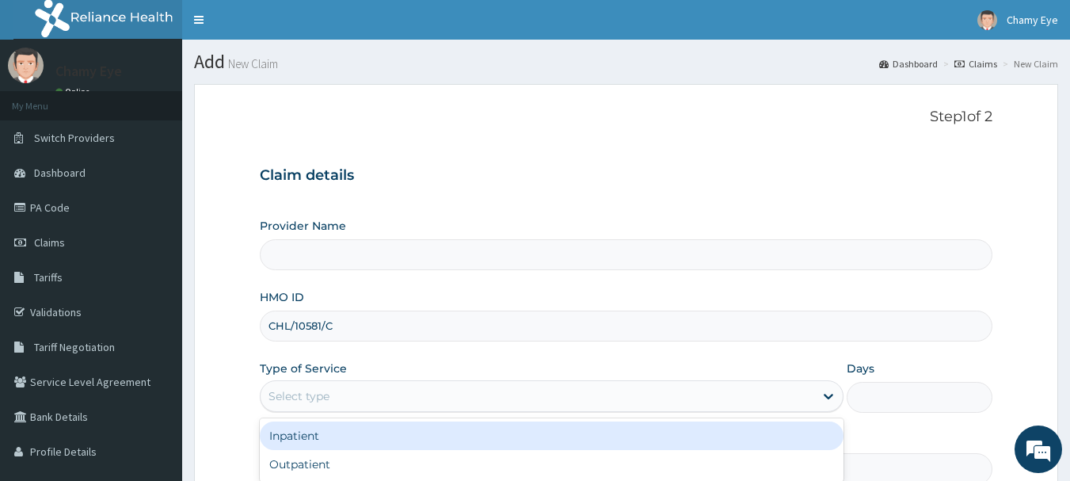
click at [628, 402] on div "Select type" at bounding box center [538, 395] width 554 height 25
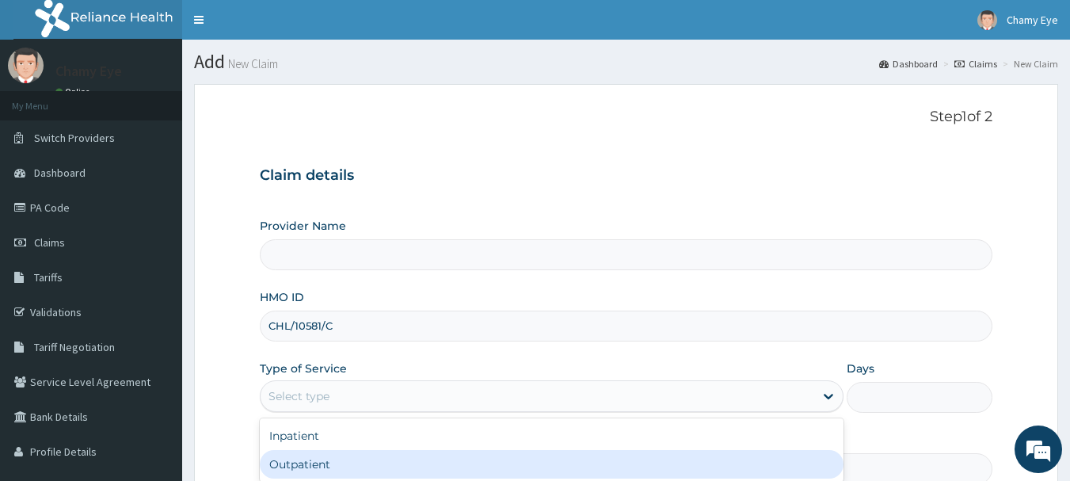
type input "Chamy Eye Clinic & Optical services"
click at [602, 469] on div "Outpatient" at bounding box center [552, 464] width 584 height 29
type input "1"
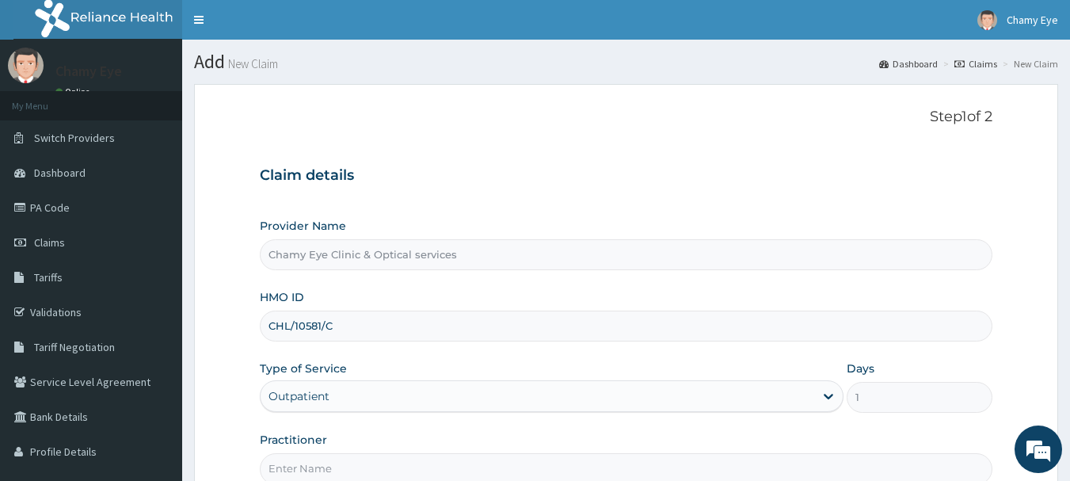
scroll to position [38, 0]
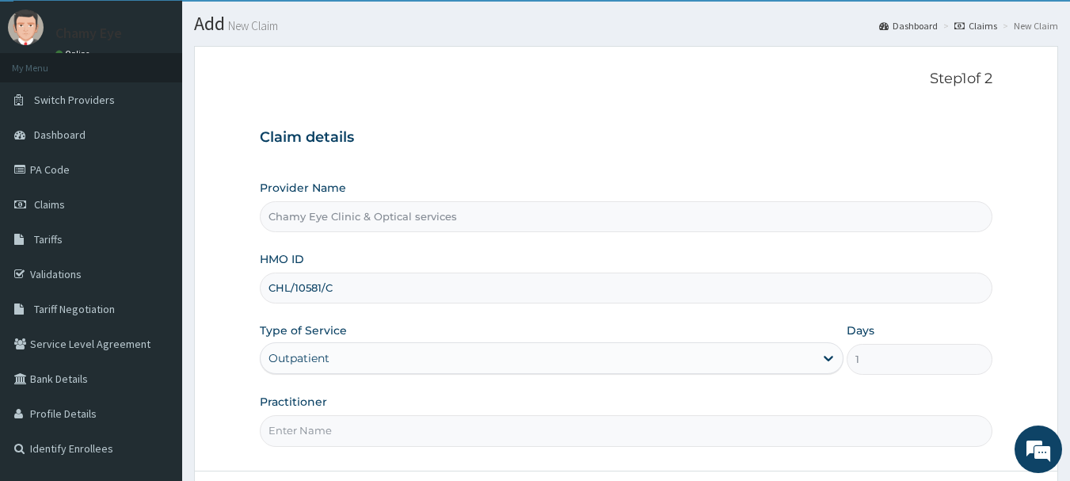
click at [772, 438] on input "Practitioner" at bounding box center [627, 430] width 734 height 31
type input "DR CHIMA"
click at [406, 310] on div "Provider Name Chamy Eye Clinic & Optical services HMO ID CHL/10581/C Type of Se…" at bounding box center [627, 313] width 734 height 266
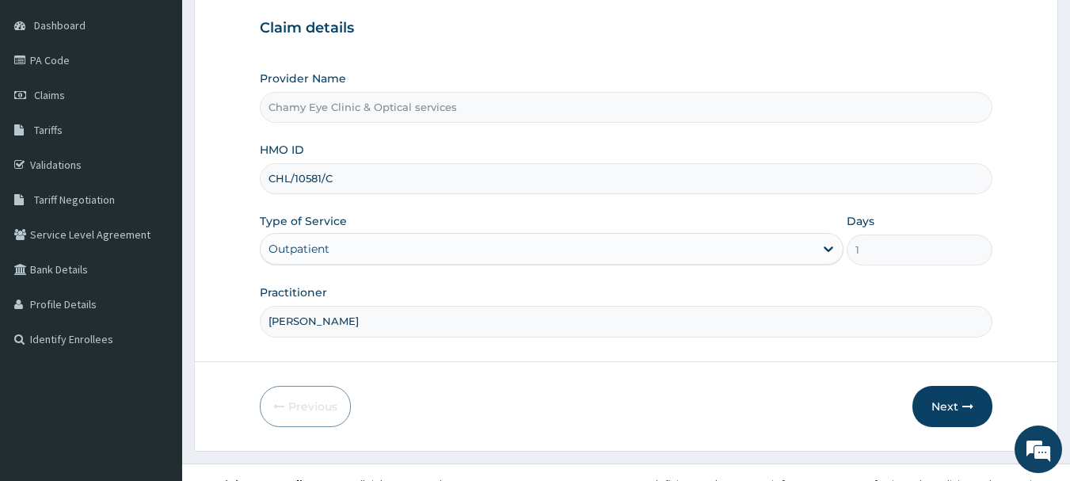
scroll to position [153, 0]
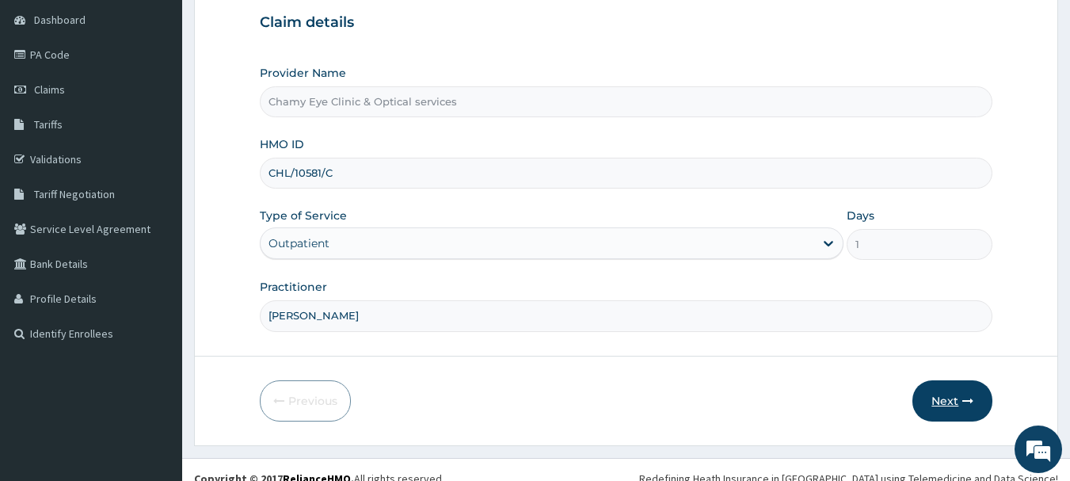
click at [943, 404] on button "Next" at bounding box center [953, 400] width 80 height 41
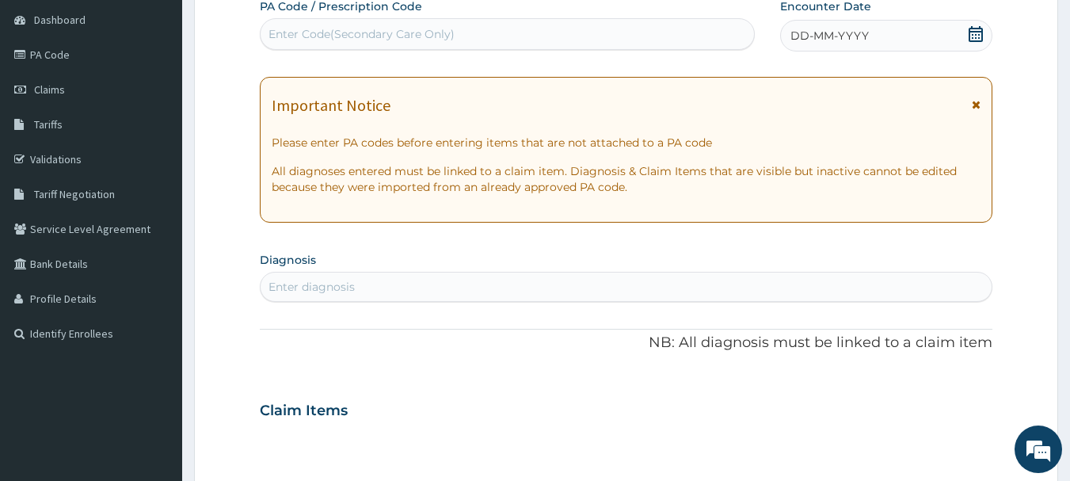
click at [642, 40] on div "Enter Code(Secondary Care Only)" at bounding box center [508, 33] width 494 height 25
paste input "PA/707B1B"
type input "PA/707B1B"
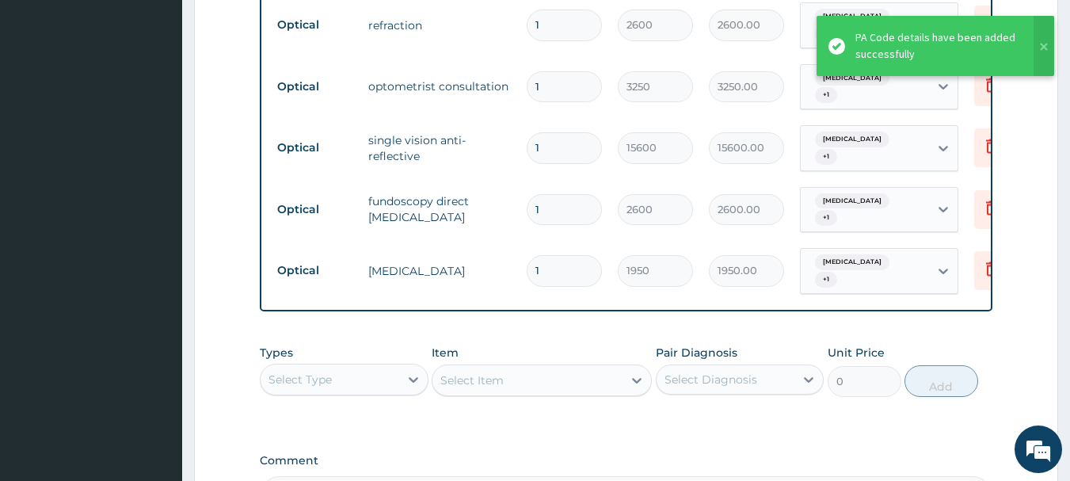
scroll to position [1000, 0]
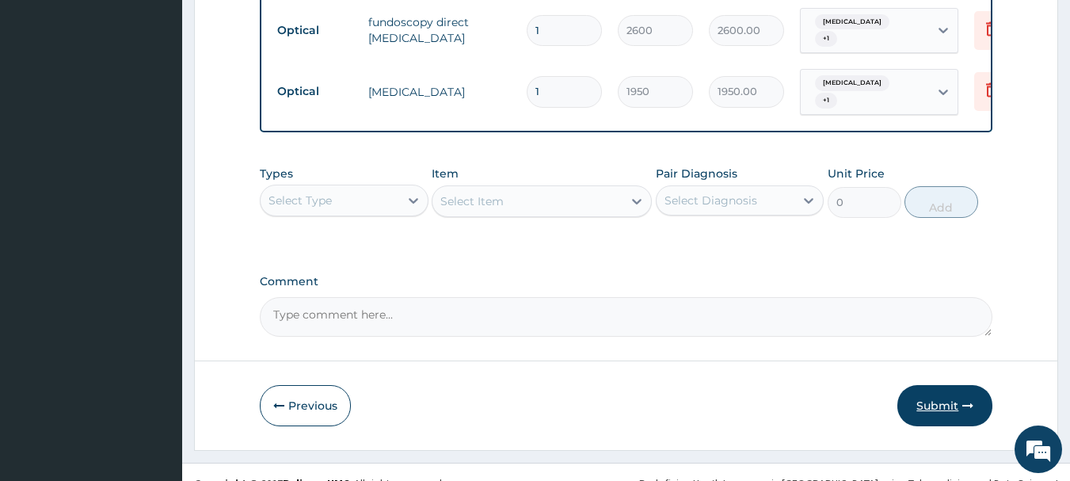
click at [951, 385] on button "Submit" at bounding box center [944, 405] width 95 height 41
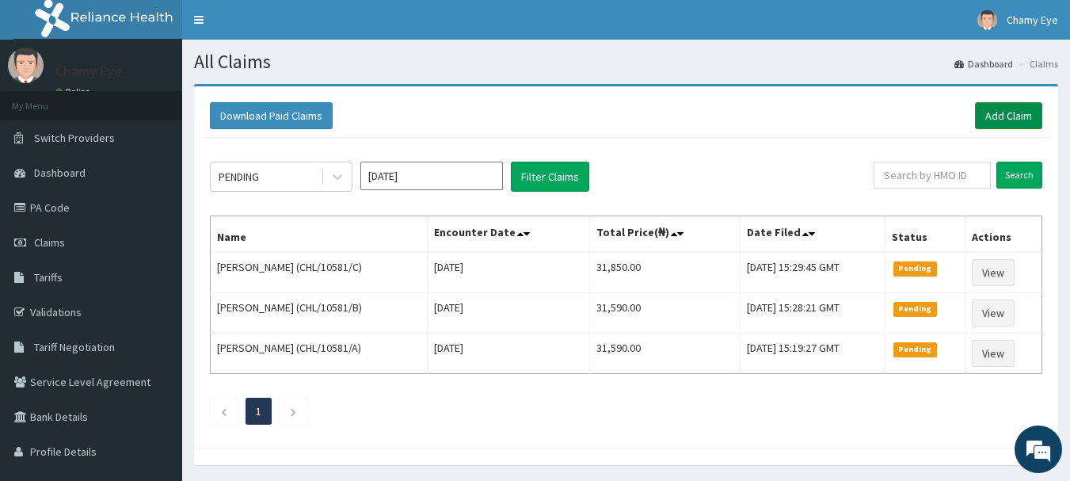
click at [1019, 106] on link "Add Claim" at bounding box center [1008, 115] width 67 height 27
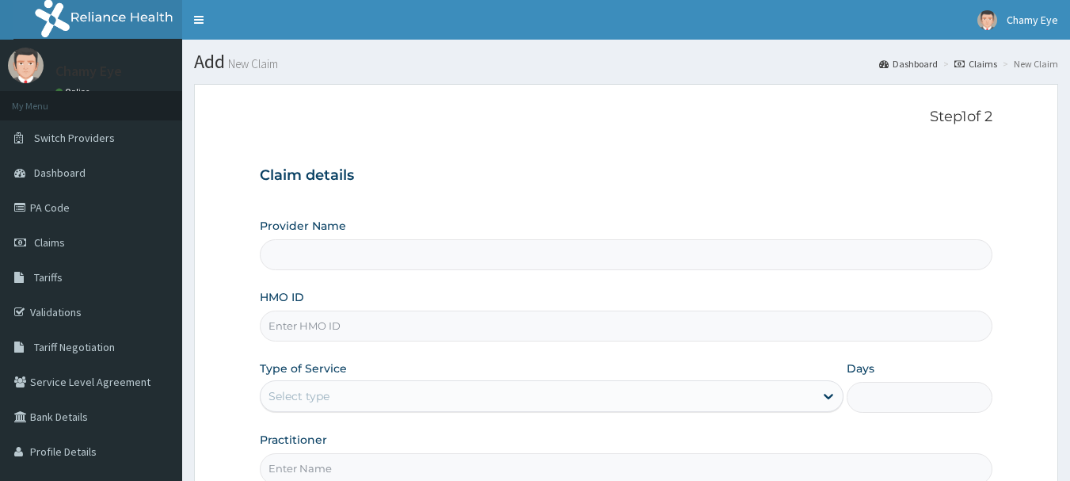
click at [612, 333] on input "HMO ID" at bounding box center [627, 326] width 734 height 31
type input "CHL/10581/D"
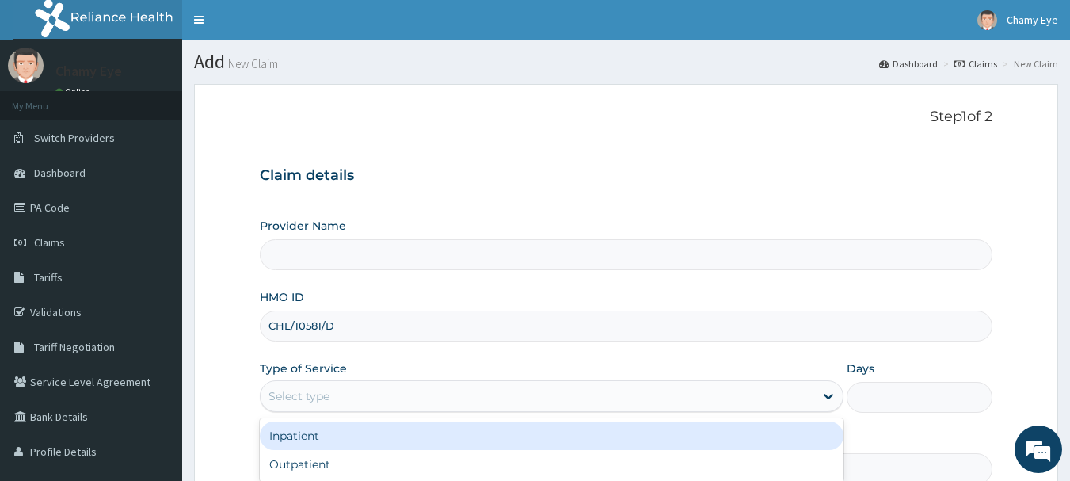
click at [625, 398] on div "Select type" at bounding box center [538, 395] width 554 height 25
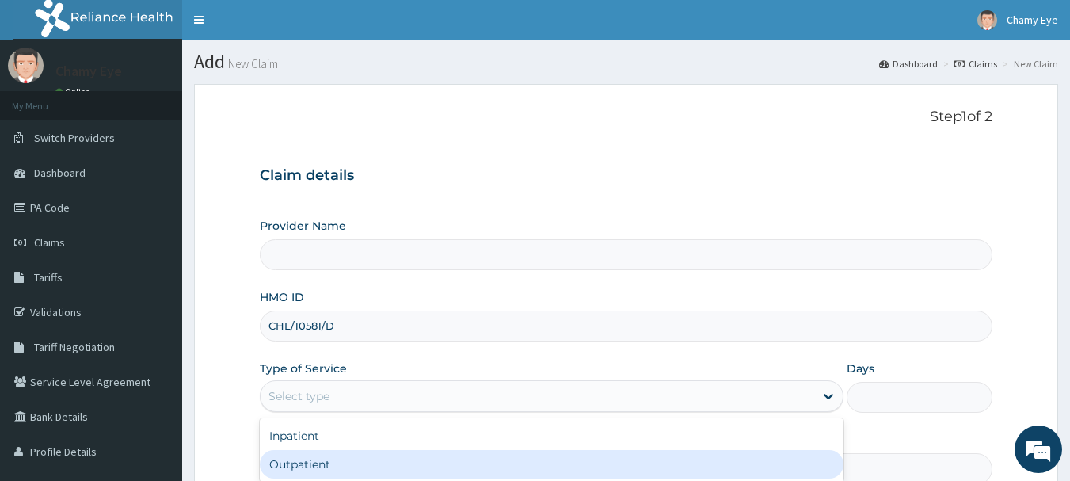
click at [619, 460] on div "Outpatient" at bounding box center [552, 464] width 584 height 29
type input "1"
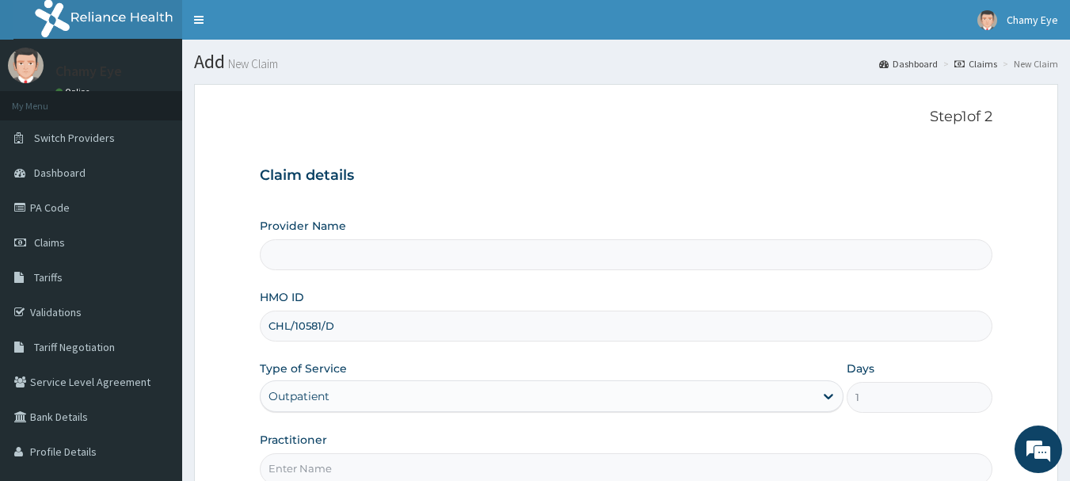
click at [881, 458] on input "Practitioner" at bounding box center [627, 468] width 734 height 31
type input "DR CHIMA"
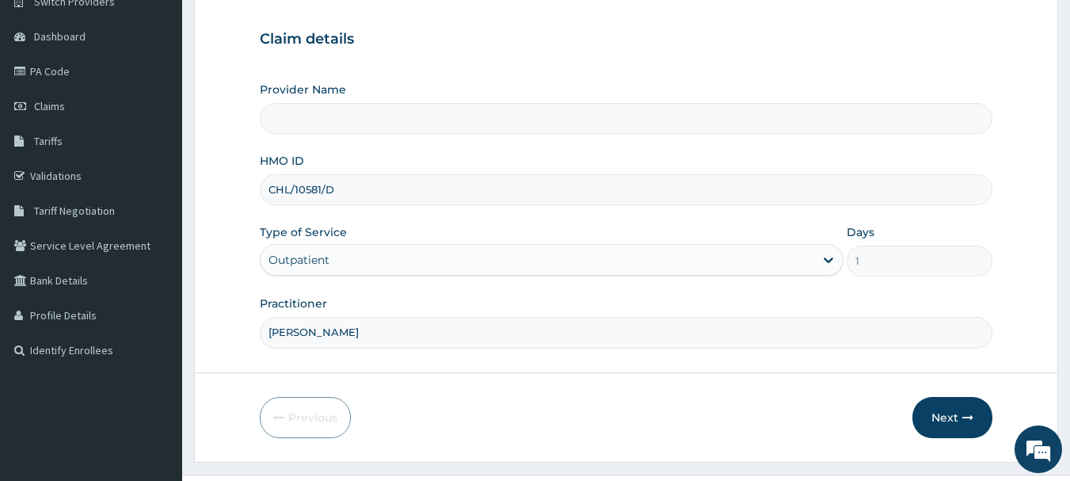
scroll to position [134, 0]
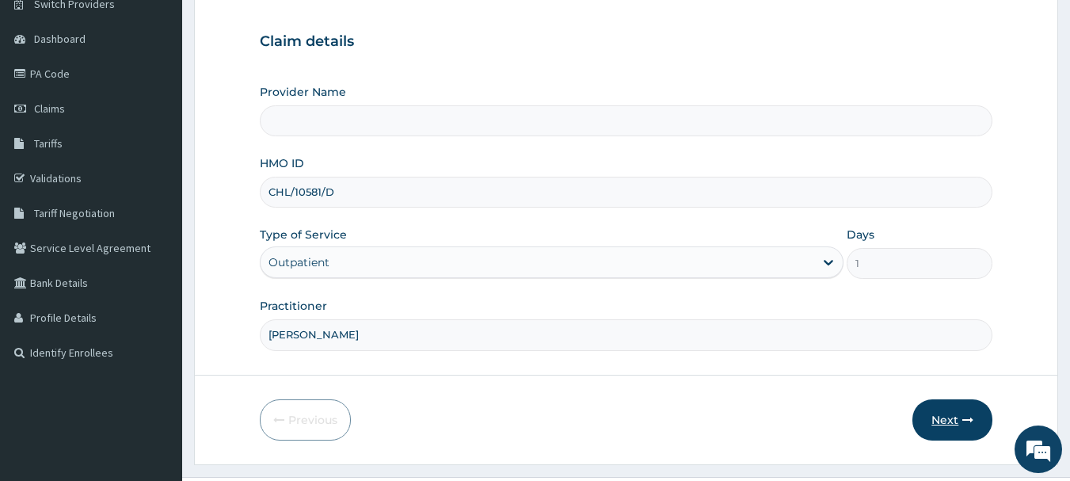
type input "Chamy Eye Clinic & Optical services"
click at [951, 407] on button "Next" at bounding box center [953, 419] width 80 height 41
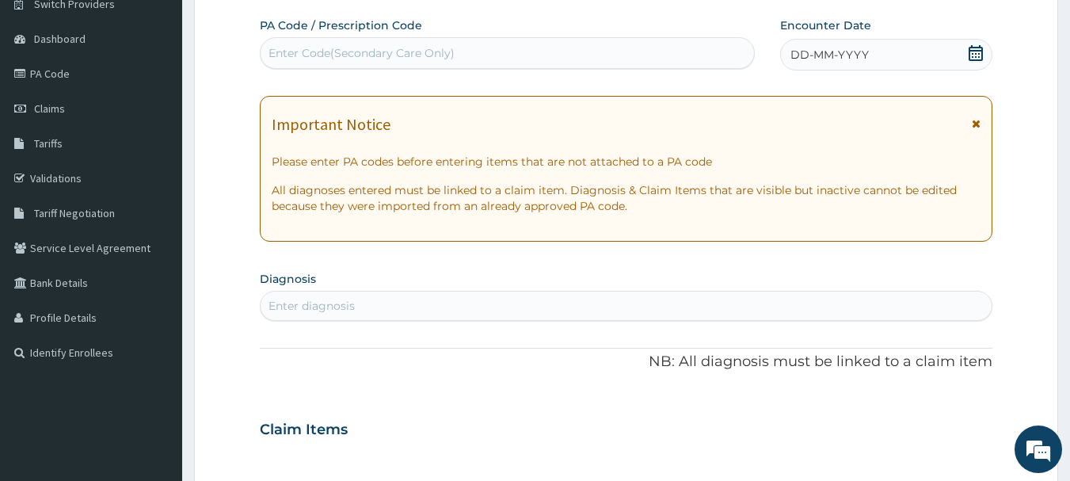
click at [703, 67] on div "Enter Code(Secondary Care Only)" at bounding box center [508, 53] width 496 height 32
paste input "PA/C89CD4"
type input "PA/C89CD4"
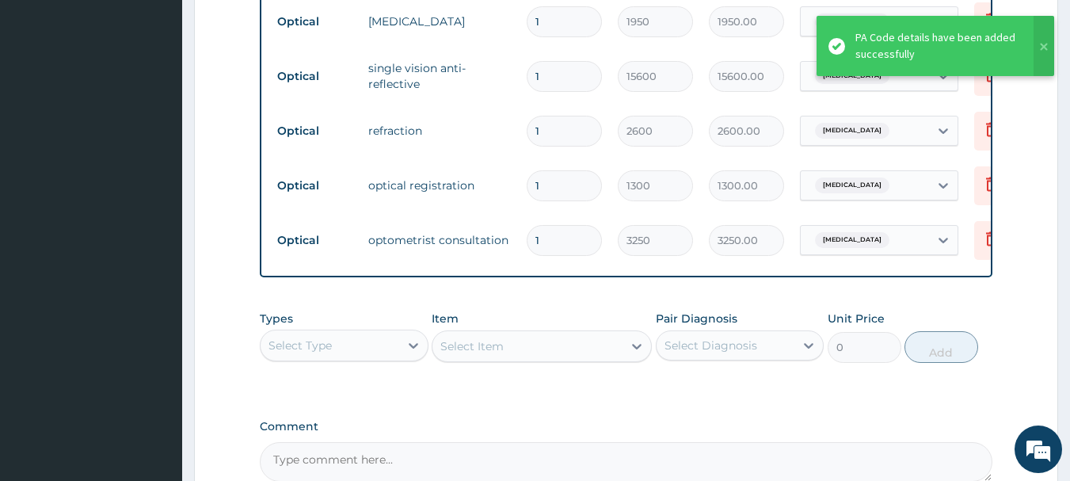
scroll to position [871, 0]
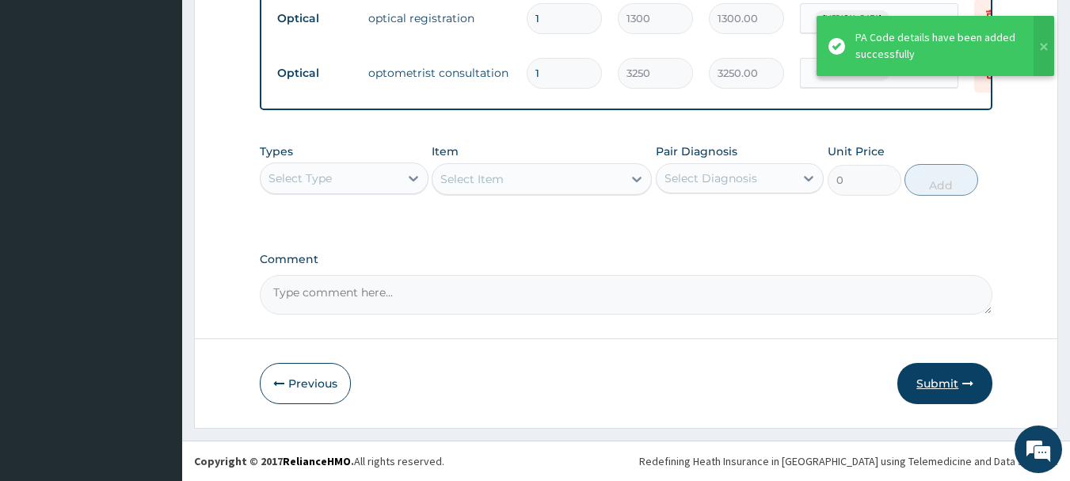
click at [942, 390] on button "Submit" at bounding box center [944, 383] width 95 height 41
